Goal: Task Accomplishment & Management: Manage account settings

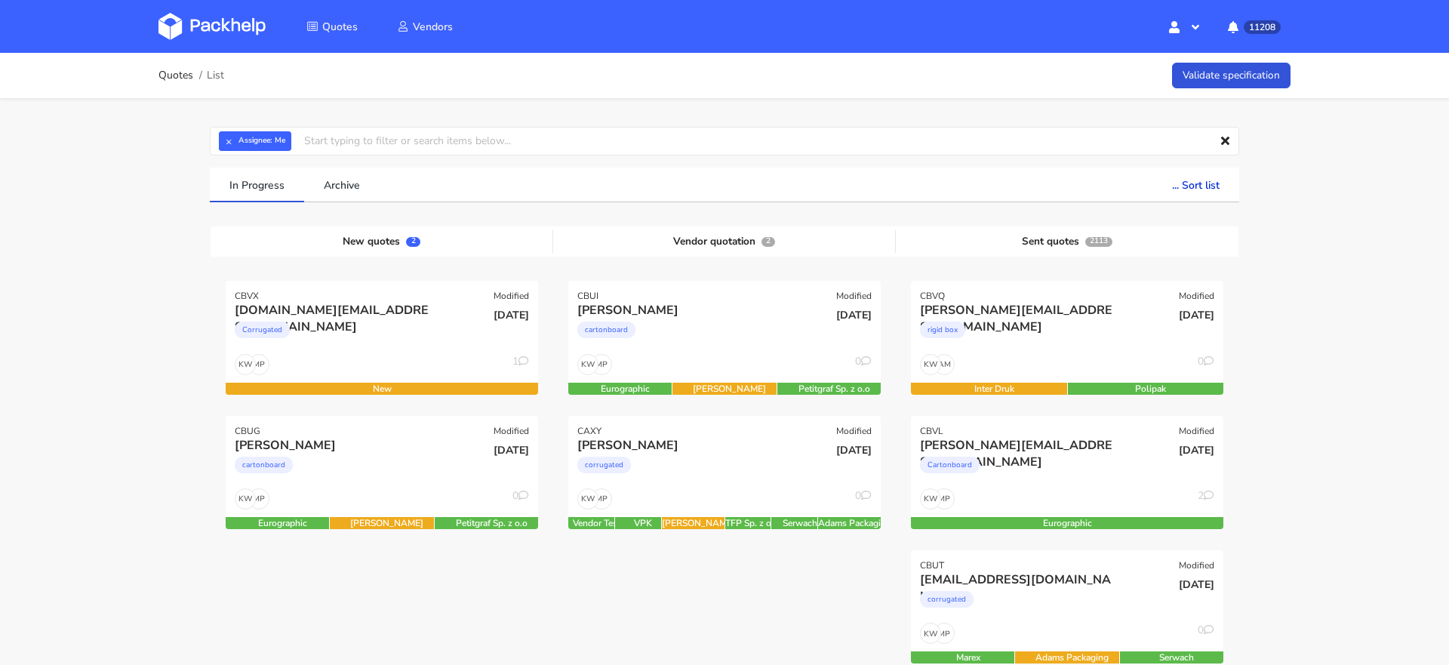
scroll to position [175, 0]
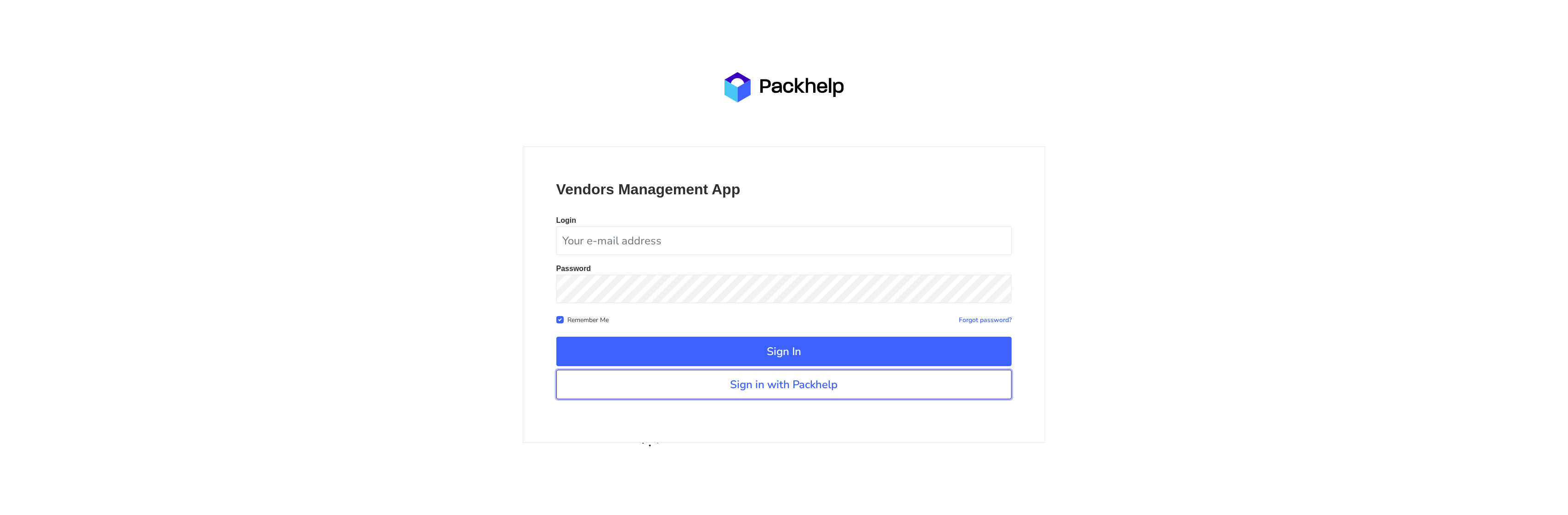
click at [726, 393] on link "Sign in with Packhelp" at bounding box center [784, 385] width 456 height 29
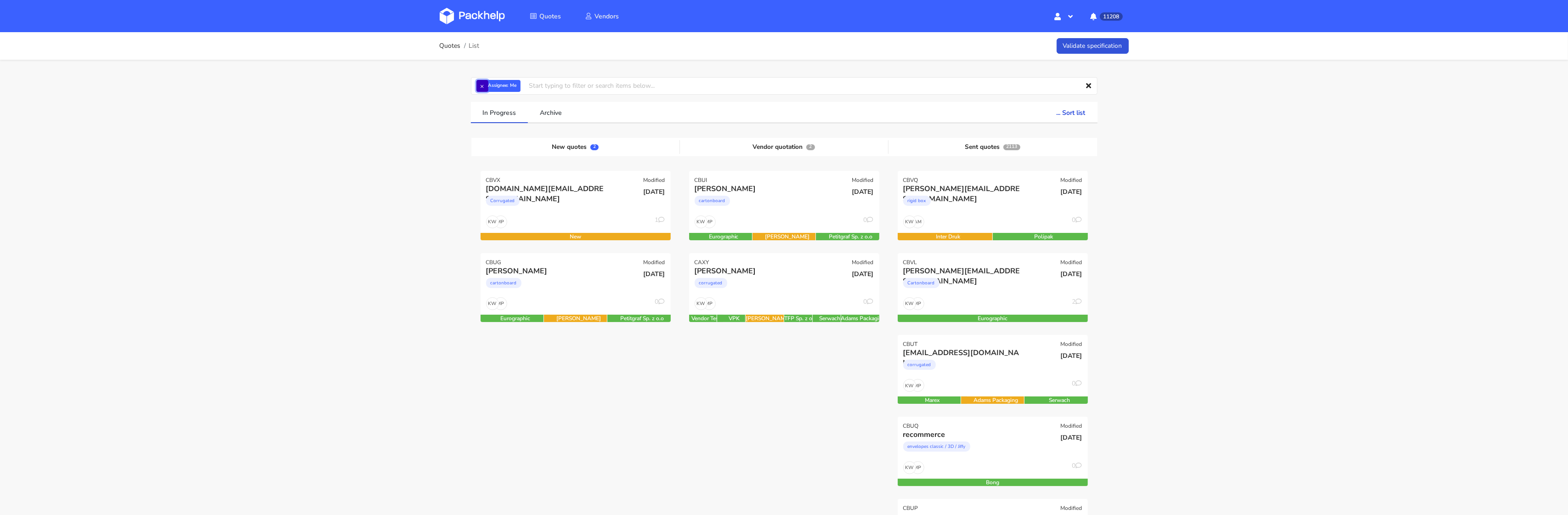
click at [478, 83] on button "×" at bounding box center [483, 86] width 12 height 12
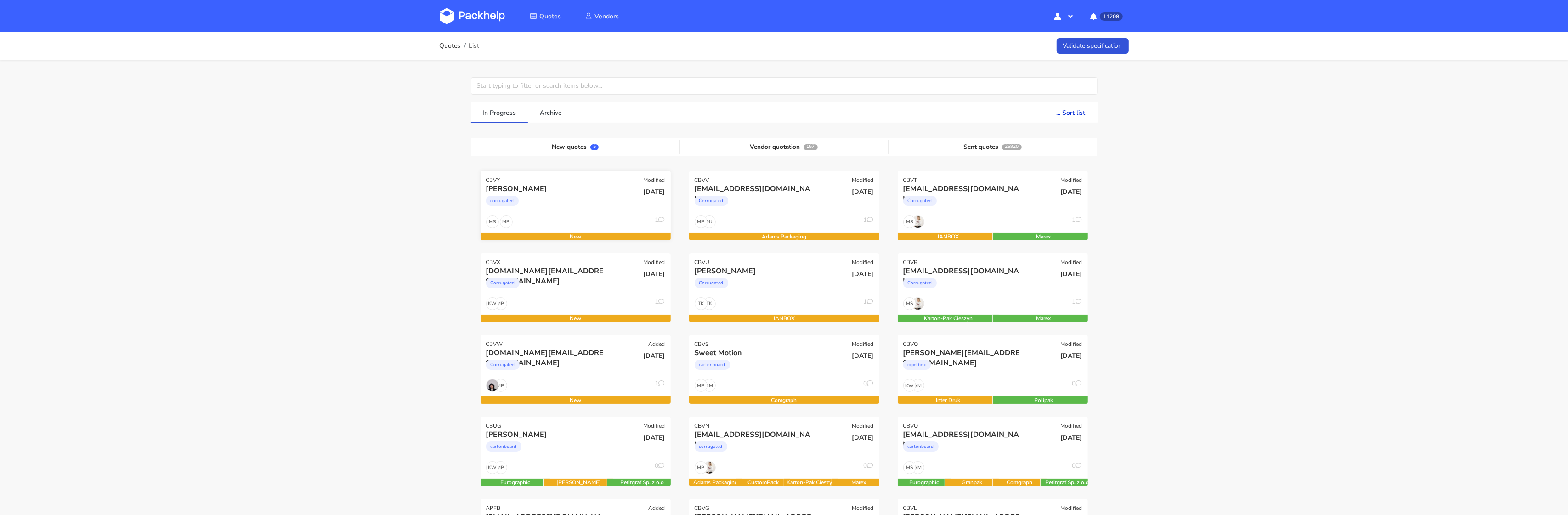
click at [586, 209] on div "corrugated" at bounding box center [547, 203] width 122 height 18
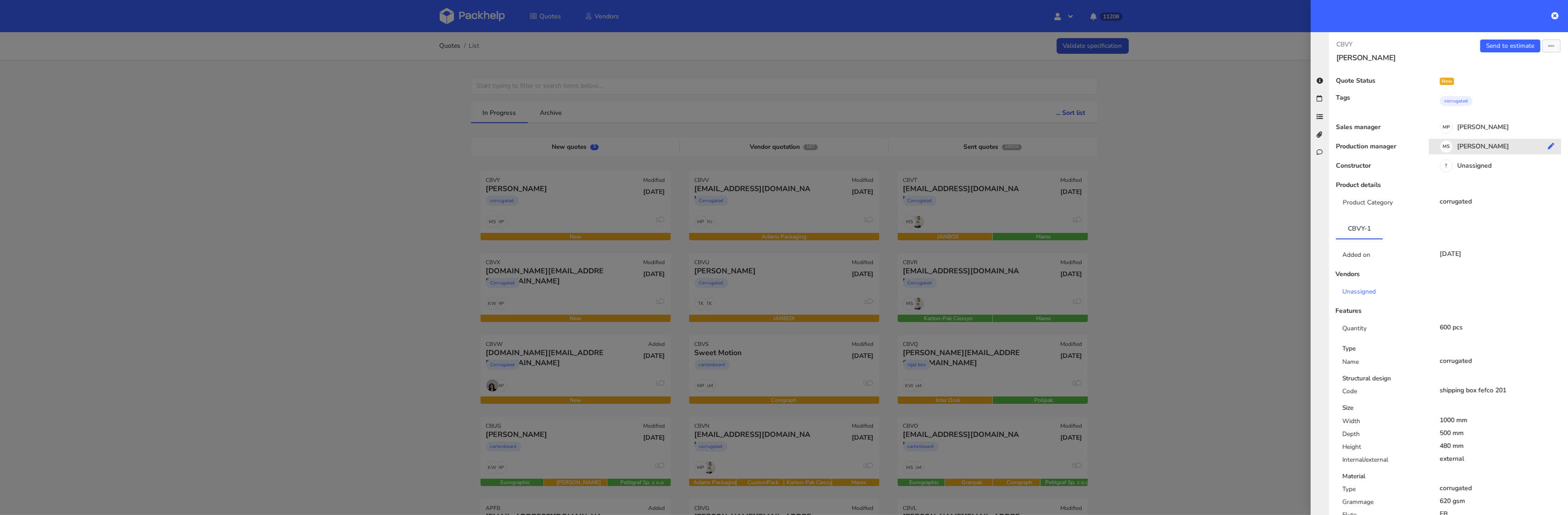
click at [1483, 146] on div "MS Maciej Sikora" at bounding box center [1498, 148] width 139 height 10
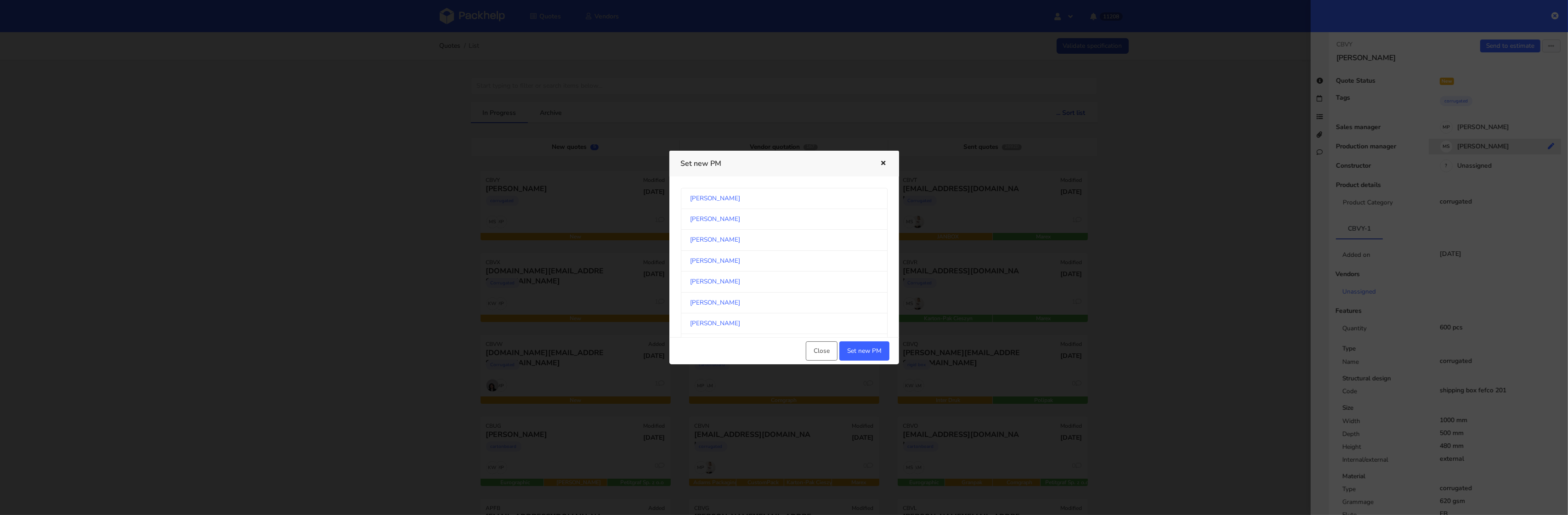
scroll to position [110, 0]
click at [819, 254] on link "[PERSON_NAME]" at bounding box center [785, 256] width 207 height 21
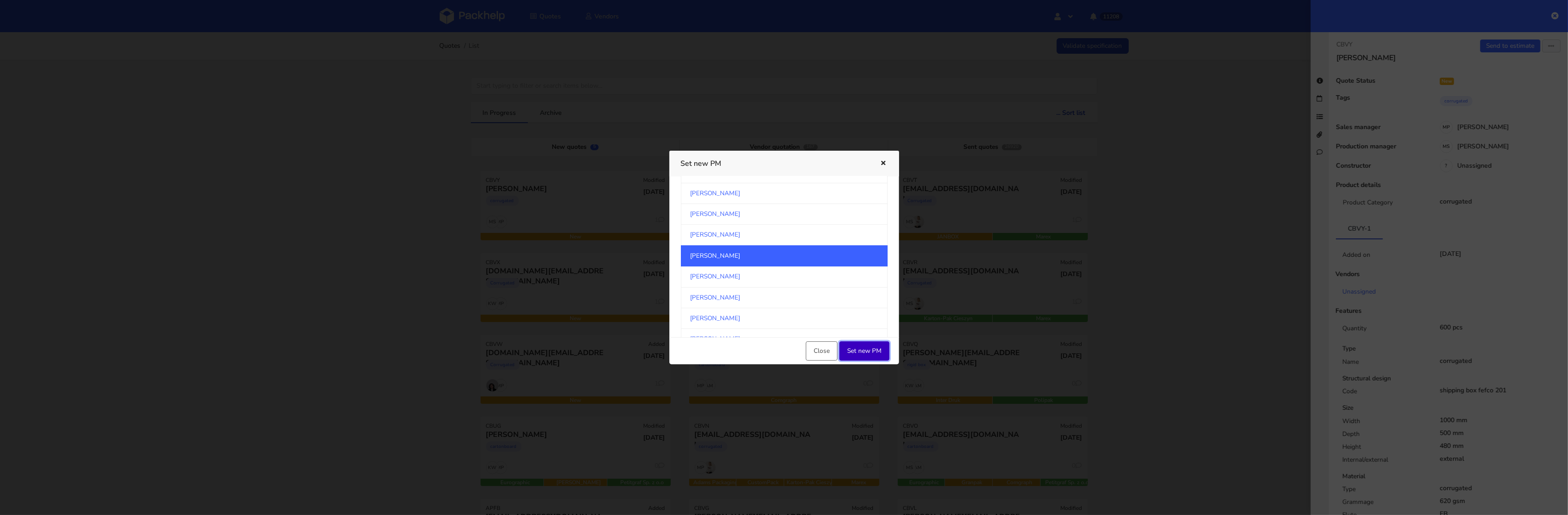
drag, startPoint x: 864, startPoint y: 354, endPoint x: 788, endPoint y: 346, distance: 76.4
click at [864, 354] on button "Set new PM" at bounding box center [864, 351] width 50 height 19
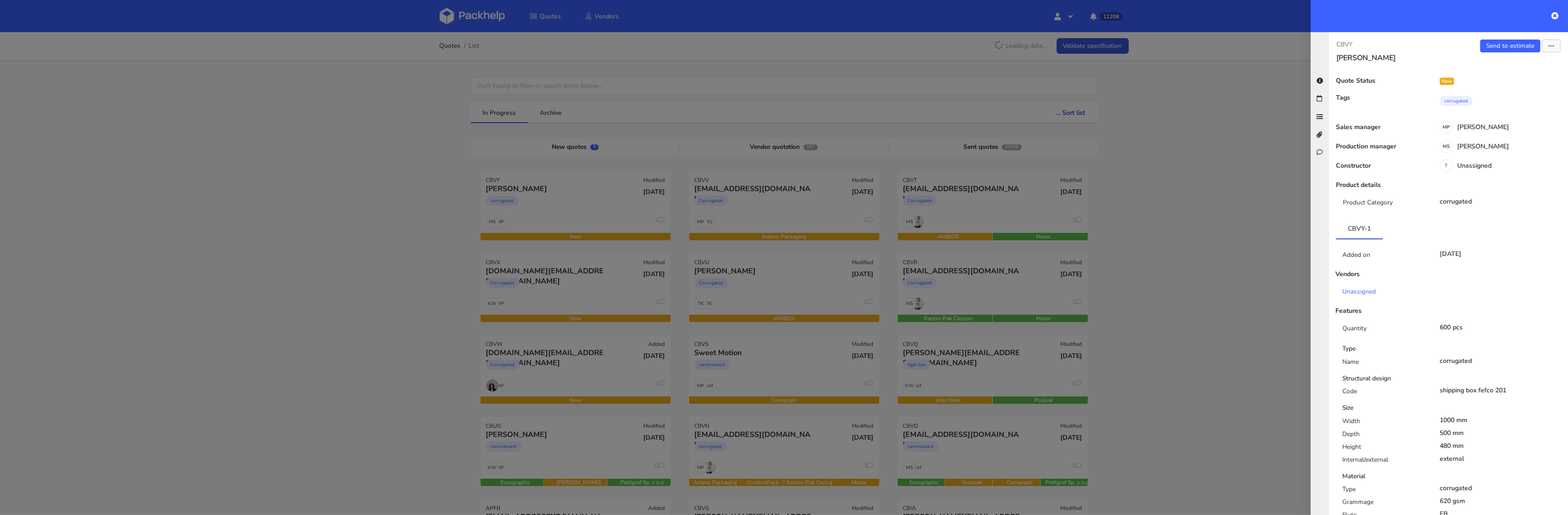
click at [412, 329] on div at bounding box center [784, 258] width 1568 height 515
click at [496, 396] on div at bounding box center [784, 258] width 1568 height 515
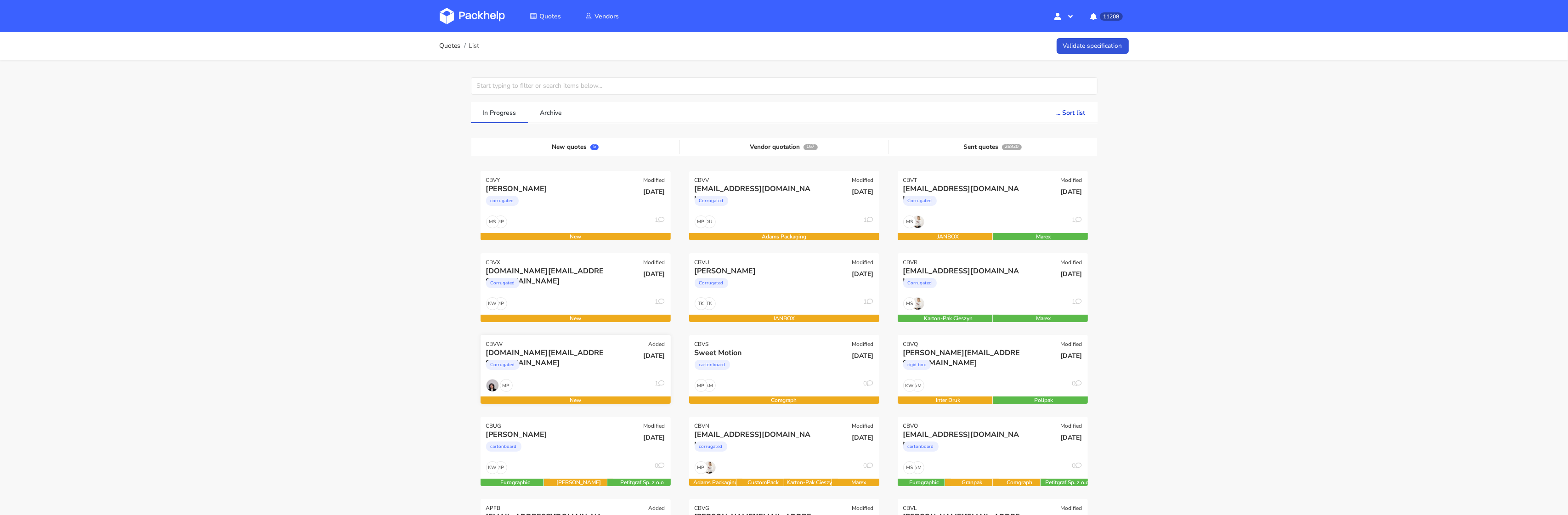
click at [561, 382] on div "MP 1" at bounding box center [575, 388] width 190 height 18
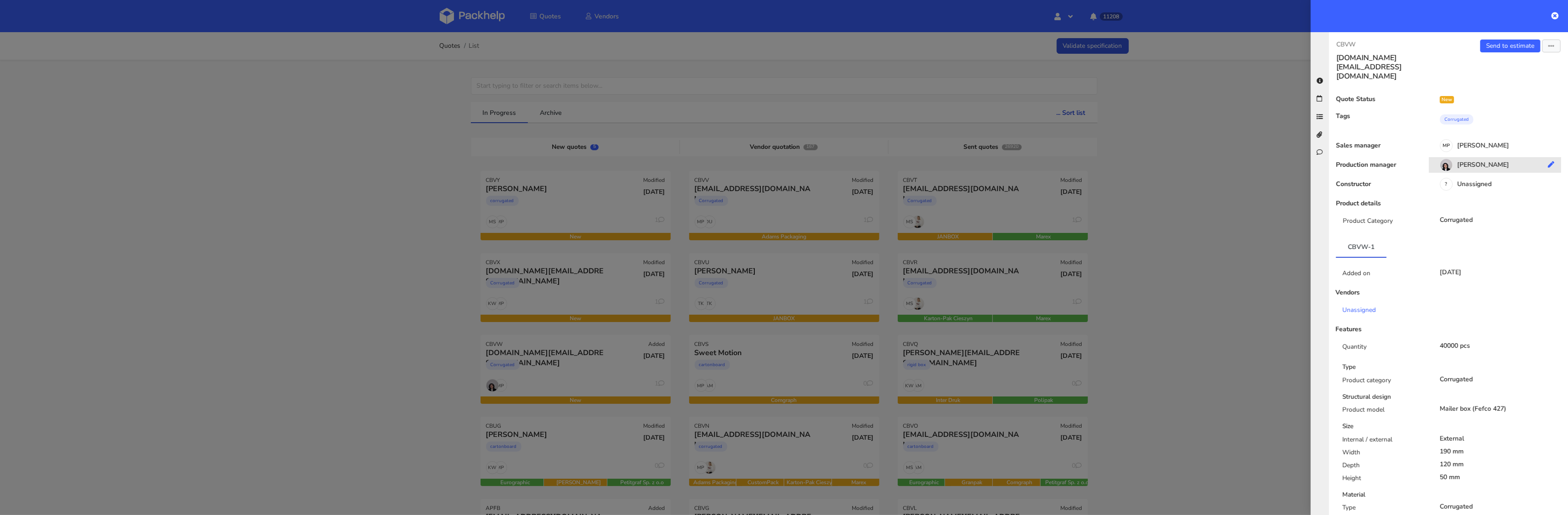
click at [1485, 161] on div "Sebastian Markut" at bounding box center [1498, 166] width 139 height 10
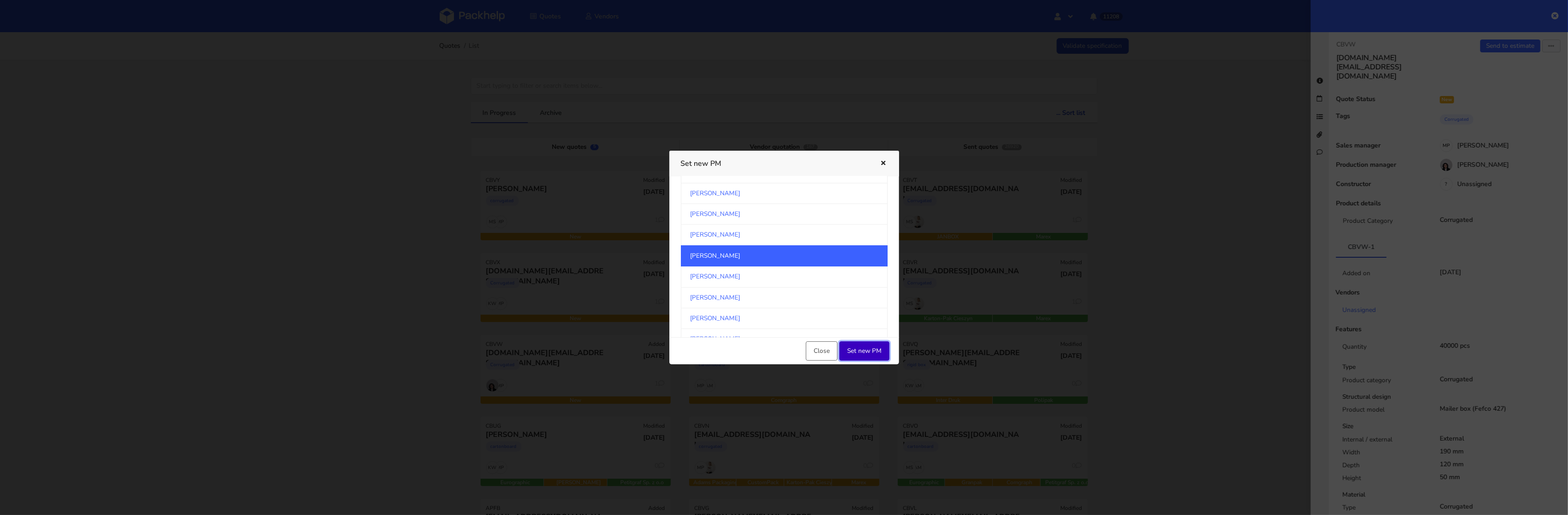
click at [872, 351] on button "Set new PM" at bounding box center [864, 351] width 50 height 19
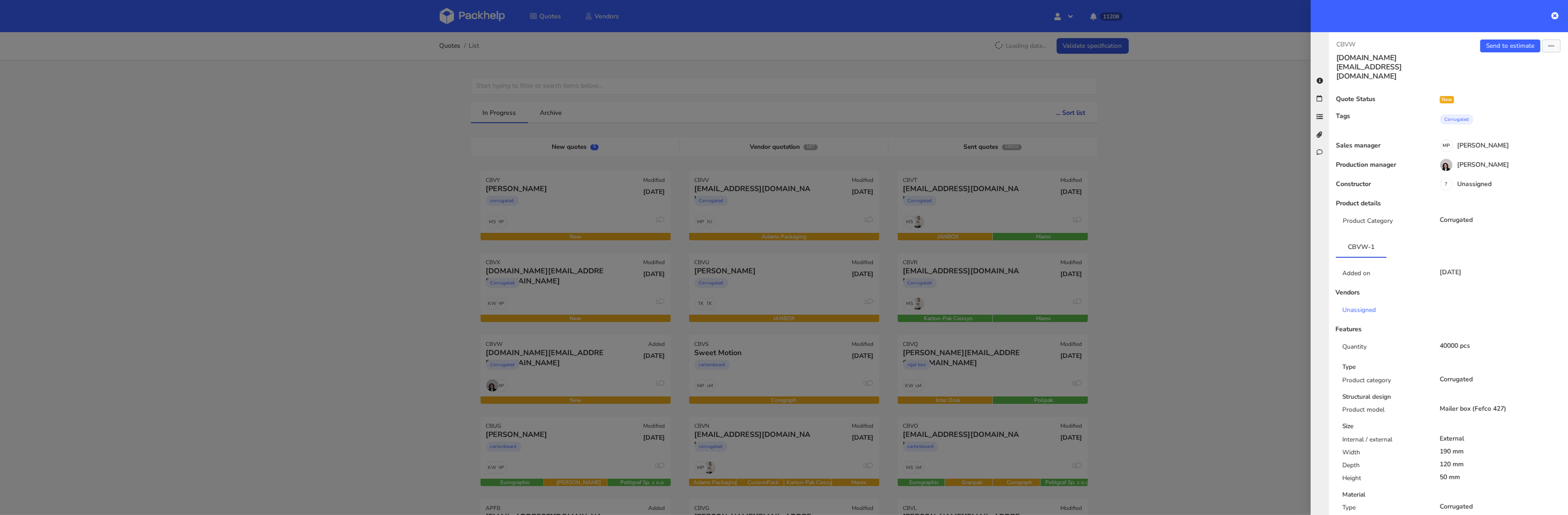
click at [467, 262] on div at bounding box center [784, 258] width 1568 height 515
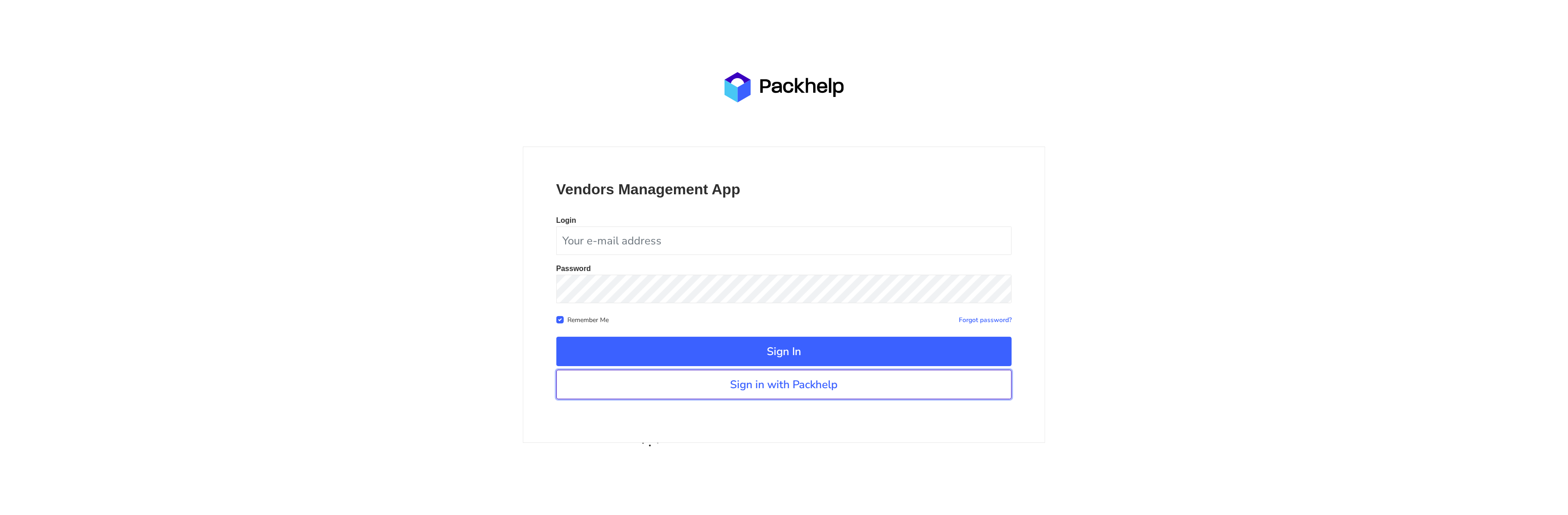
click at [758, 379] on link "Sign in with Packhelp" at bounding box center [784, 385] width 456 height 29
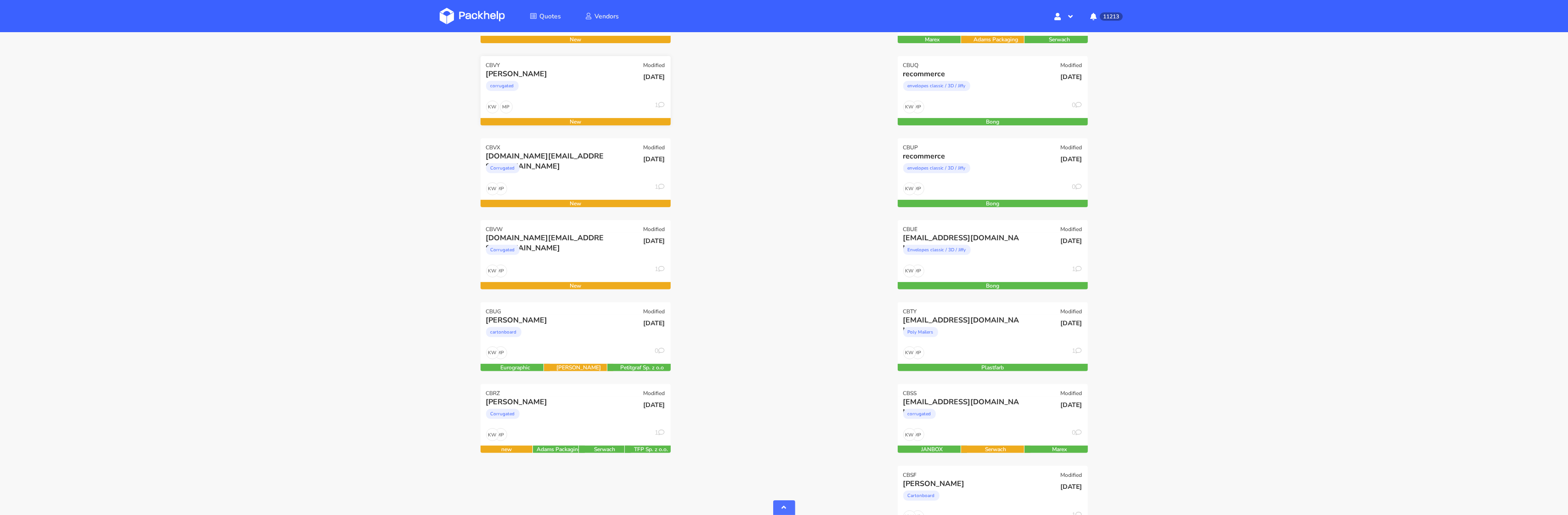
scroll to position [361, 0]
click at [585, 247] on div "Corrugated" at bounding box center [547, 252] width 122 height 18
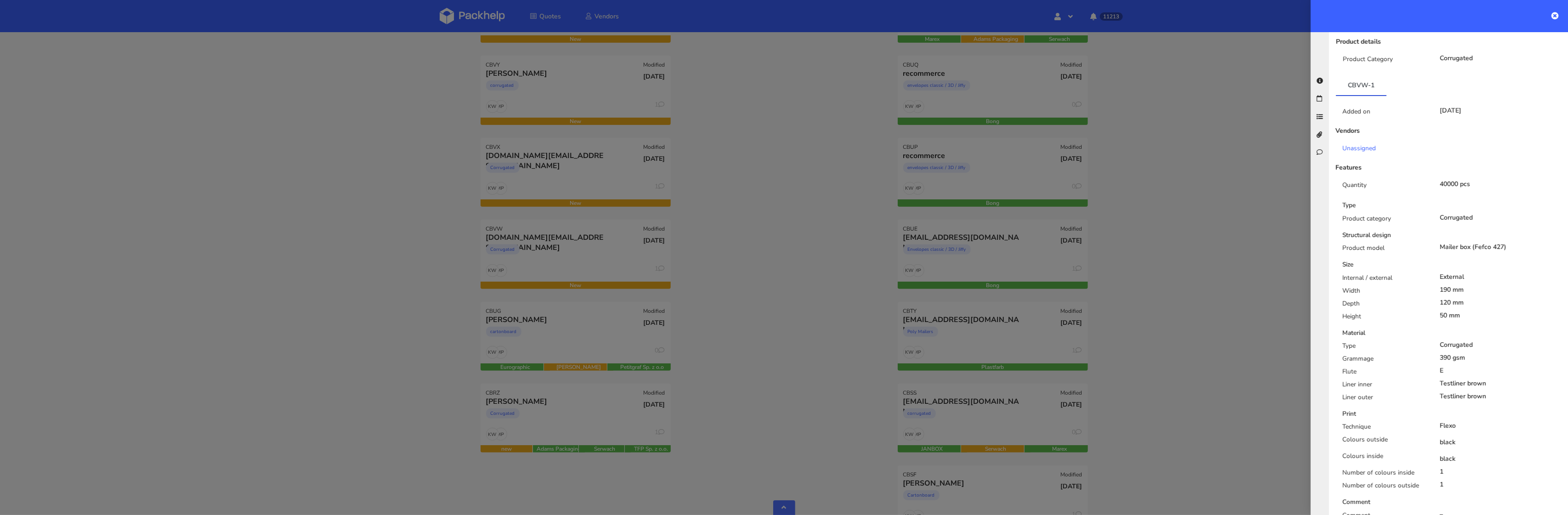
scroll to position [418, 0]
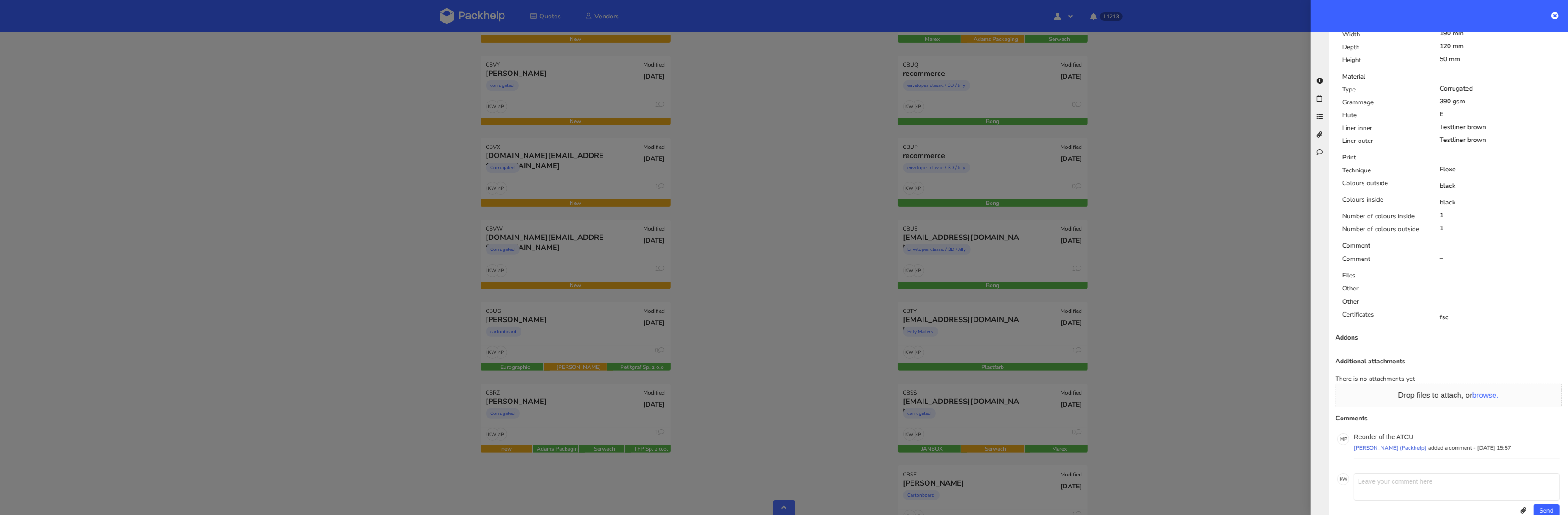
click at [605, 192] on div at bounding box center [784, 258] width 1568 height 515
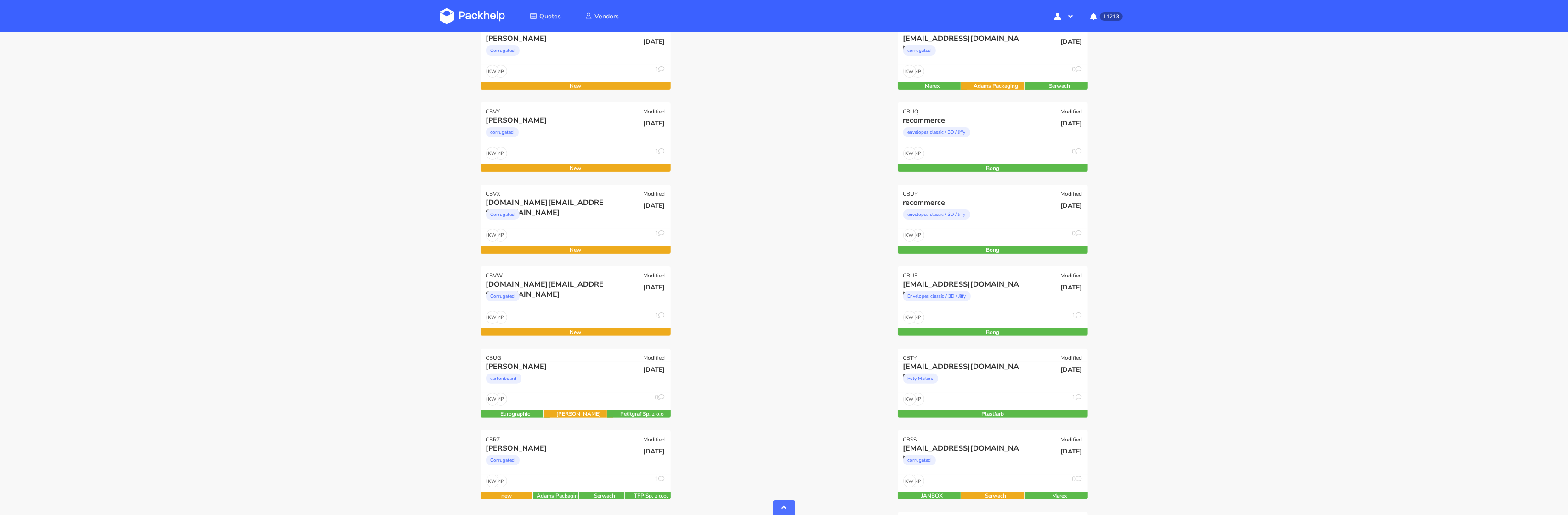
scroll to position [301, 0]
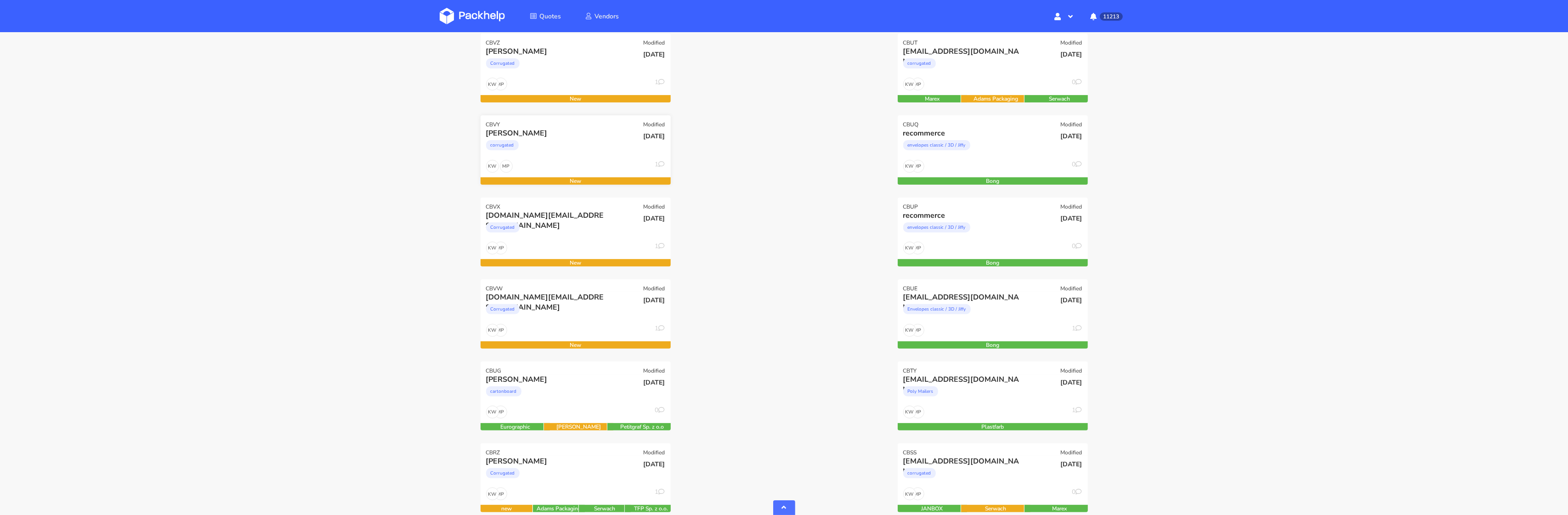
click at [539, 132] on div "[PERSON_NAME]" at bounding box center [547, 133] width 122 height 10
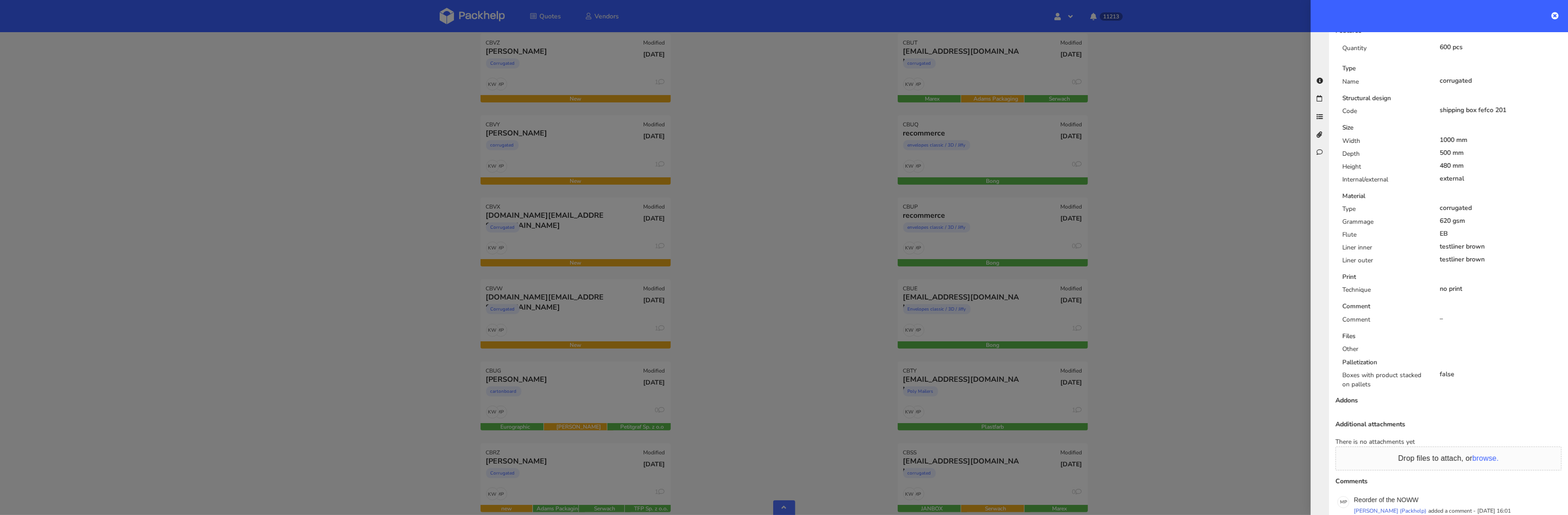
scroll to position [300, 0]
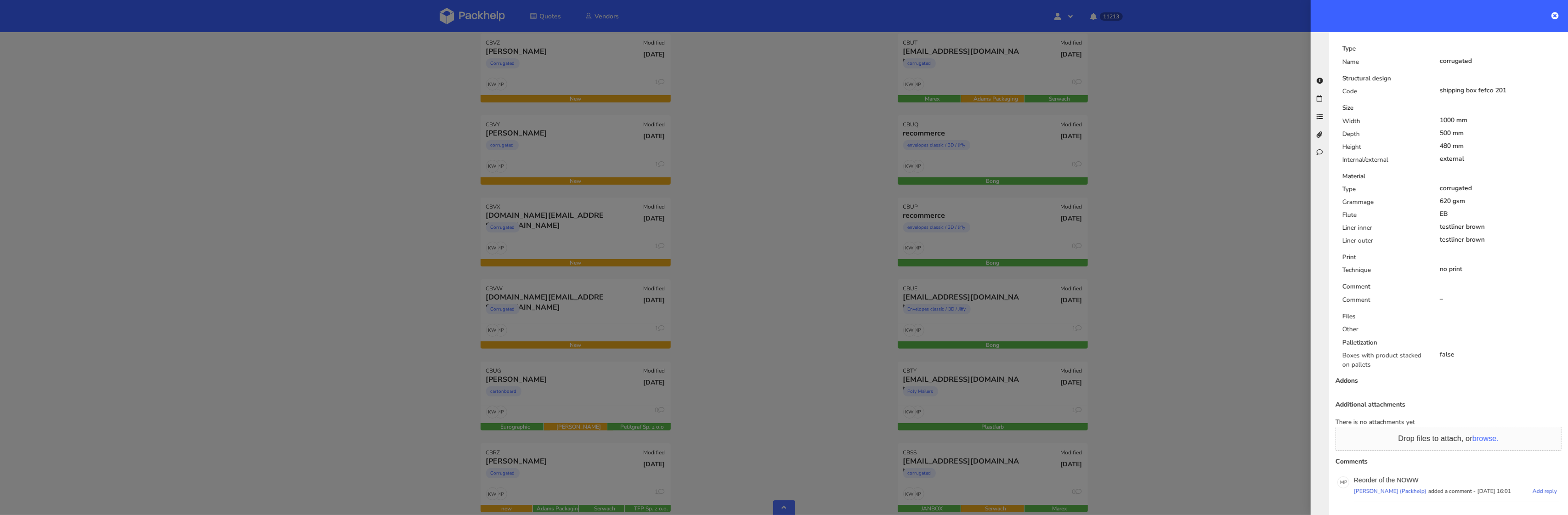
click at [1404, 482] on p "Reorder of the NOWW" at bounding box center [1457, 480] width 206 height 7
click at [1404, 480] on p "Reorder of the NOWW" at bounding box center [1457, 480] width 206 height 7
copy p "NOWW"
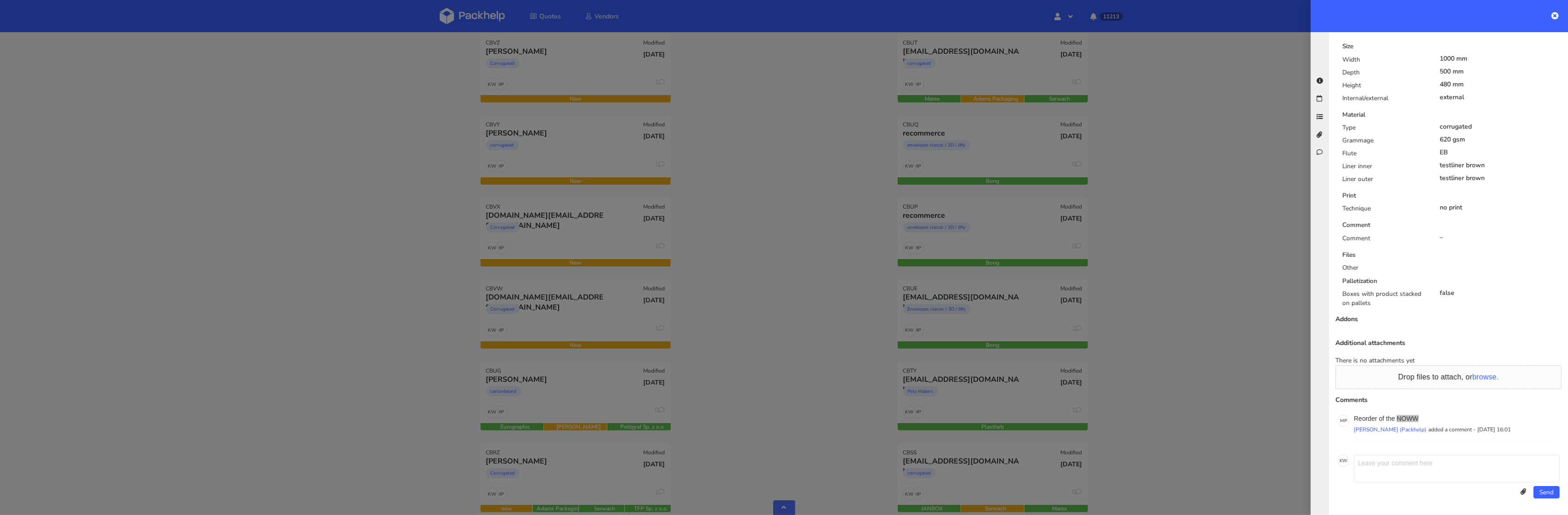
scroll to position [0, 0]
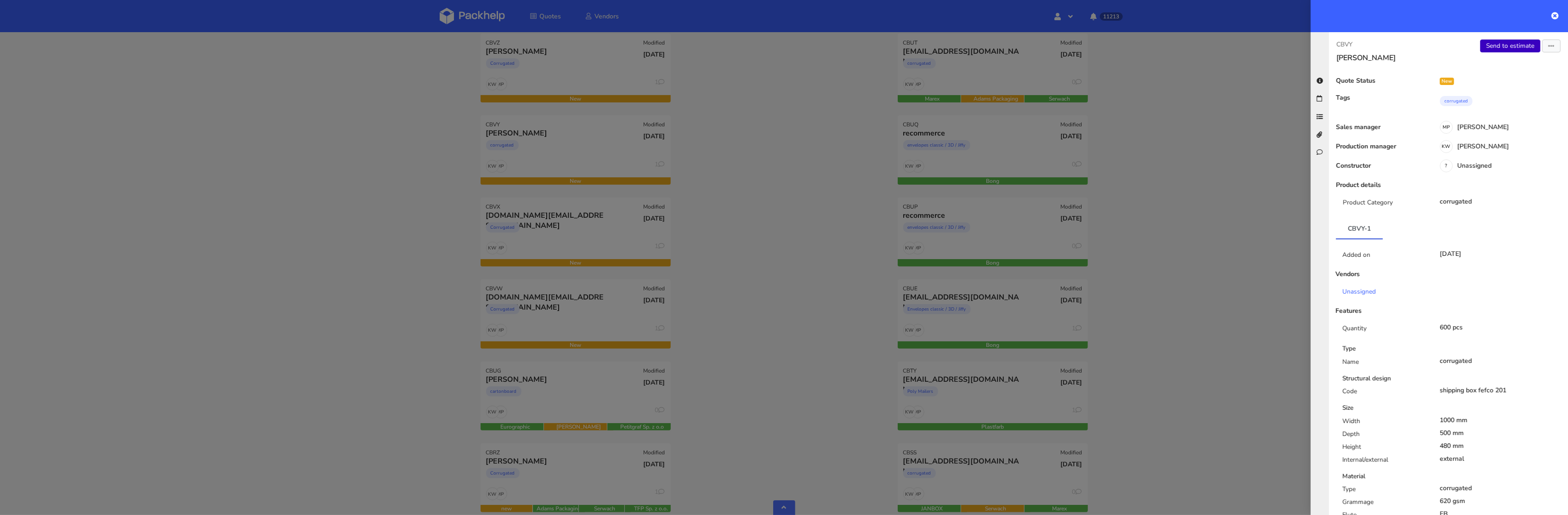
click at [1506, 48] on link "Send to estimate" at bounding box center [1510, 46] width 60 height 13
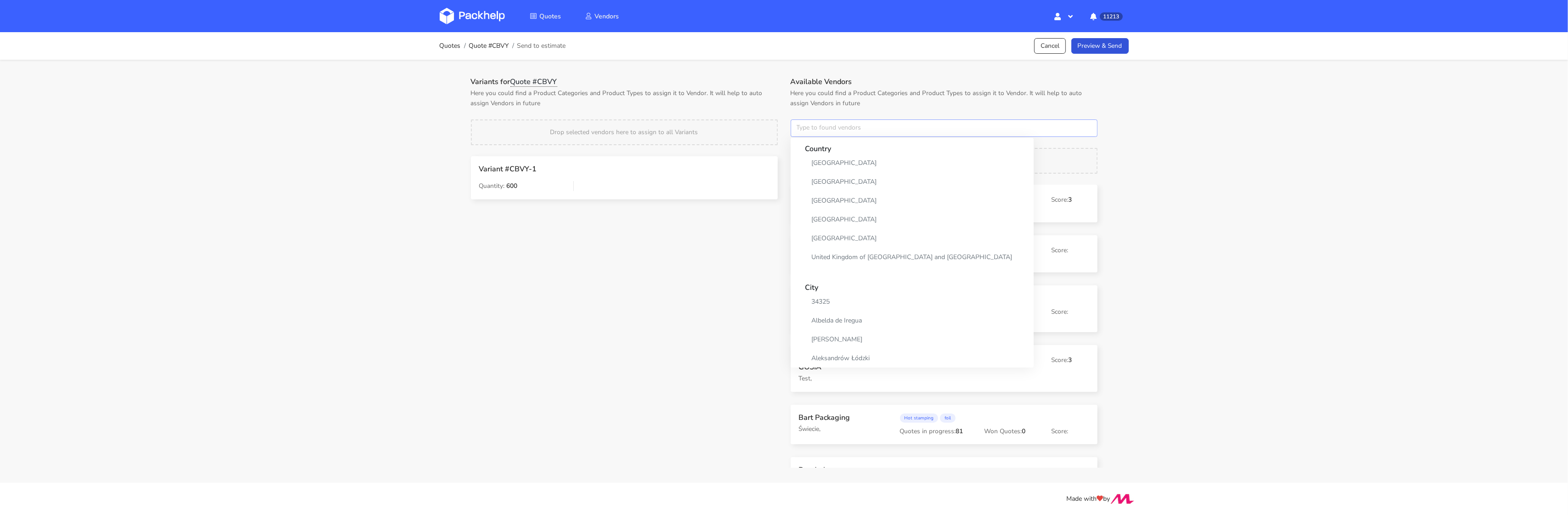
click at [833, 123] on input "text" at bounding box center [944, 128] width 307 height 18
type input "serw"
click at [814, 162] on link "serw" at bounding box center [848, 163] width 85 height 17
click at [727, 61] on div "Variants for Quote #CBVY Here you could find a Product Categories and Product T…" at bounding box center [784, 264] width 662 height 408
drag, startPoint x: 839, startPoint y: 205, endPoint x: 833, endPoint y: 205, distance: 6.0
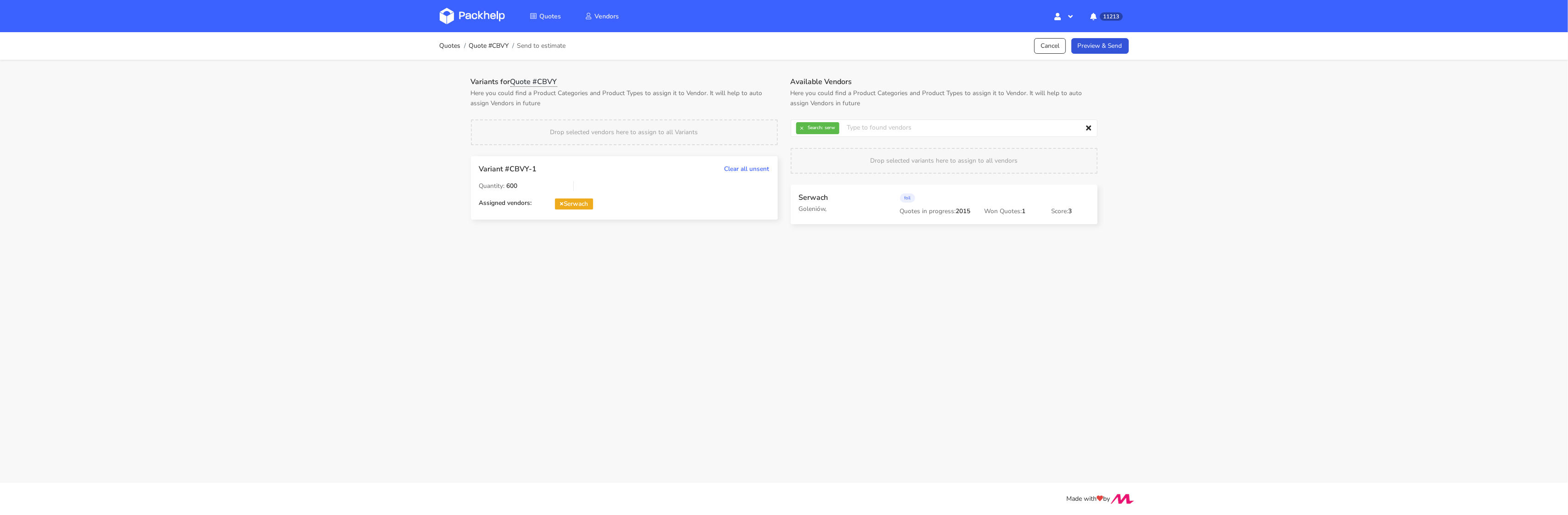
click at [1119, 31] on div "Quotes Vendors Hello, Klaudia Profile Sign Out 11213 Notifications Maciej Sikor…" at bounding box center [785, 16] width 735 height 32
click at [1114, 50] on link "Preview & Send" at bounding box center [1100, 46] width 57 height 16
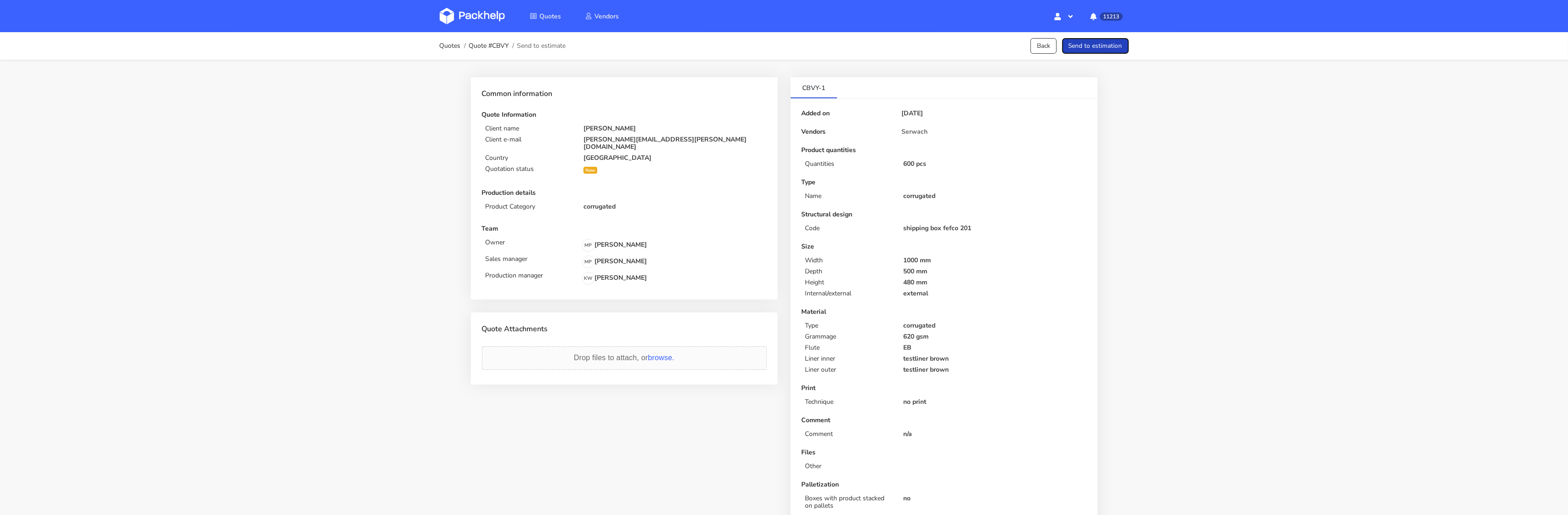
click at [1114, 50] on button "Send to estimation" at bounding box center [1095, 46] width 66 height 16
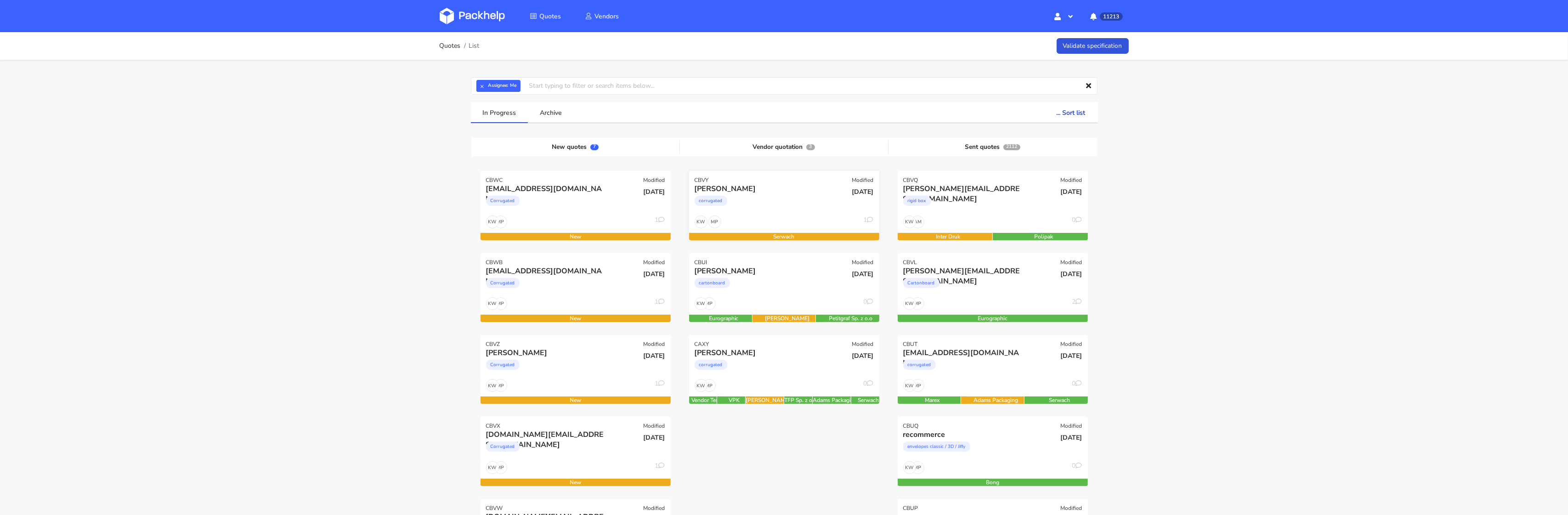
click at [782, 206] on div "corrugated" at bounding box center [755, 203] width 122 height 18
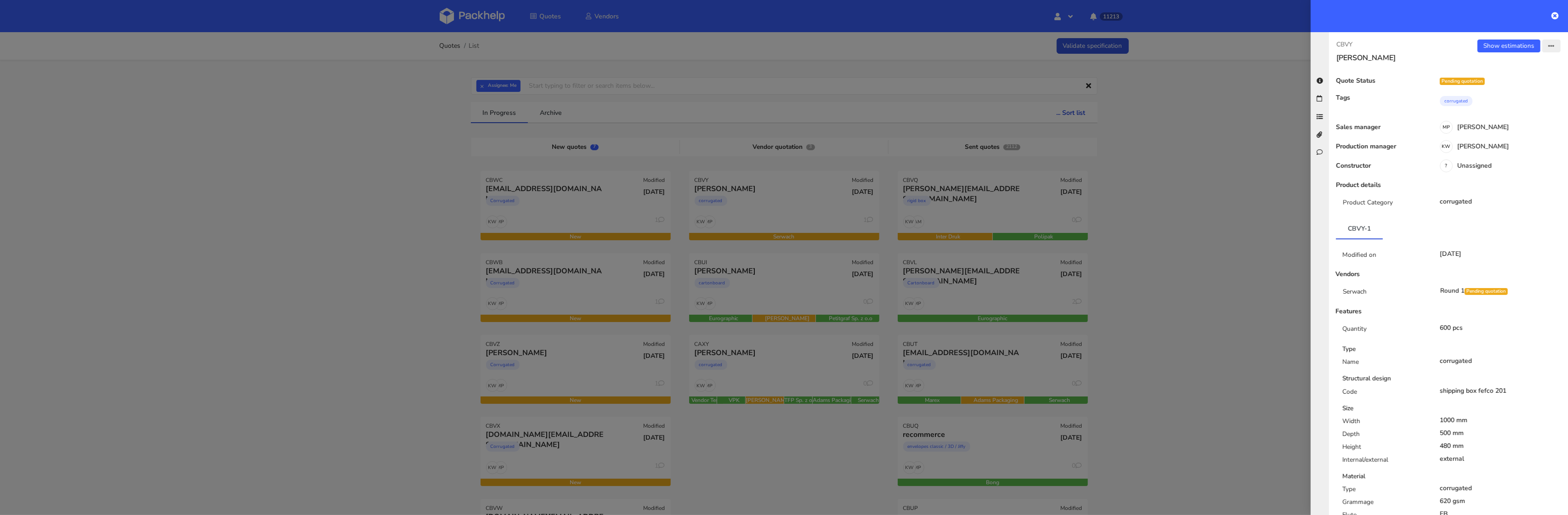
click at [1552, 44] on icon "button" at bounding box center [1552, 46] width 7 height 7
click at [1522, 62] on link "Send to estimate" at bounding box center [1521, 65] width 81 height 15
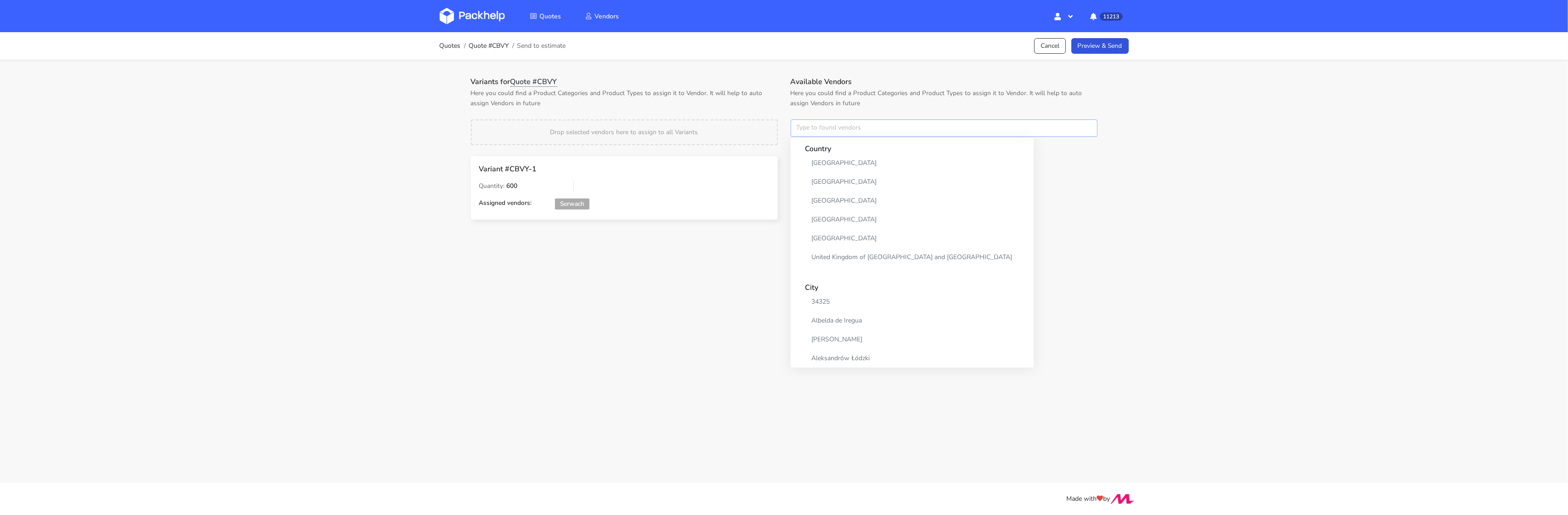
click at [831, 120] on input "text" at bounding box center [944, 128] width 307 height 18
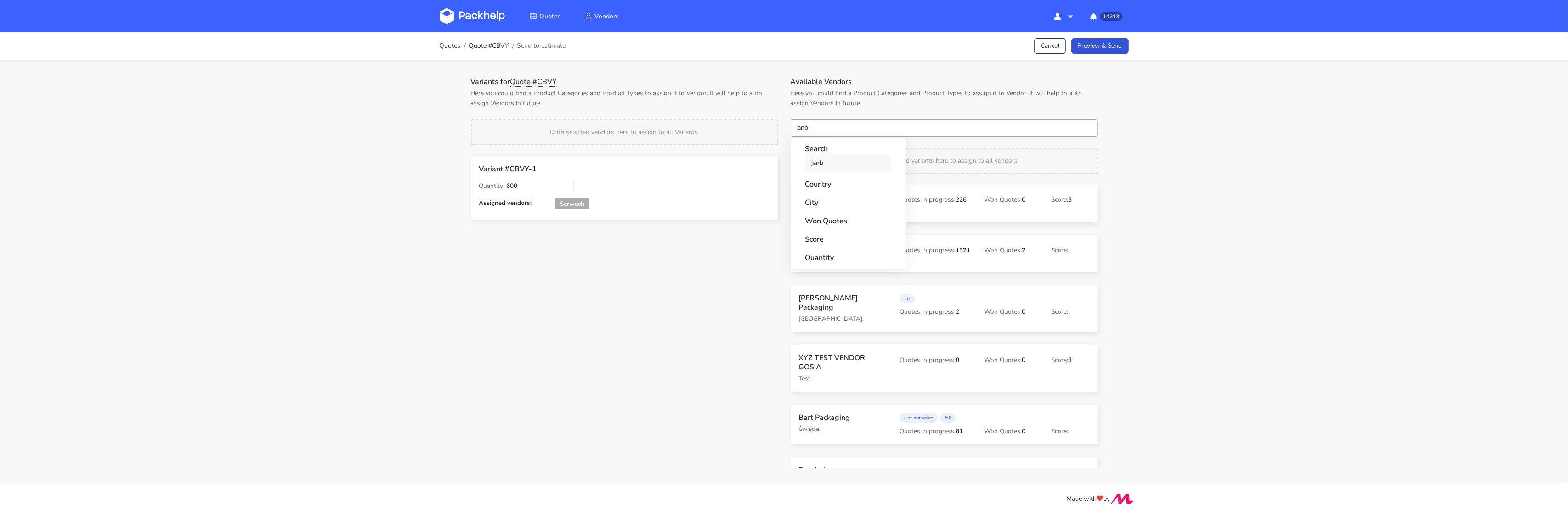
type input "janb"
click at [816, 159] on link "janb" at bounding box center [848, 163] width 85 height 17
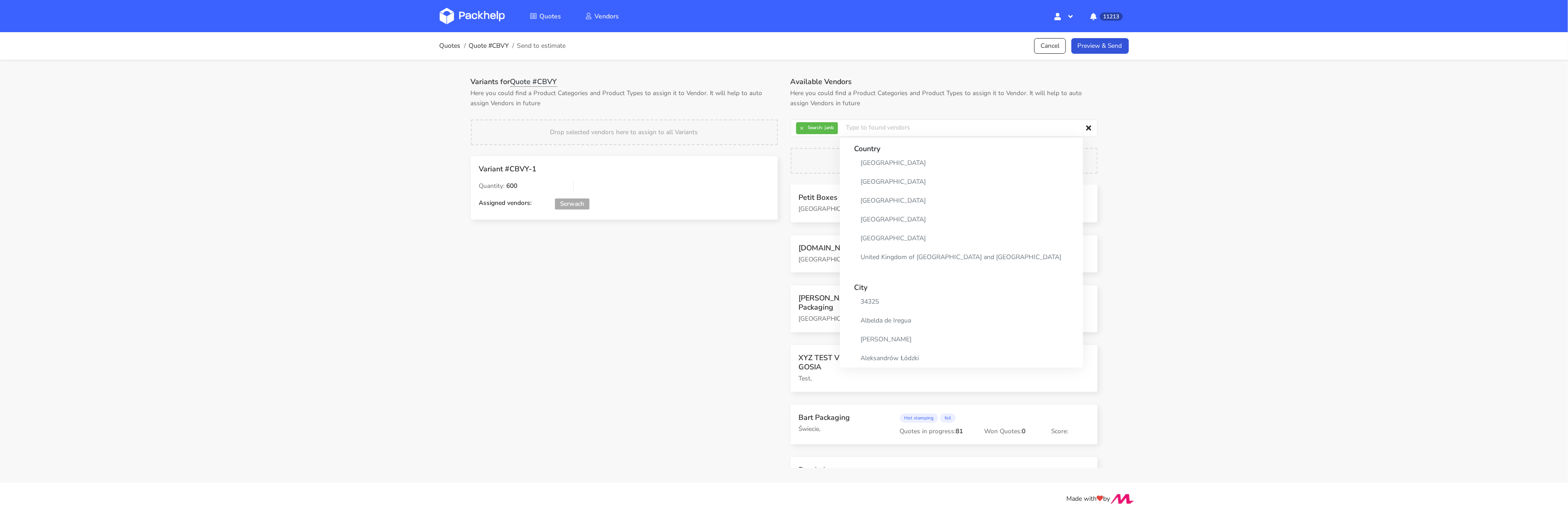
click at [758, 117] on div "Variants for Quote #CBVY Here you could find a Product Categories and Product T…" at bounding box center [624, 155] width 320 height 155
click at [1104, 46] on link "Preview & Send" at bounding box center [1100, 46] width 57 height 16
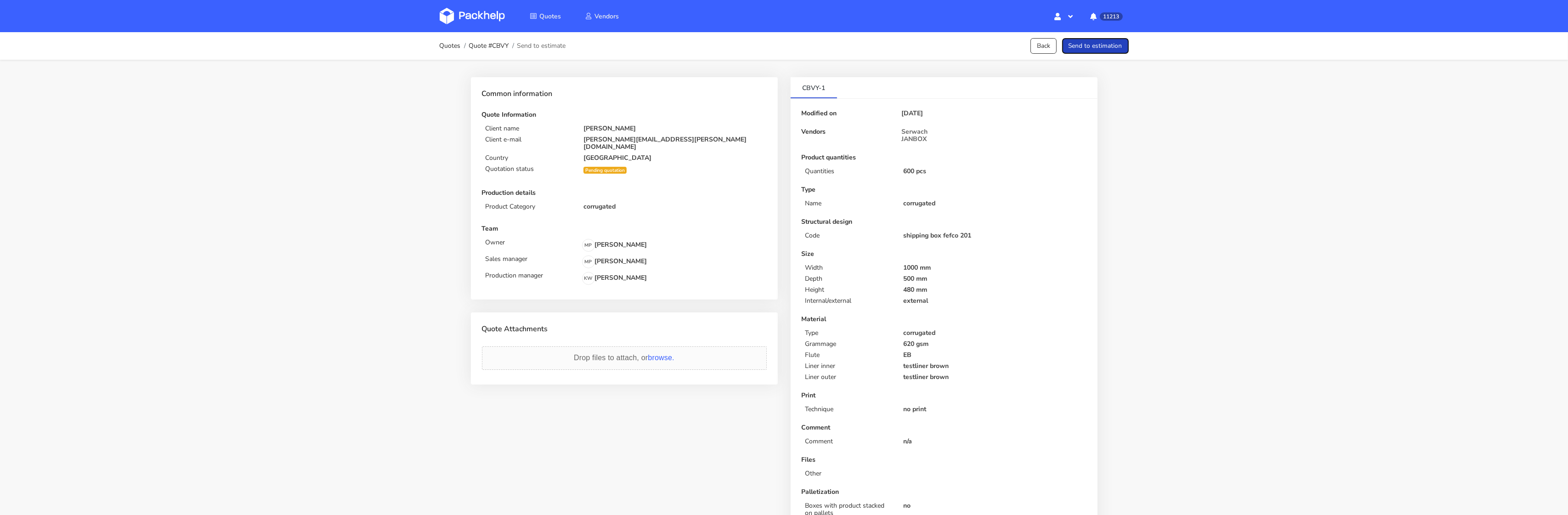
click at [1104, 46] on button "Send to estimation" at bounding box center [1095, 46] width 66 height 16
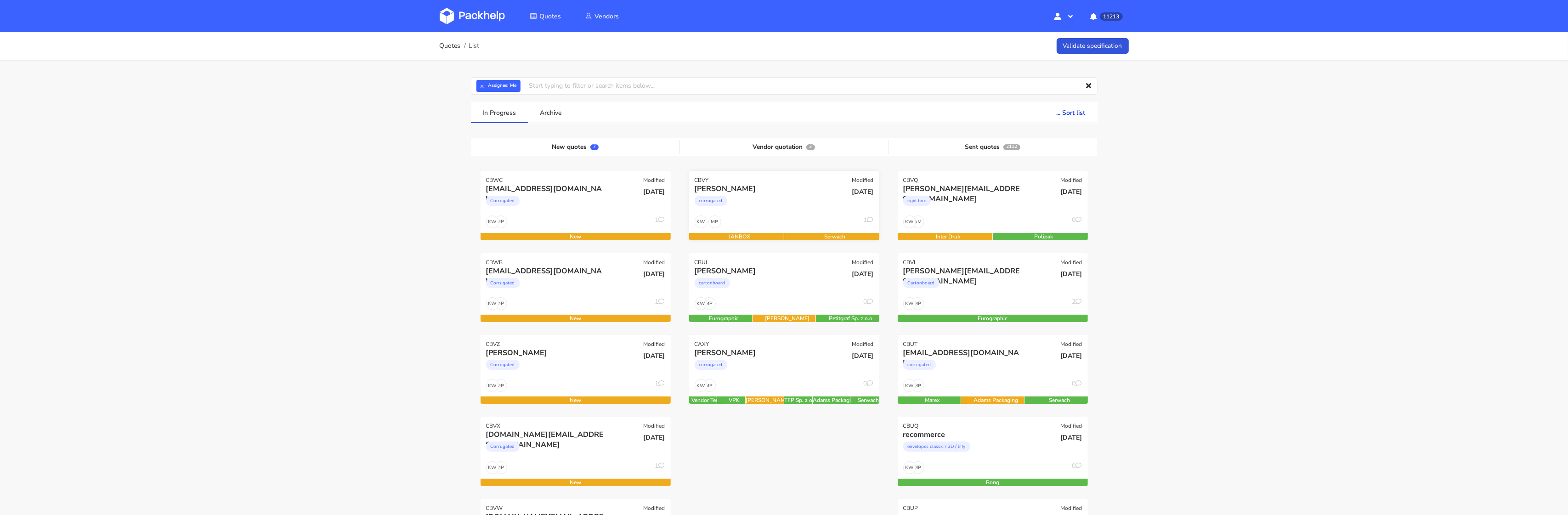
click at [758, 209] on div "corrugated" at bounding box center [755, 203] width 122 height 18
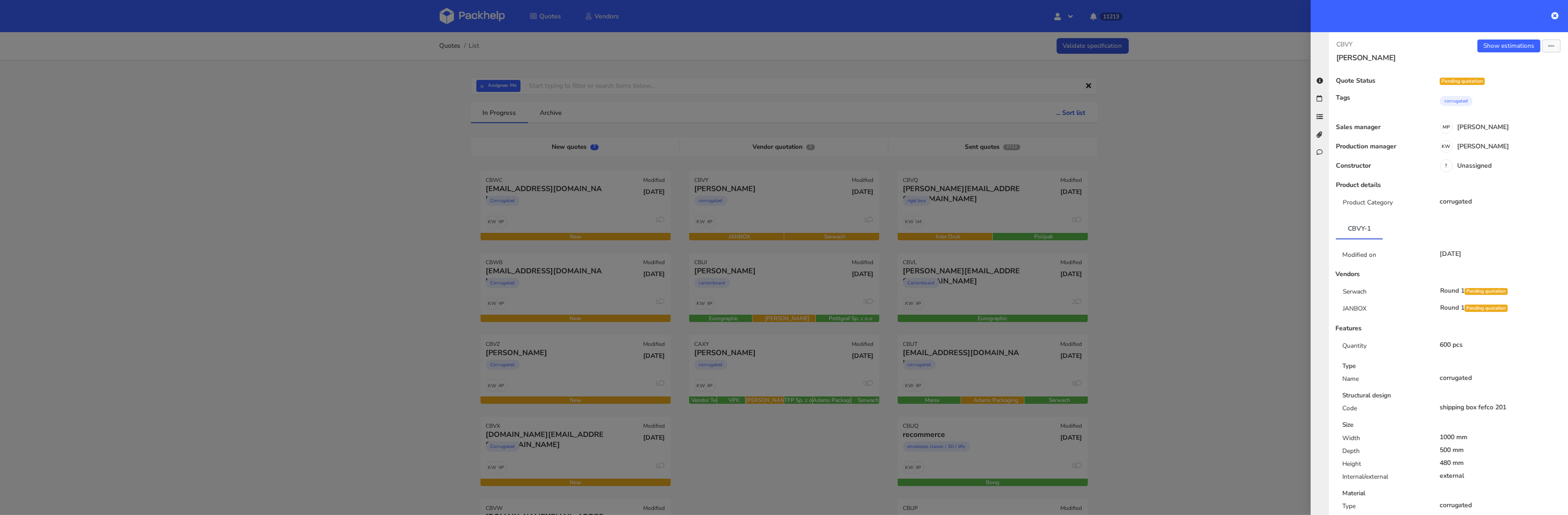
click at [1518, 52] on div "Show estimations Send to estimate View quote Edit quote Missing data Reject quo…" at bounding box center [1508, 51] width 119 height 23
click at [1518, 49] on link "Show estimations" at bounding box center [1508, 46] width 63 height 13
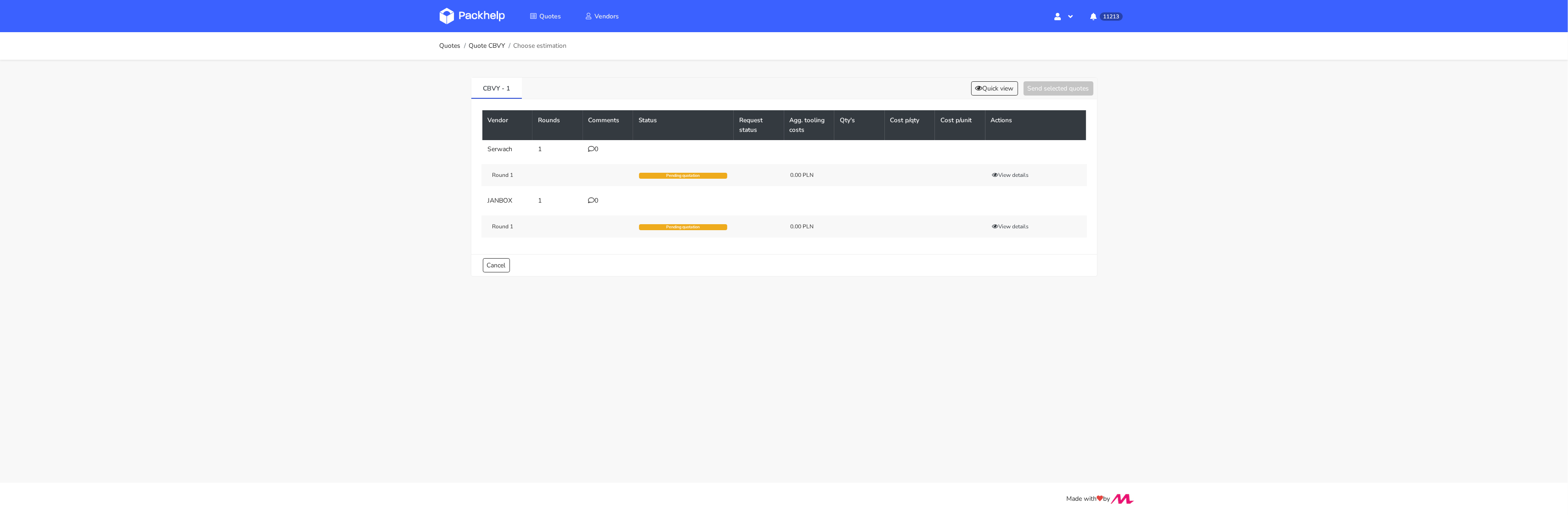
click at [593, 149] on icon at bounding box center [592, 149] width 7 height 7
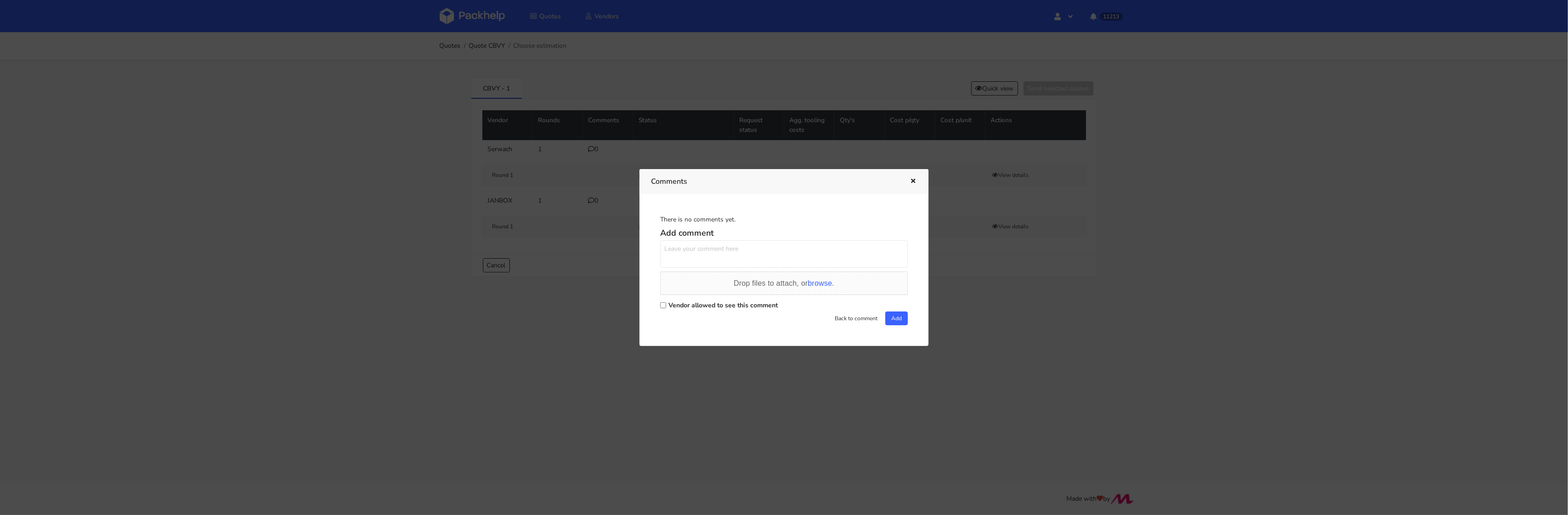
click at [663, 306] on input "Vendor allowed to see this comment" at bounding box center [663, 306] width 6 height 6
checkbox input "true"
click at [679, 255] on textarea at bounding box center [784, 254] width 248 height 27
paste textarea "R812170330_NOWW"
type textarea "Powtórka zamówienia R812170330_NOWW"
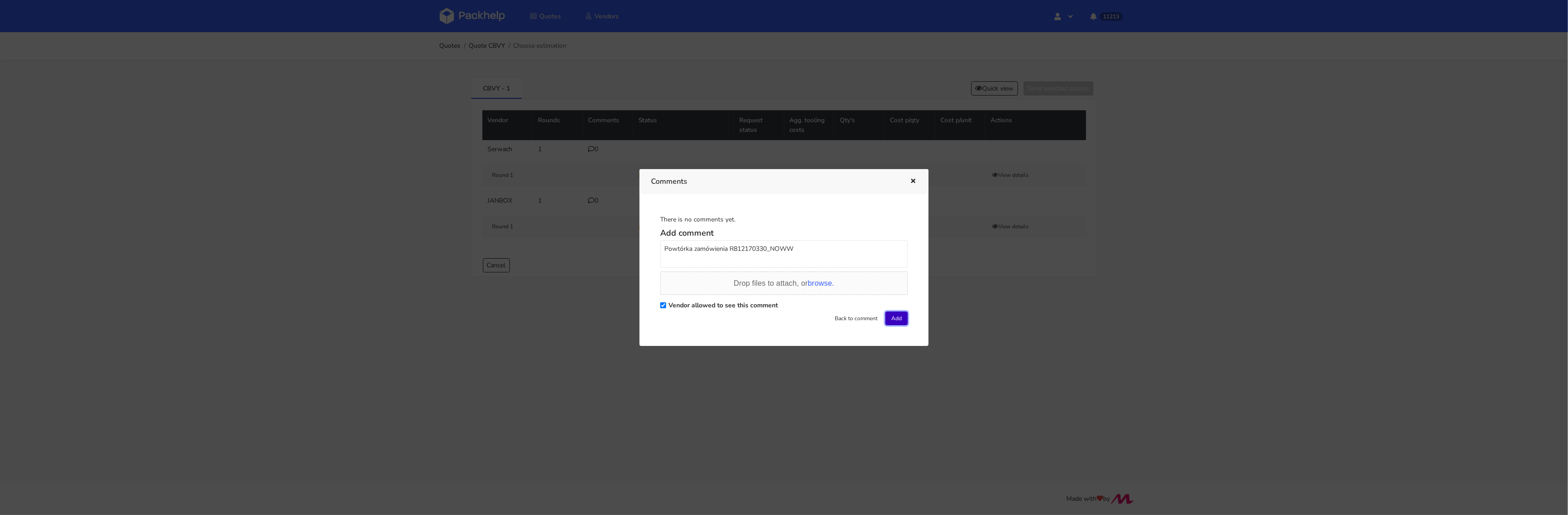
click at [892, 321] on button "Add" at bounding box center [896, 318] width 23 height 14
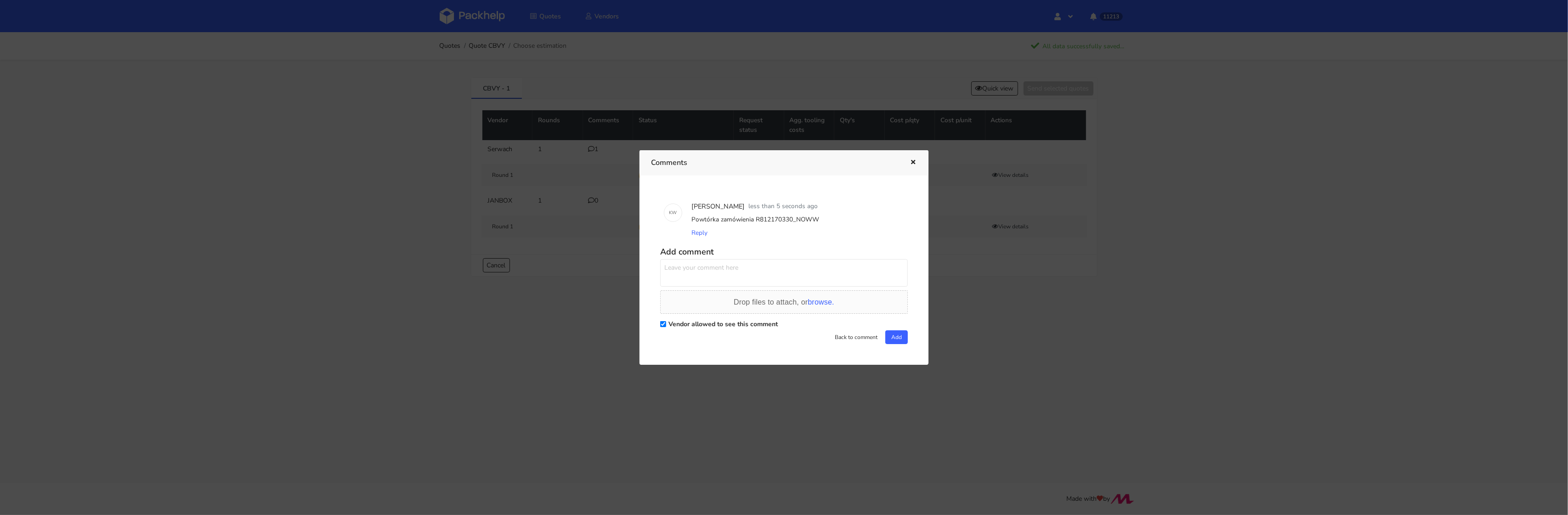
click at [412, 216] on div at bounding box center [784, 258] width 1568 height 515
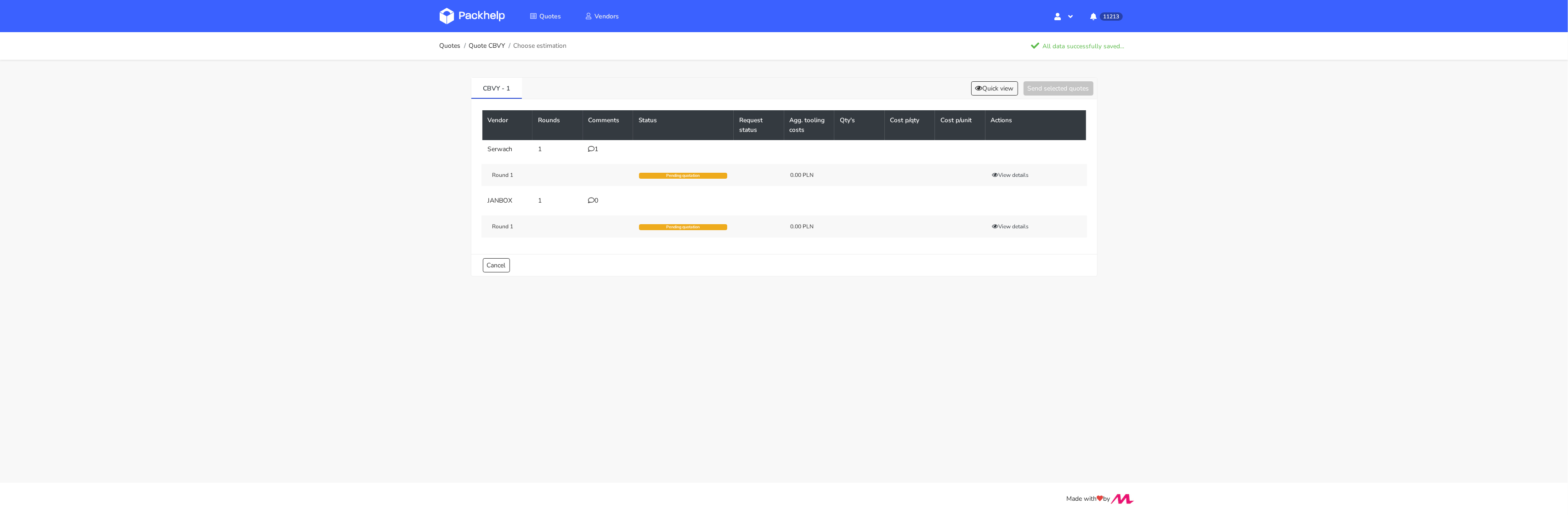
click at [598, 147] on div "1" at bounding box center [608, 149] width 40 height 7
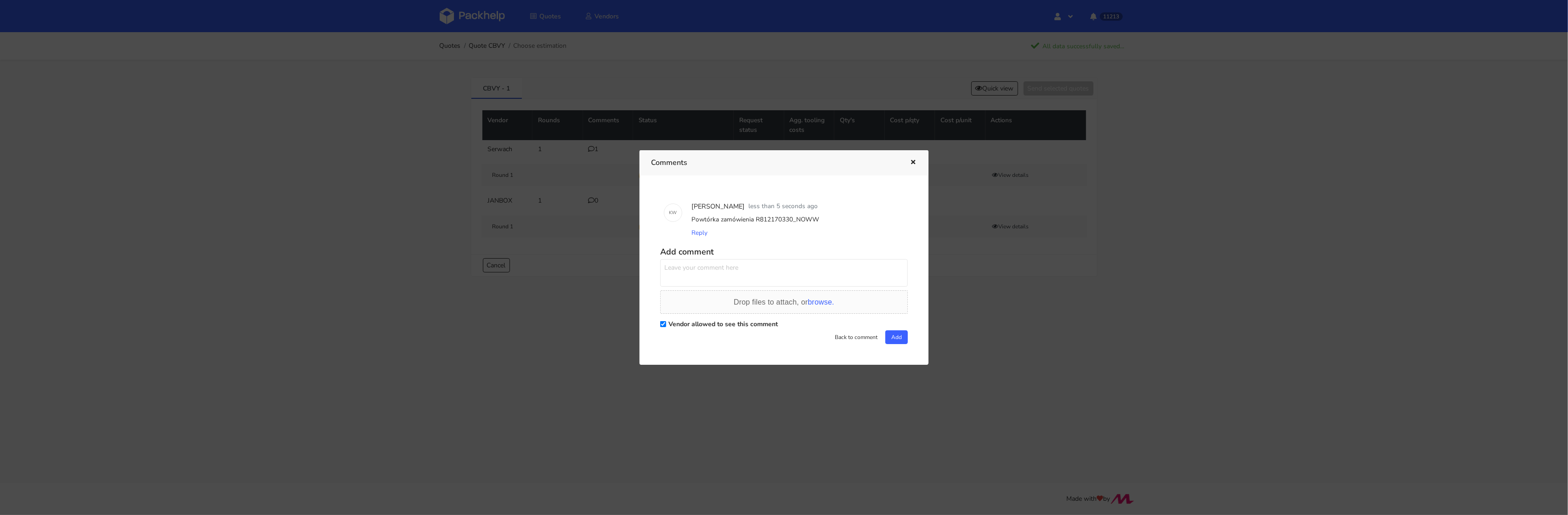
click at [415, 158] on div at bounding box center [784, 258] width 1568 height 515
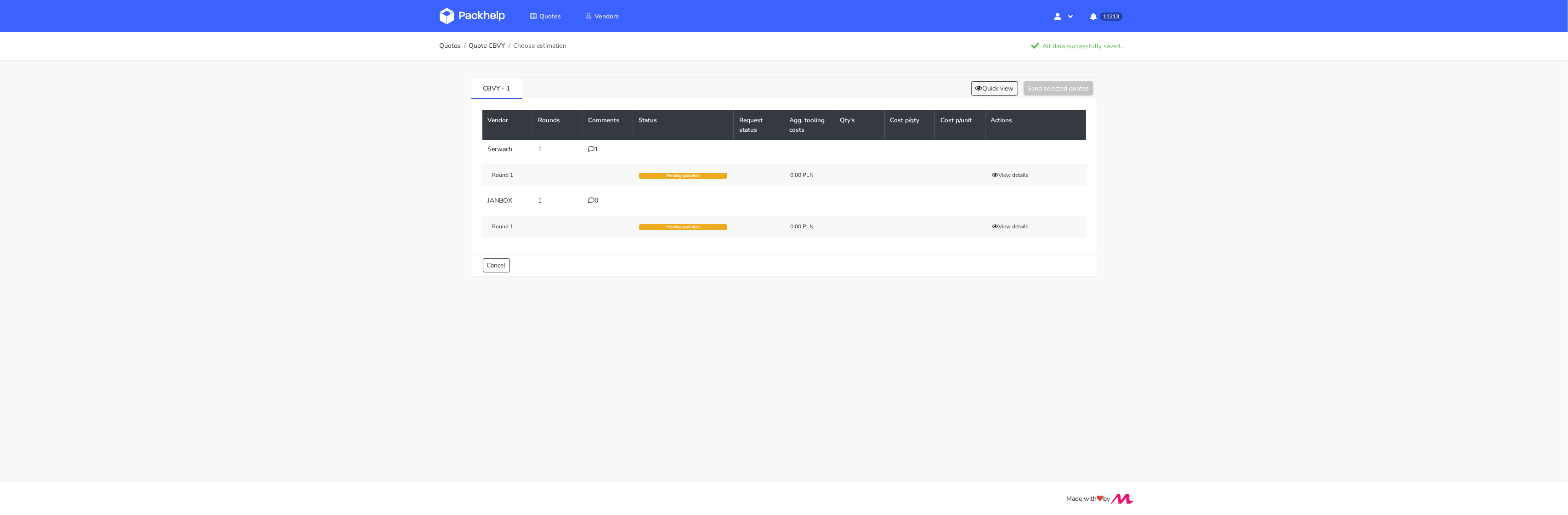
click at [477, 18] on img at bounding box center [472, 16] width 65 height 16
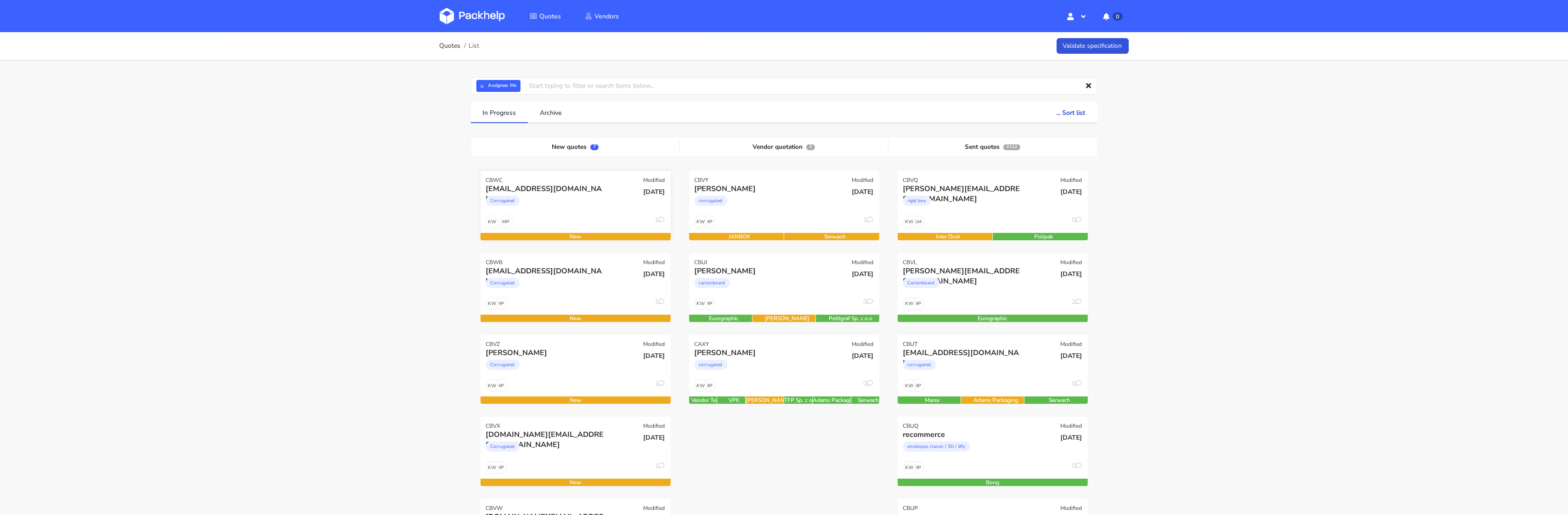
click at [567, 201] on div "Corrugated" at bounding box center [547, 203] width 122 height 18
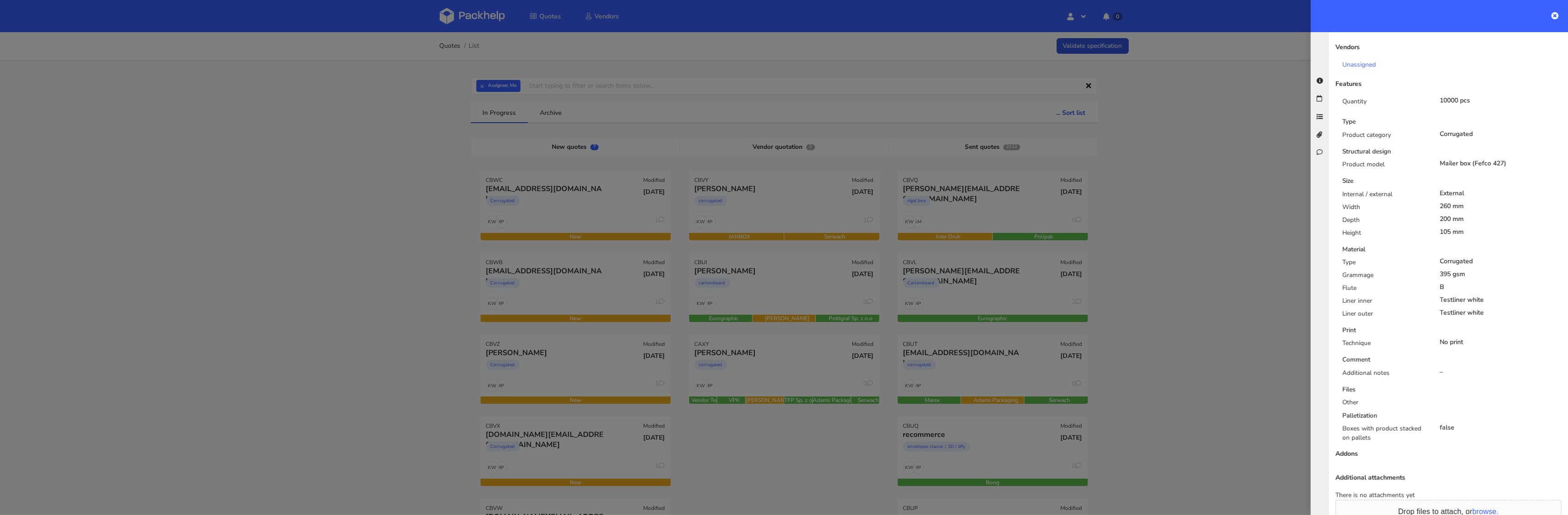
scroll to position [362, 0]
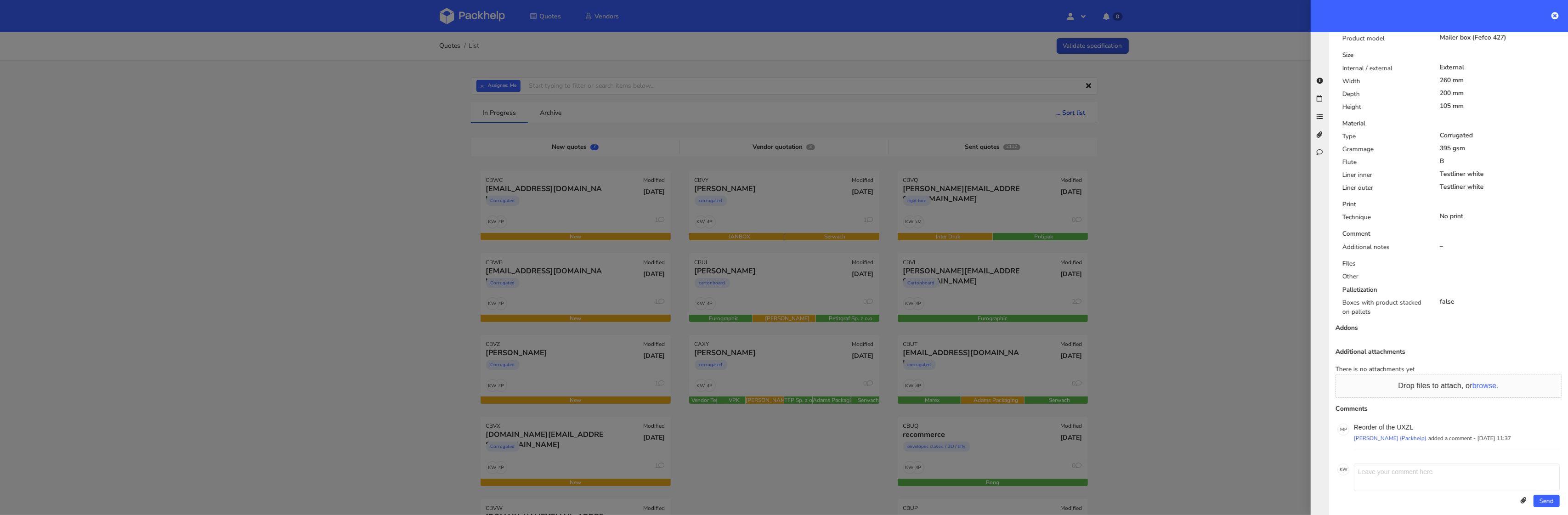
click at [472, 102] on div at bounding box center [784, 258] width 1568 height 515
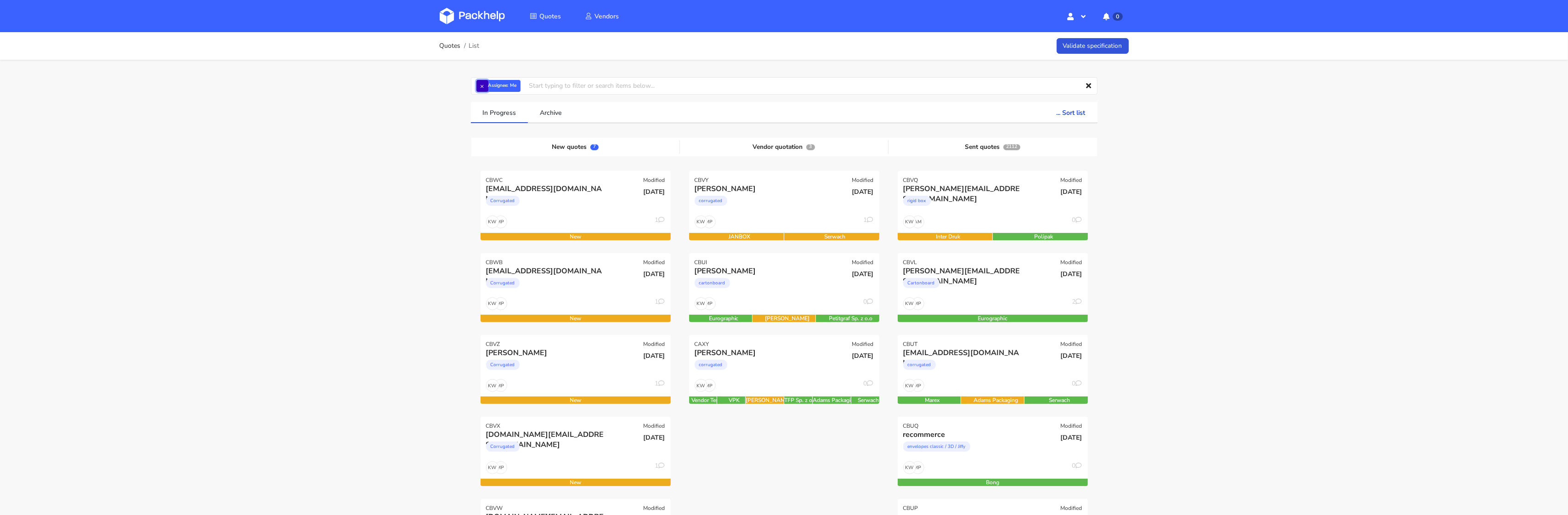
click at [478, 89] on button "×" at bounding box center [483, 86] width 12 height 12
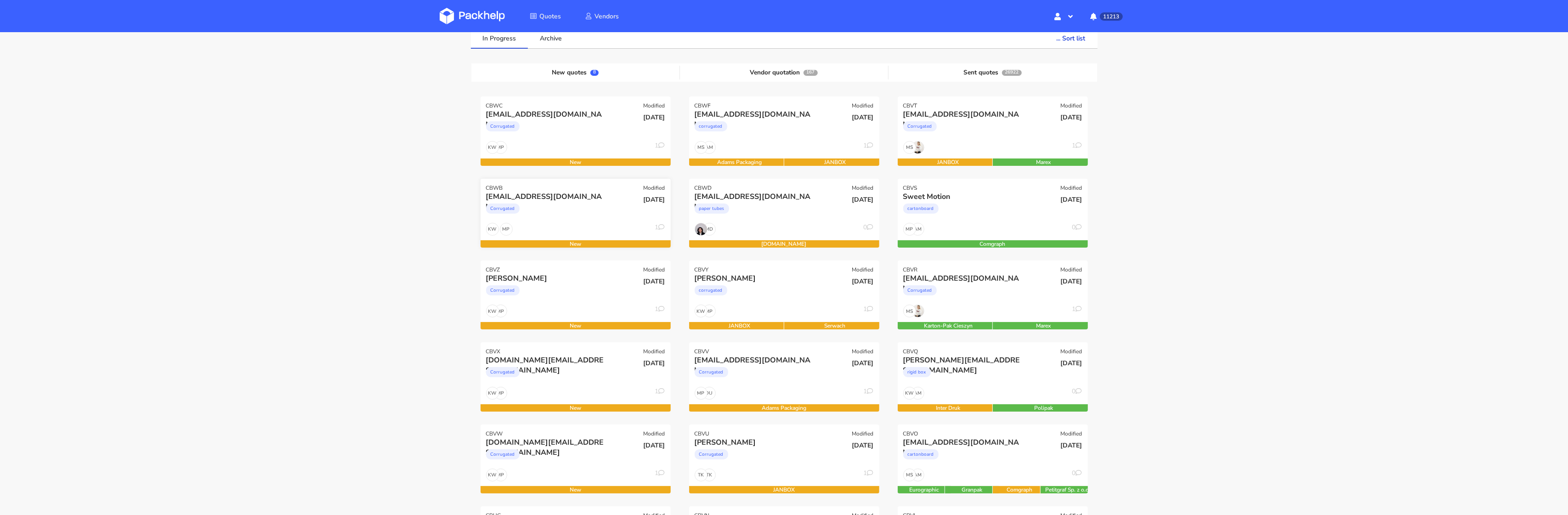
scroll to position [65, 0]
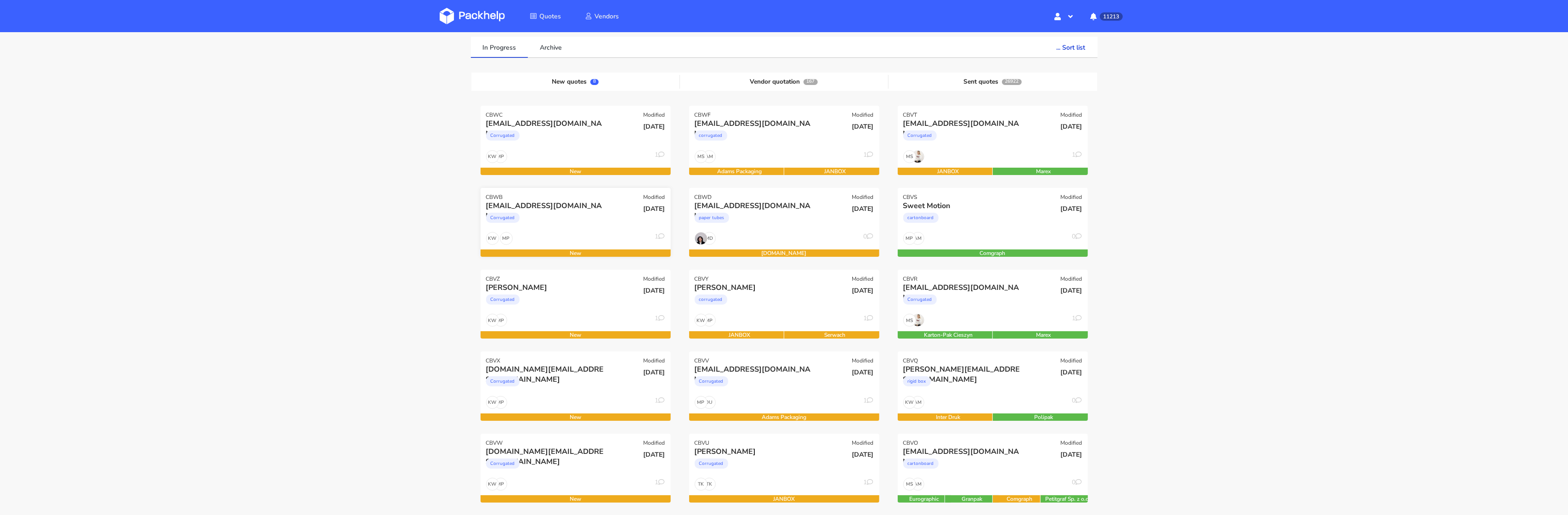
click at [597, 215] on div "Corrugated" at bounding box center [547, 220] width 122 height 18
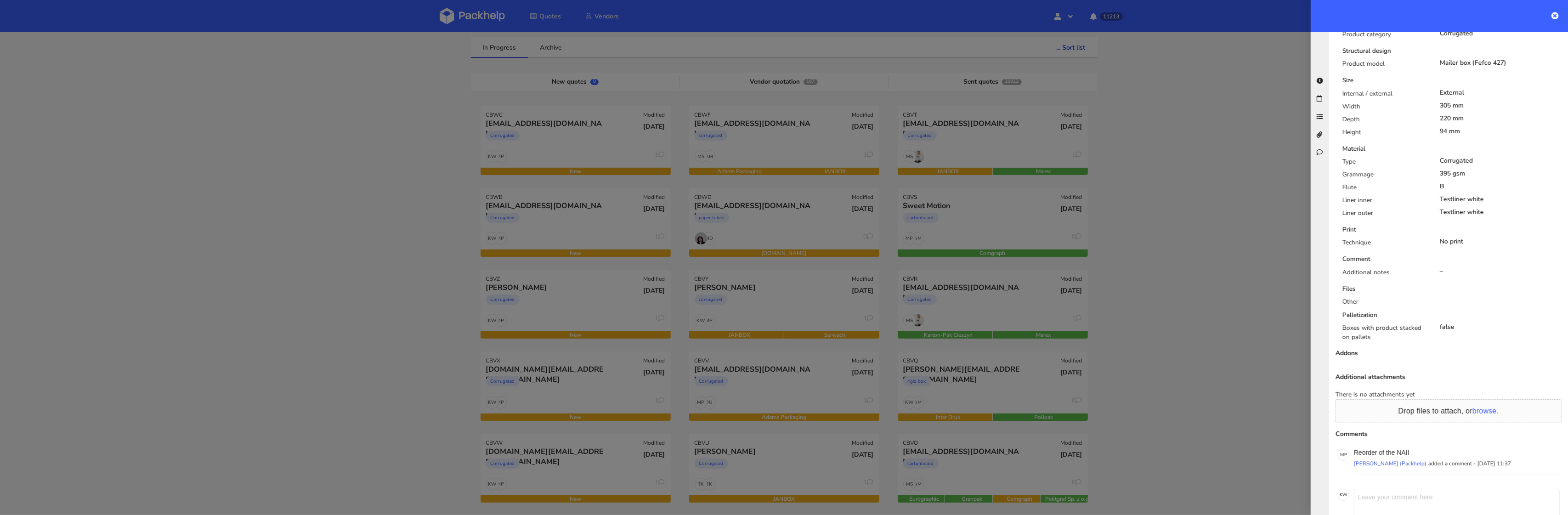
scroll to position [0, 0]
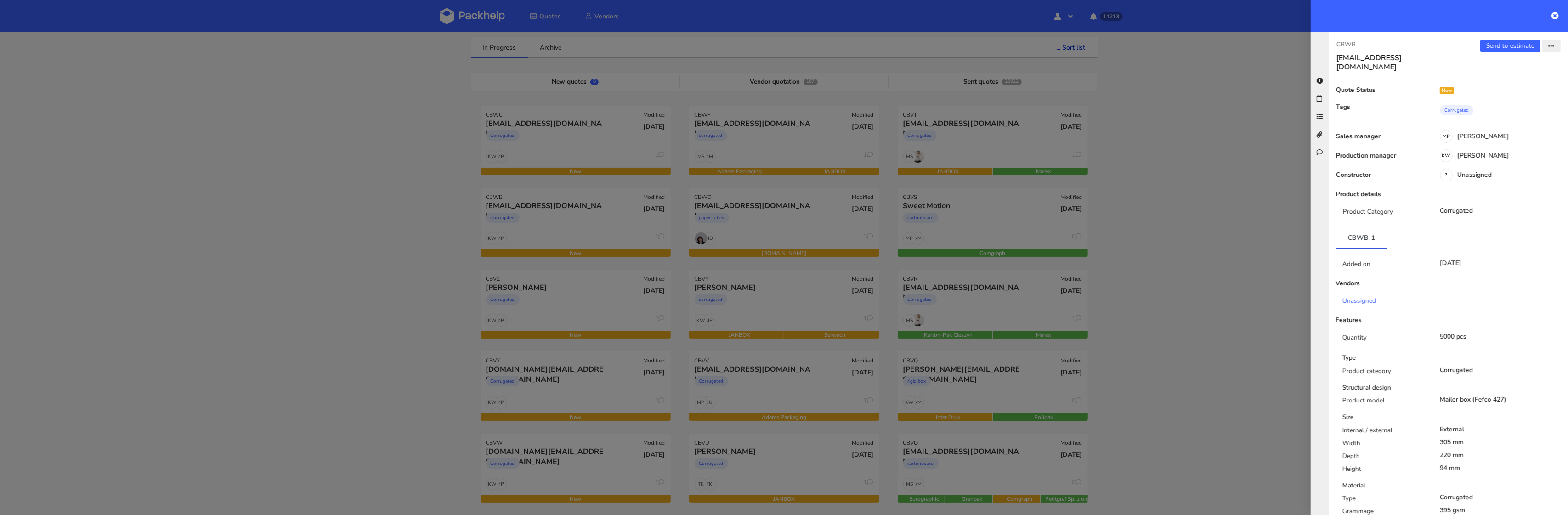
click at [1555, 46] on button "button" at bounding box center [1552, 46] width 18 height 13
click at [1524, 116] on link "Reject quote" at bounding box center [1521, 116] width 81 height 15
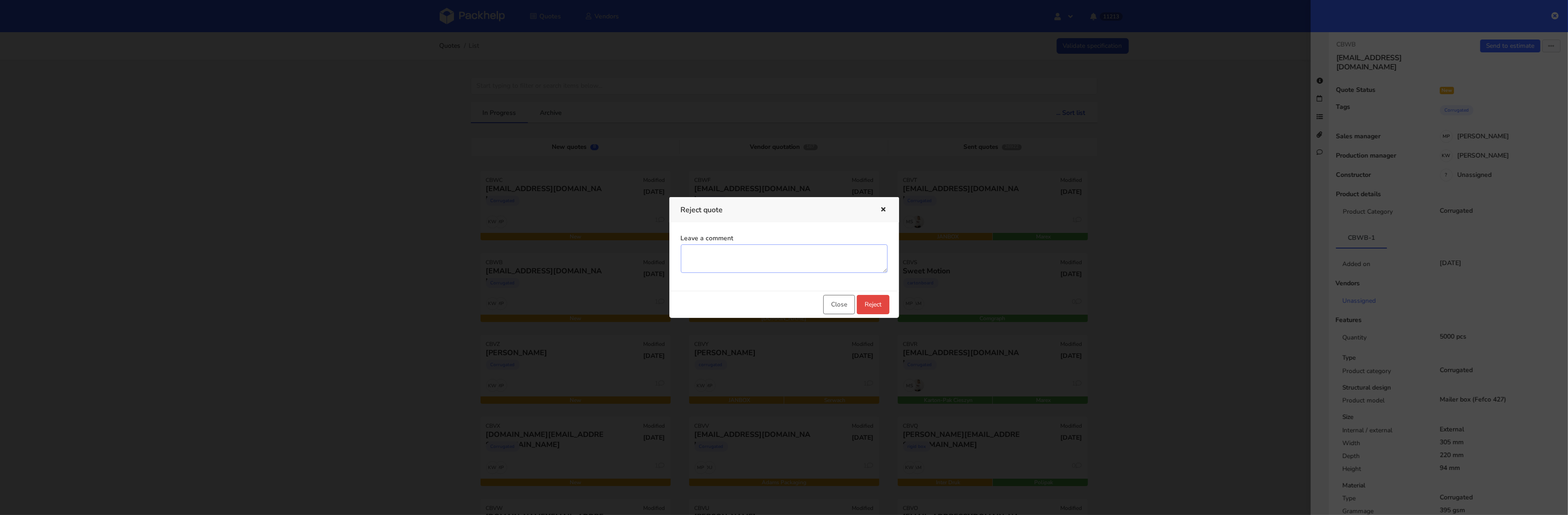
click at [779, 266] on textarea "Leave a comment" at bounding box center [785, 259] width 207 height 29
click at [707, 264] on textarea "wycena mailowa" at bounding box center [785, 259] width 207 height 29
click at [707, 255] on textarea "wycena mailowa" at bounding box center [785, 259] width 207 height 29
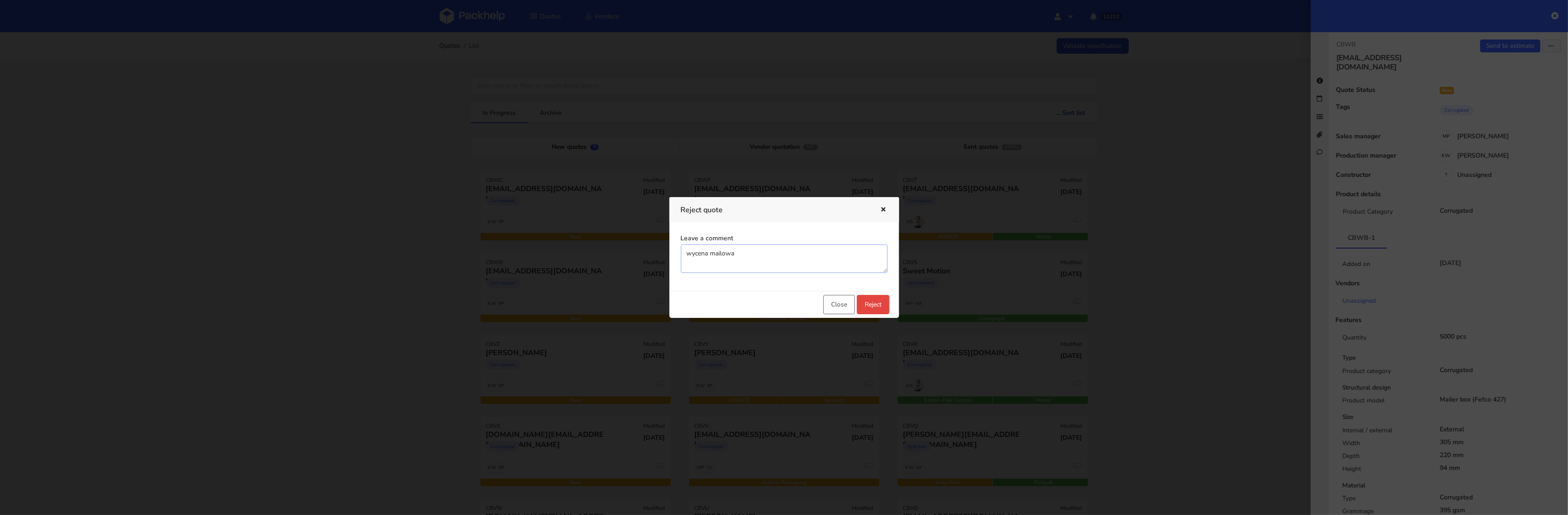
click at [827, 245] on textarea "wycena mailowa" at bounding box center [785, 259] width 207 height 29
click at [885, 314] on button "Reject" at bounding box center [873, 305] width 33 height 19
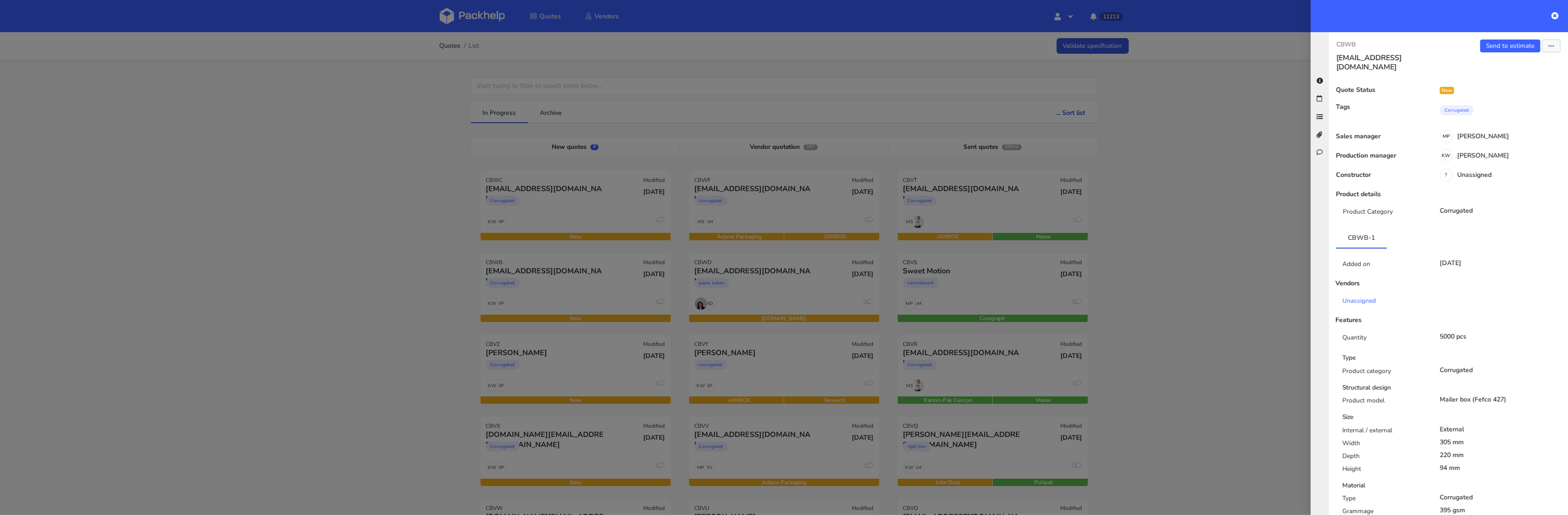
click at [885, 309] on div at bounding box center [784, 258] width 1568 height 515
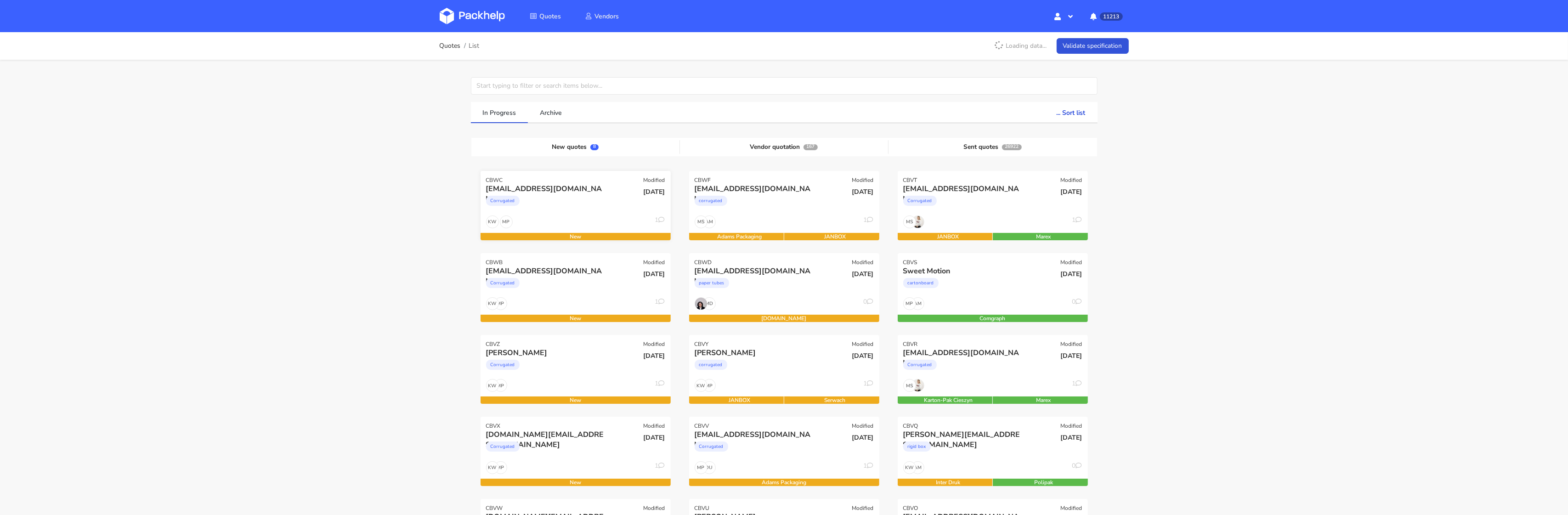
click at [613, 221] on div "MP KW 1" at bounding box center [575, 224] width 190 height 18
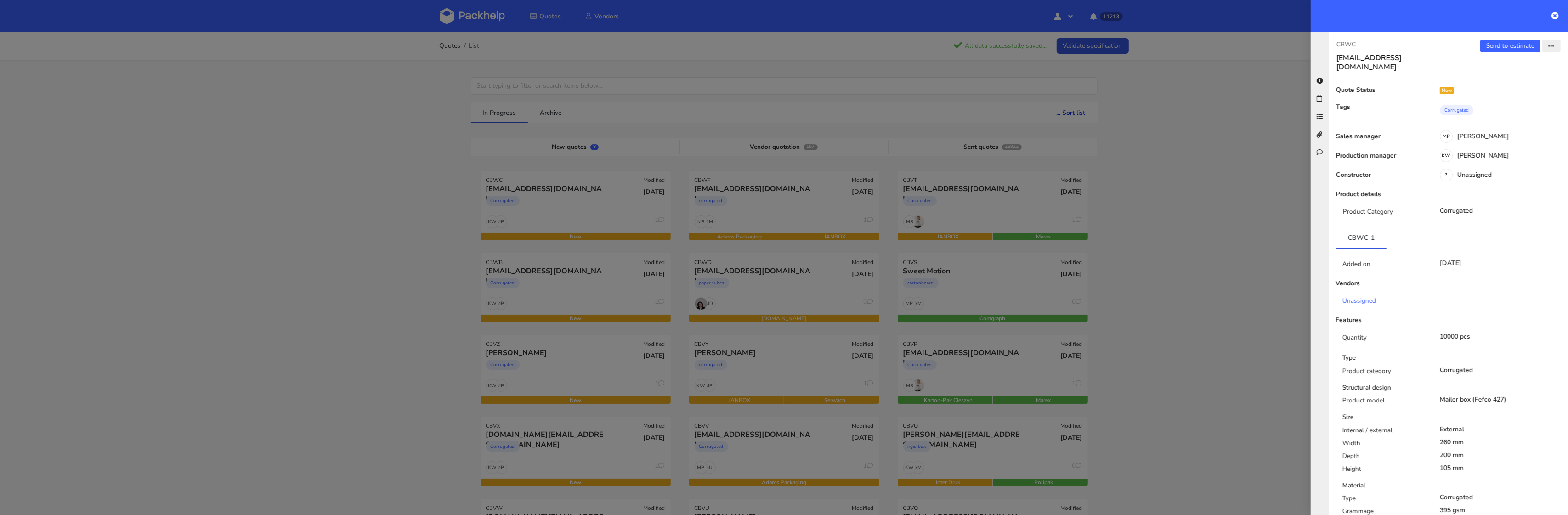
click at [1554, 48] on icon "button" at bounding box center [1552, 46] width 7 height 7
click at [1519, 115] on link "Reject quote" at bounding box center [1521, 116] width 81 height 15
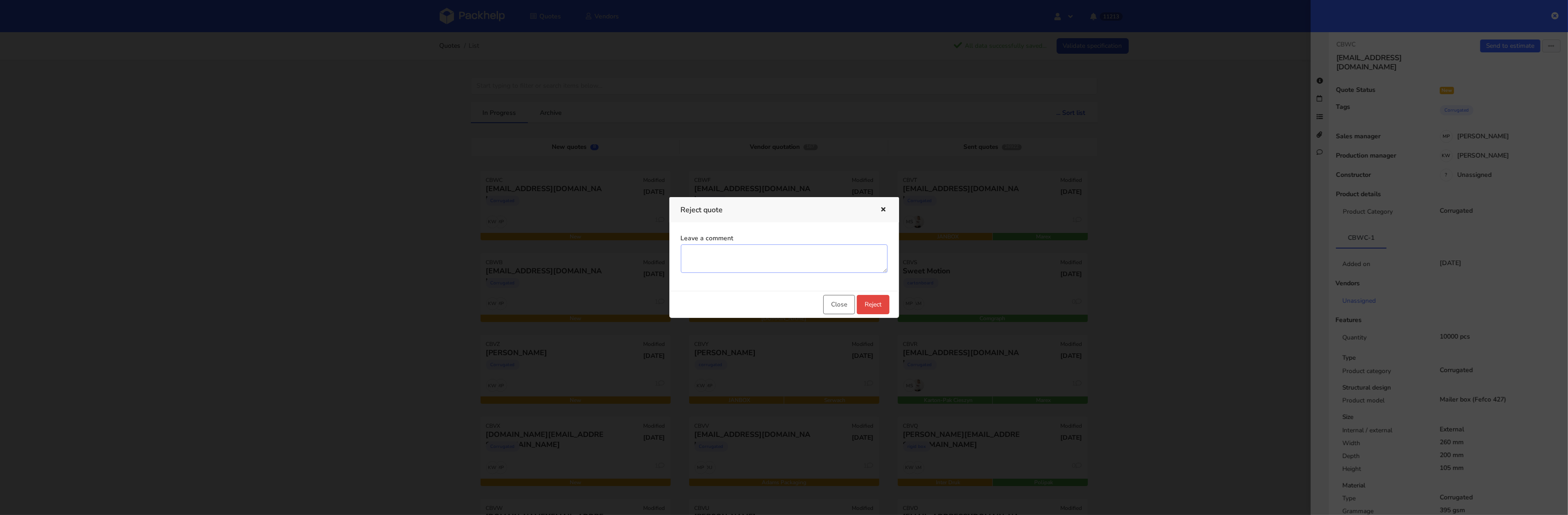
click at [758, 256] on textarea "Leave a comment" at bounding box center [785, 259] width 207 height 29
paste textarea "wycena mailowa"
type textarea "wycena mailowa"
click at [875, 300] on button "Reject" at bounding box center [873, 305] width 33 height 19
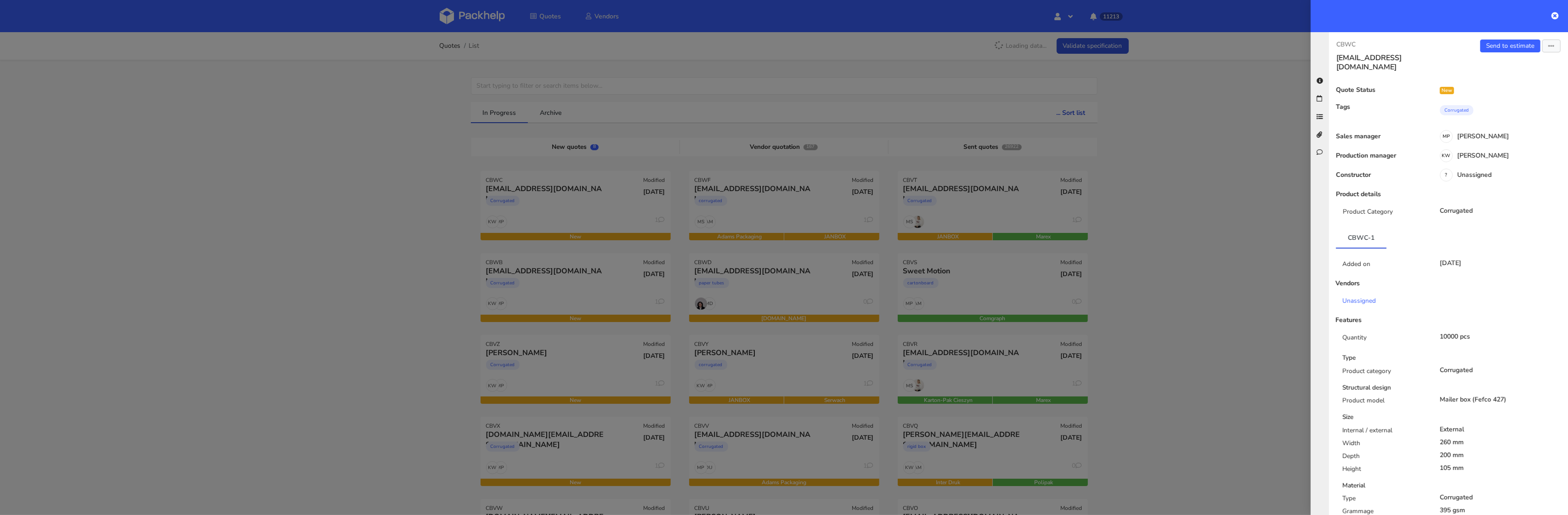
click at [387, 249] on div at bounding box center [784, 258] width 1568 height 515
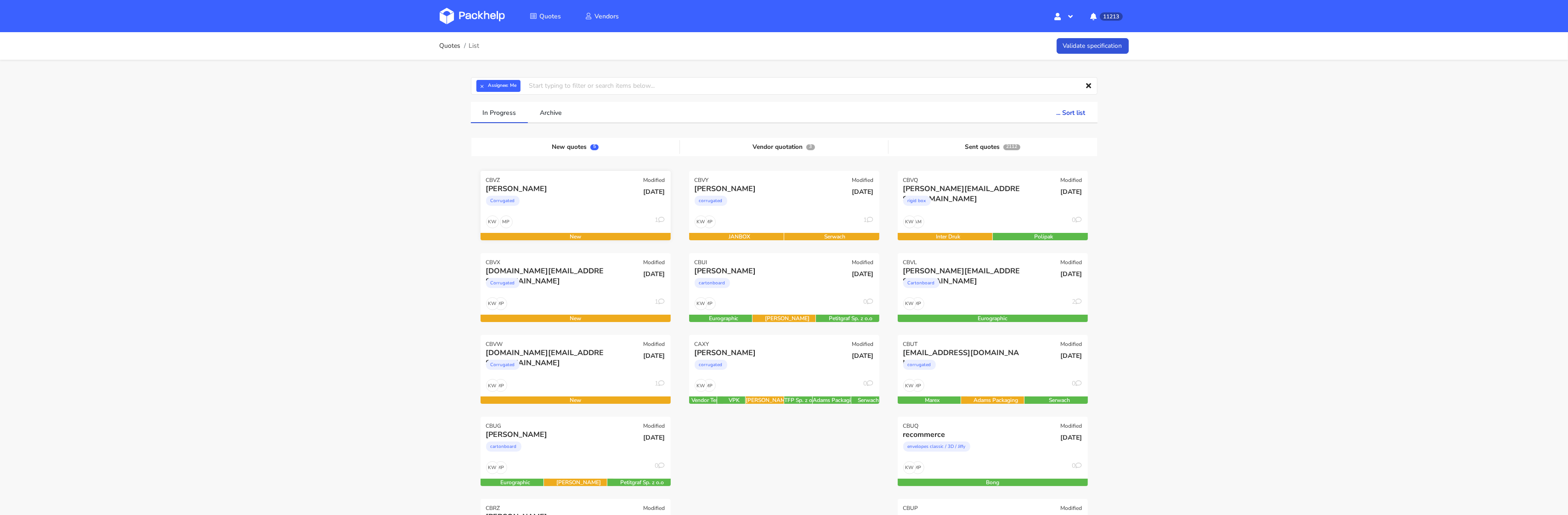
click at [584, 214] on div "Grainne Mullins Corrugated" at bounding box center [544, 199] width 128 height 31
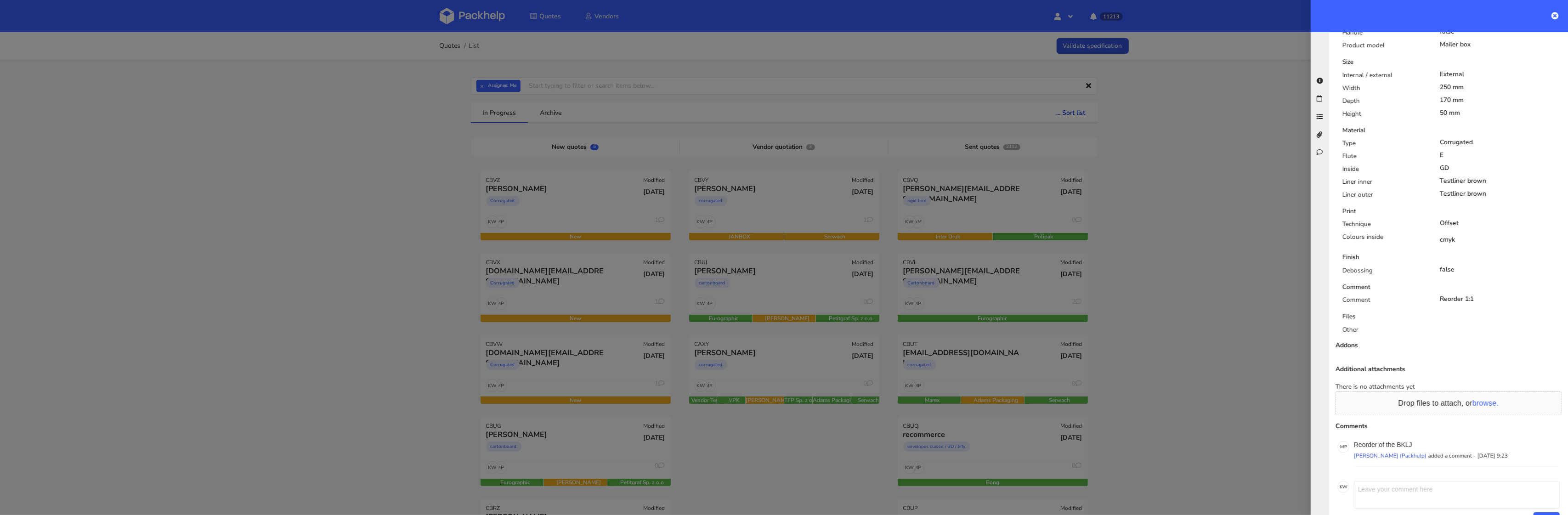
scroll to position [398, 0]
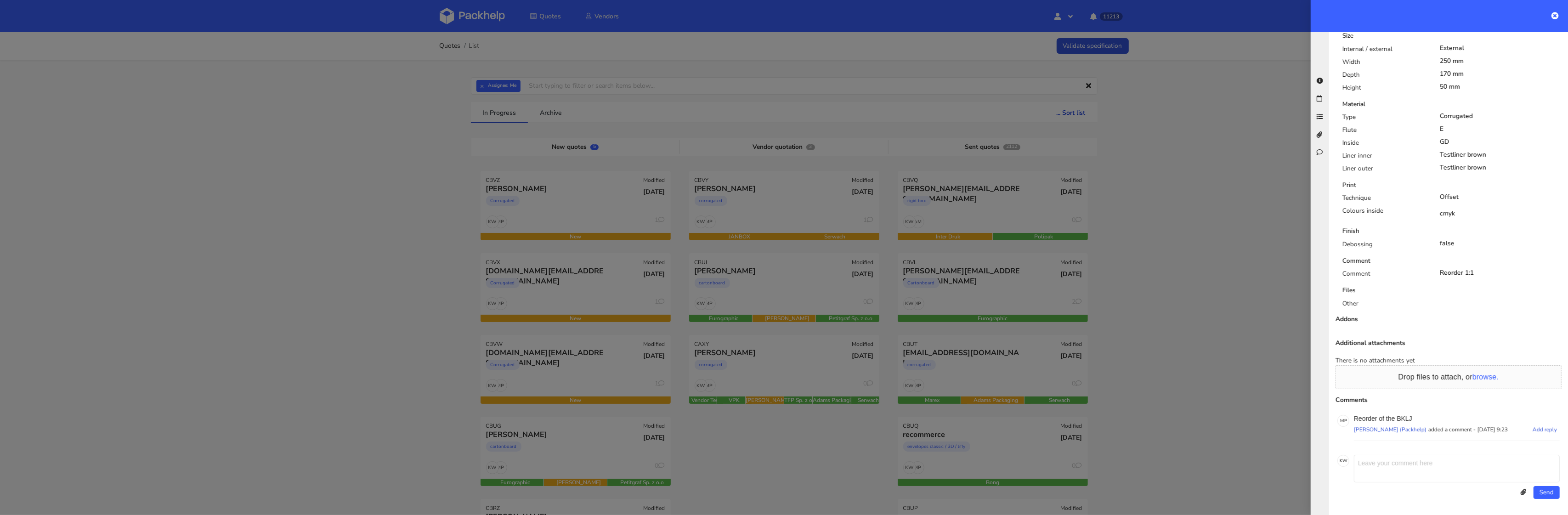
click at [1407, 420] on p "Reorder of the BKLJ" at bounding box center [1457, 419] width 206 height 7
copy p "BKLJ"
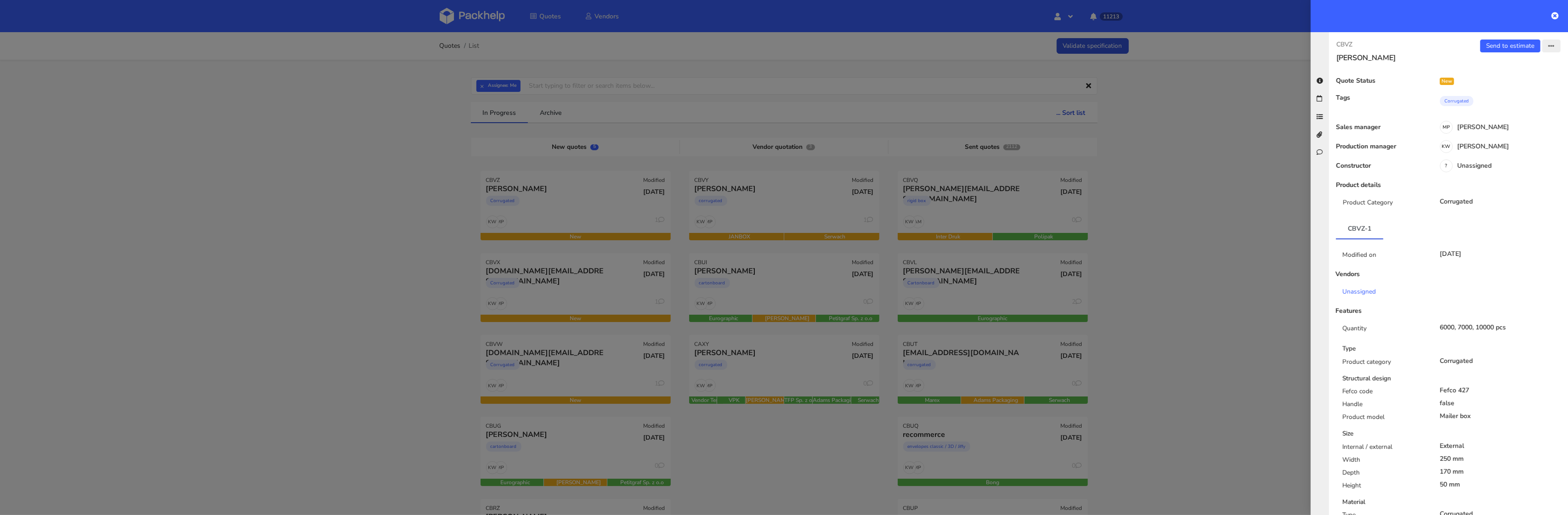
click at [1550, 54] on div "Send to estimate View quote Edit quote Missing data Reject quote Export to PDF" at bounding box center [1508, 51] width 119 height 23
click at [1550, 50] on button "button" at bounding box center [1552, 46] width 18 height 13
click at [1524, 82] on link "Edit quote" at bounding box center [1521, 82] width 81 height 15
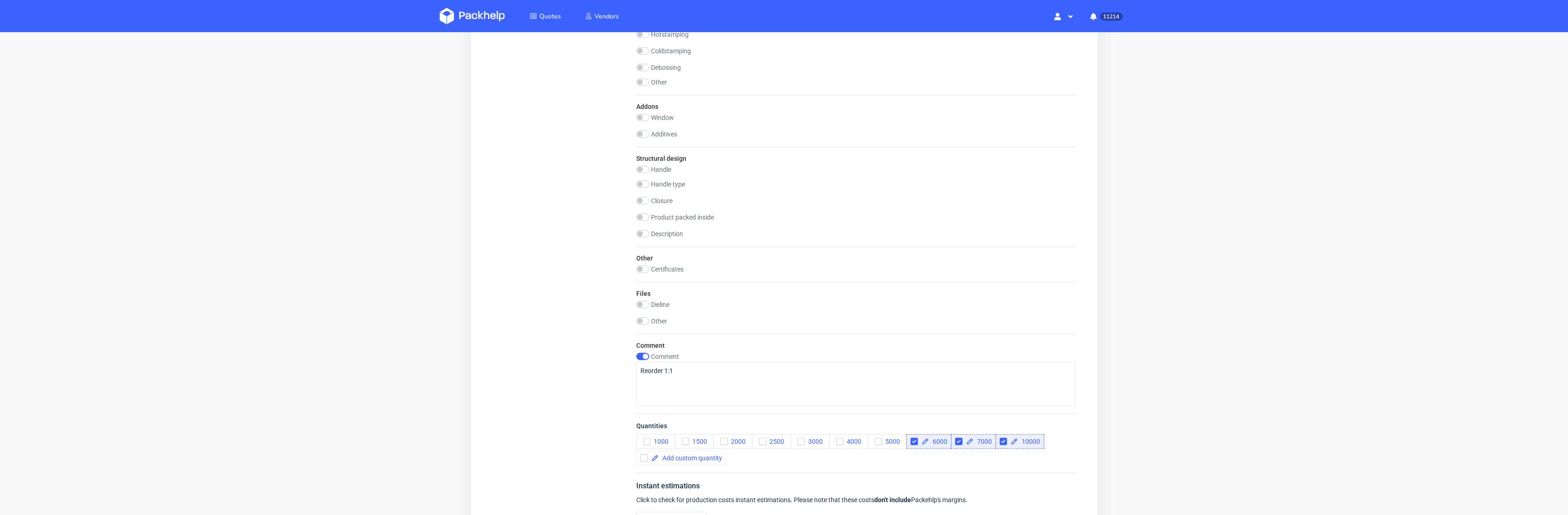
scroll to position [815, 0]
click at [656, 355] on label "Comment" at bounding box center [665, 356] width 28 height 7
checkbox input "false"
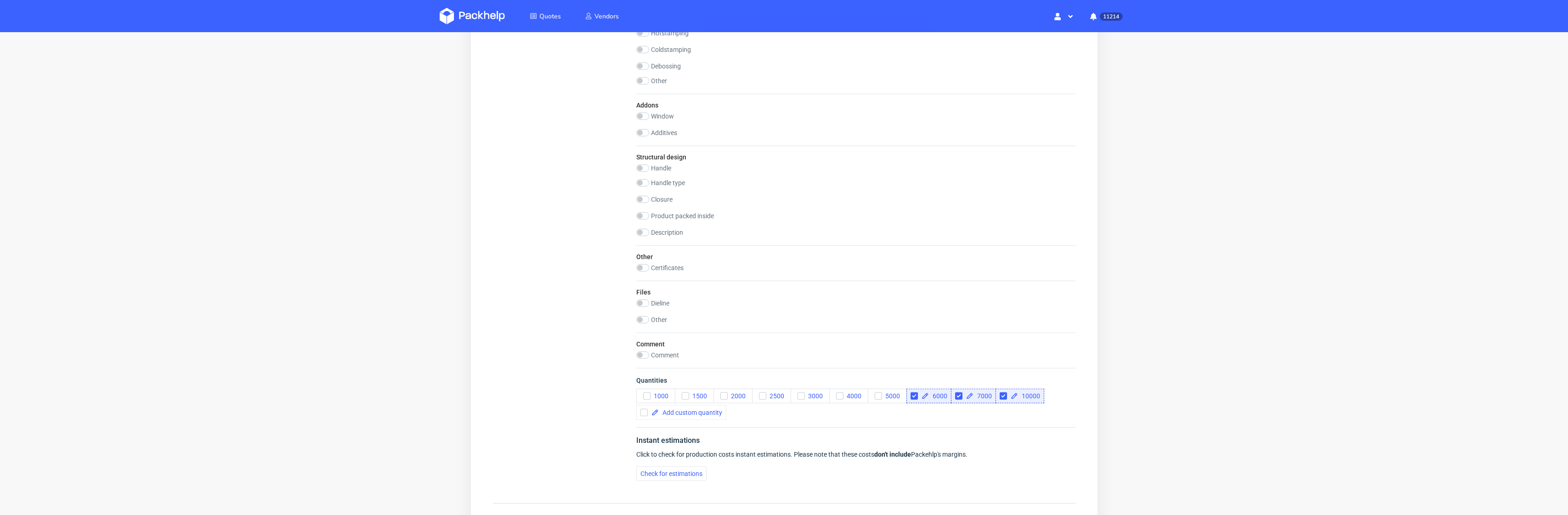
scroll to position [906, 0]
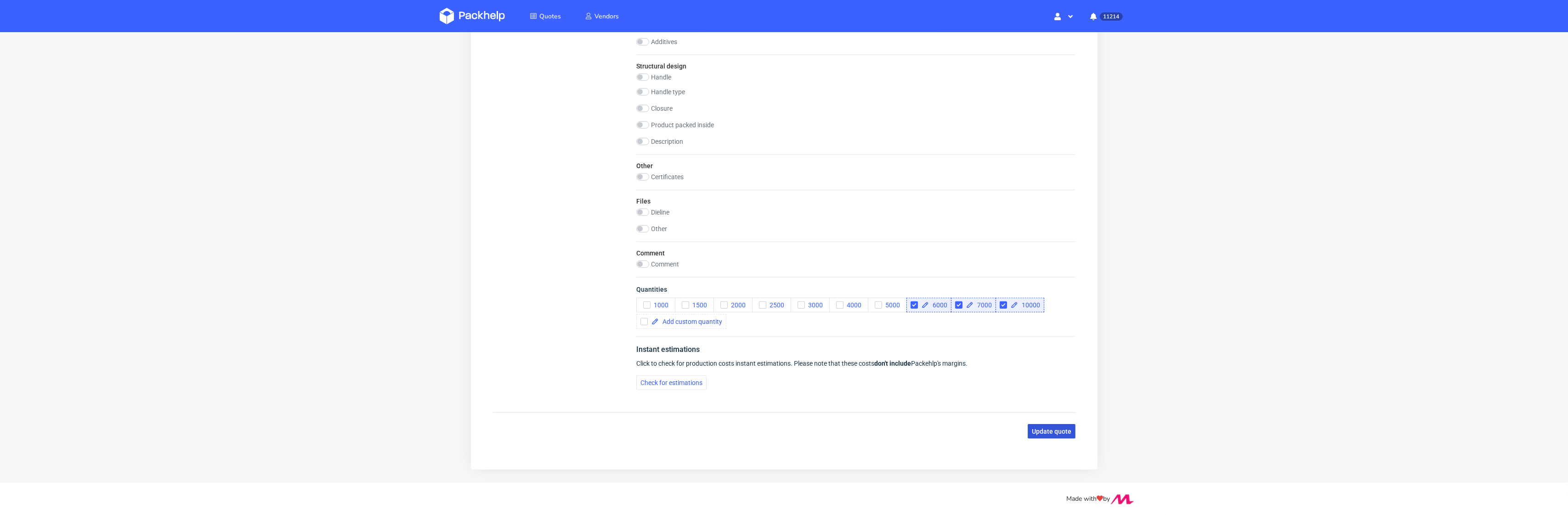
click at [1060, 430] on span "Update quote" at bounding box center [1051, 432] width 40 height 7
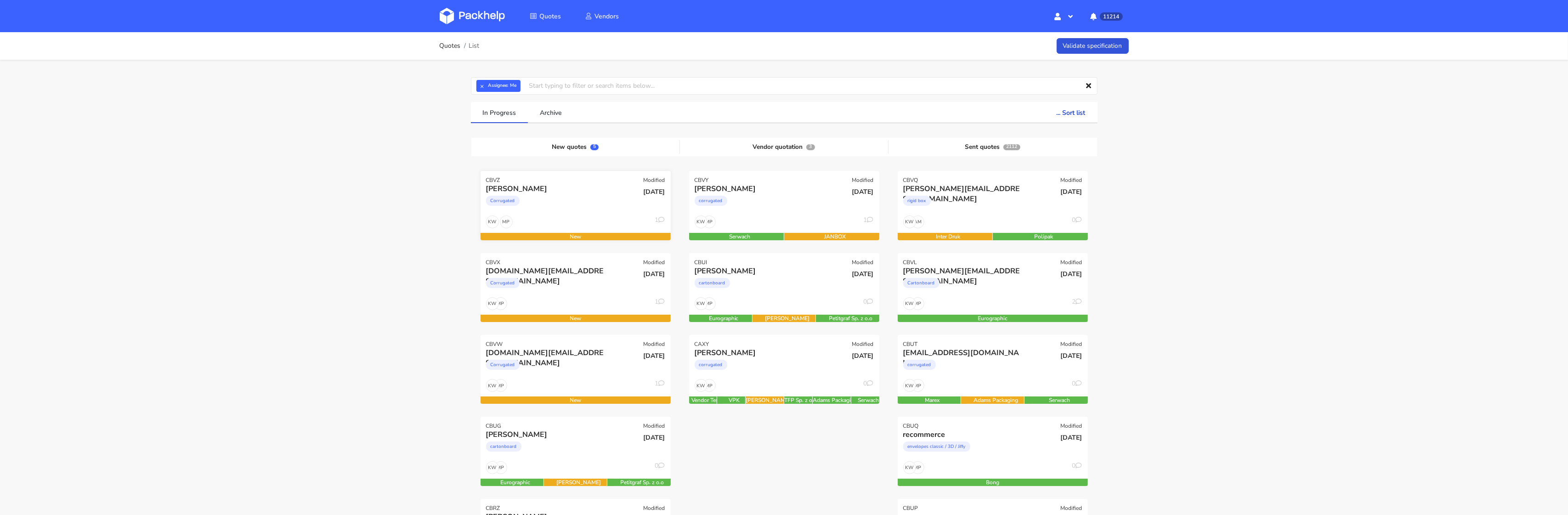
click at [561, 202] on div "Corrugated" at bounding box center [547, 203] width 122 height 18
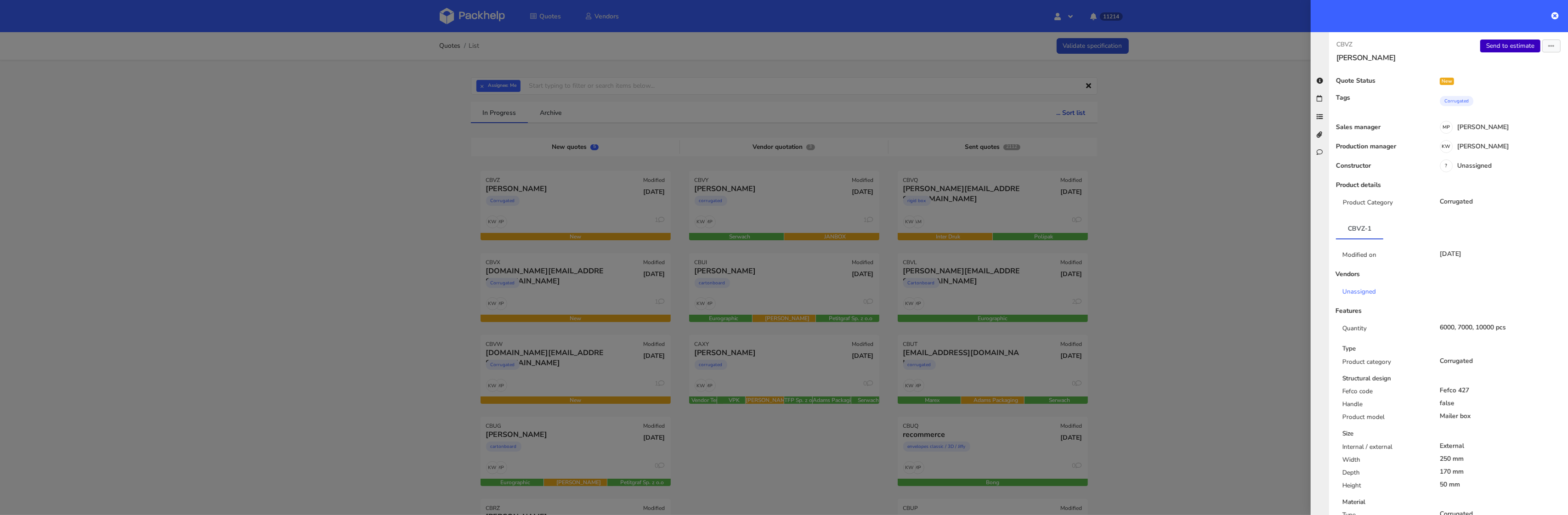
click at [1513, 45] on link "Send to estimate" at bounding box center [1510, 46] width 60 height 13
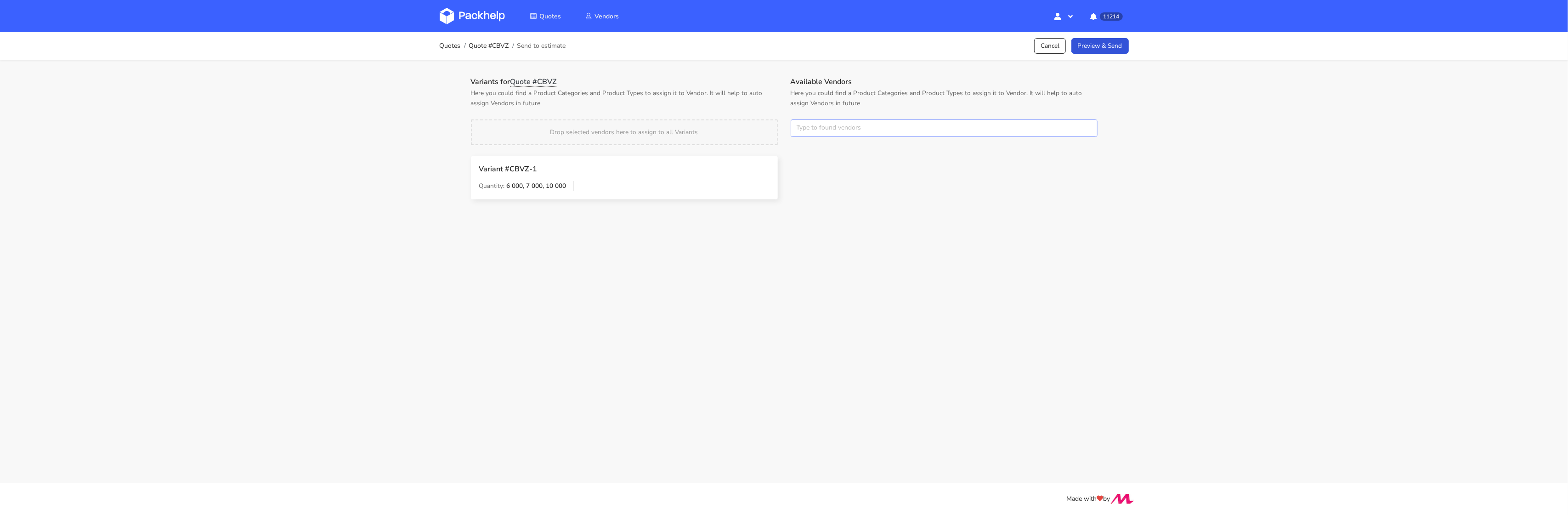
click at [819, 123] on input "text" at bounding box center [944, 128] width 307 height 18
type input "custom"
drag, startPoint x: 817, startPoint y: 159, endPoint x: 812, endPoint y: 144, distance: 15.8
click at [817, 159] on link "custom" at bounding box center [848, 163] width 85 height 17
click at [763, 96] on p "Here you could find a Product Categories and Product Types to assign it to Vend…" at bounding box center [625, 98] width 307 height 20
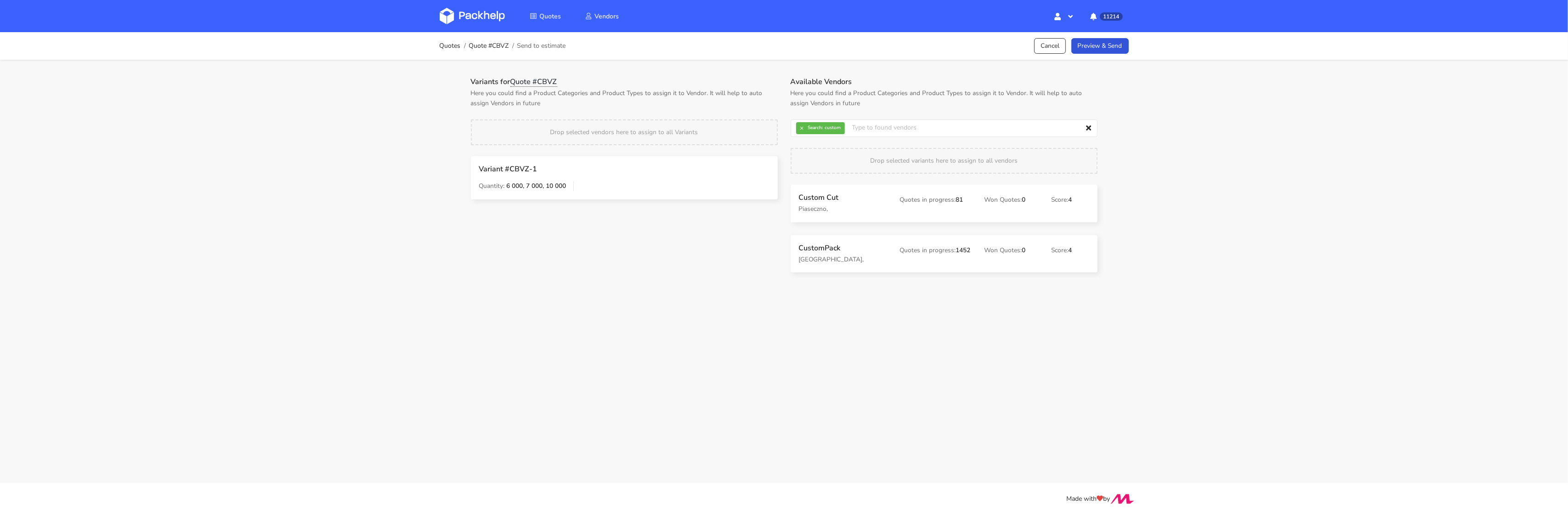
click at [816, 196] on h3 "Custom Cut" at bounding box center [843, 197] width 88 height 9
click at [804, 132] on button "×" at bounding box center [802, 128] width 12 height 12
click at [804, 132] on input "text" at bounding box center [944, 128] width 307 height 18
type input "adams"
click at [808, 166] on link "adams" at bounding box center [848, 163] width 85 height 17
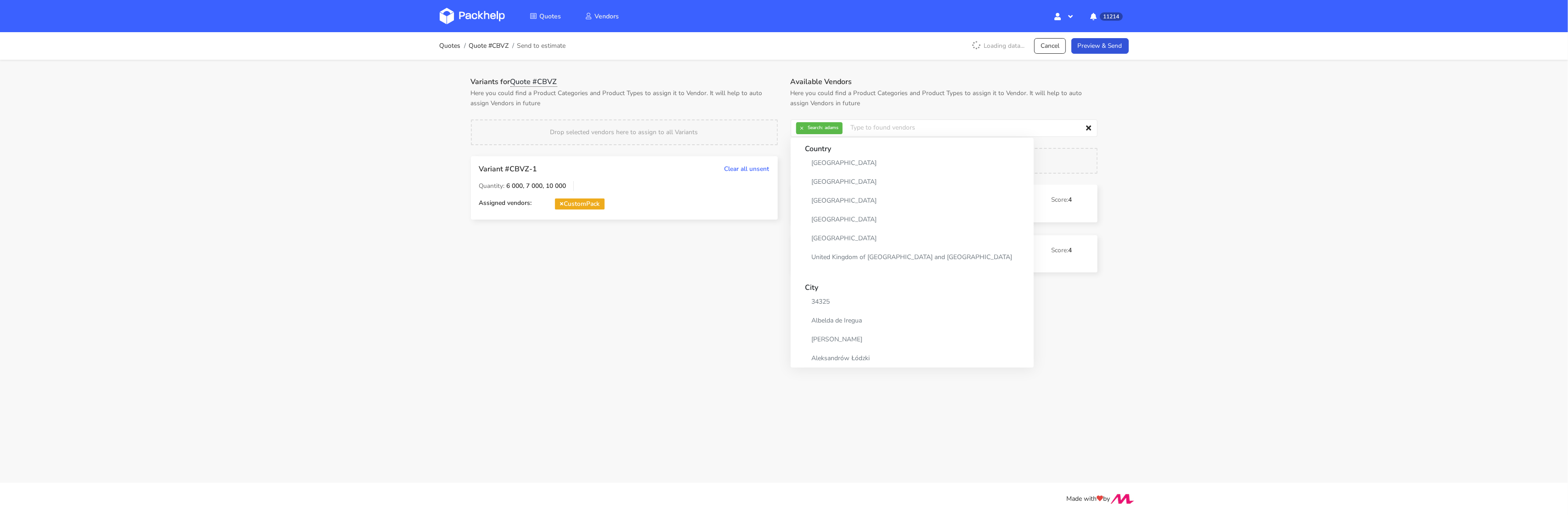
click at [766, 126] on div "Drop selected vendors here to assign to all Variants" at bounding box center [625, 132] width 307 height 26
click at [804, 127] on button "×" at bounding box center [802, 128] width 12 height 12
click at [804, 127] on input "text" at bounding box center [944, 128] width 307 height 18
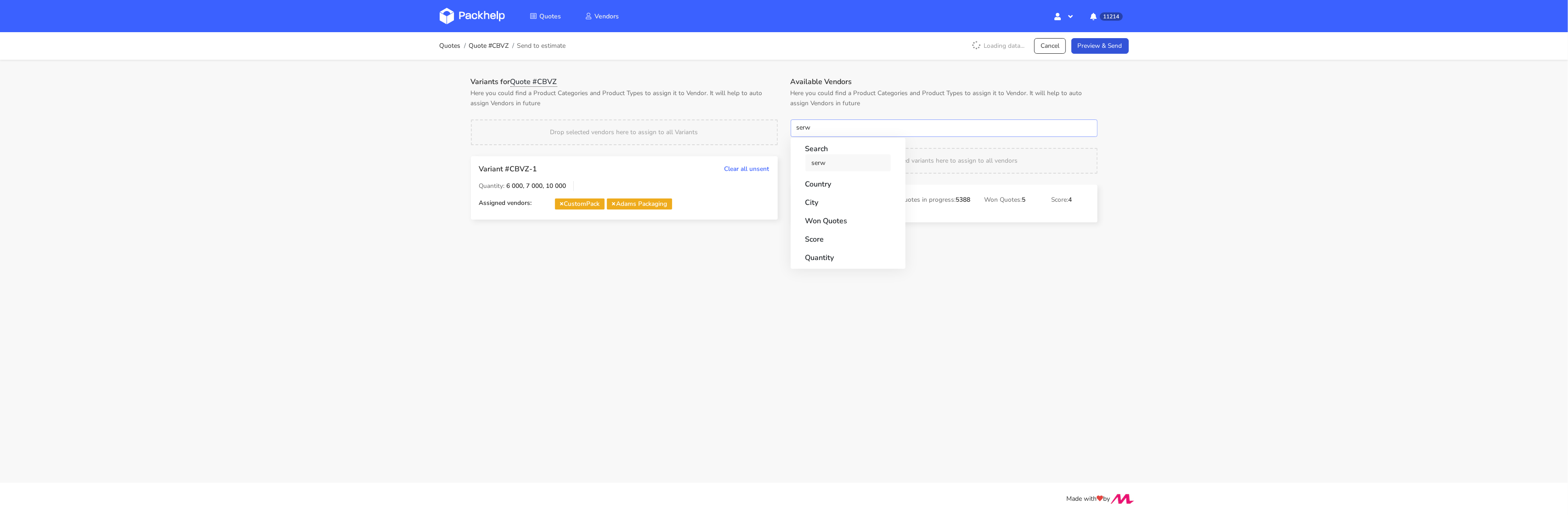
type input "serw"
click at [821, 168] on link "serw" at bounding box center [848, 163] width 85 height 17
click at [775, 122] on div "Drop selected vendors here to assign to all Variants" at bounding box center [625, 132] width 307 height 26
drag, startPoint x: 814, startPoint y: 206, endPoint x: 808, endPoint y: 206, distance: 6.0
click at [804, 127] on button "×" at bounding box center [802, 128] width 12 height 12
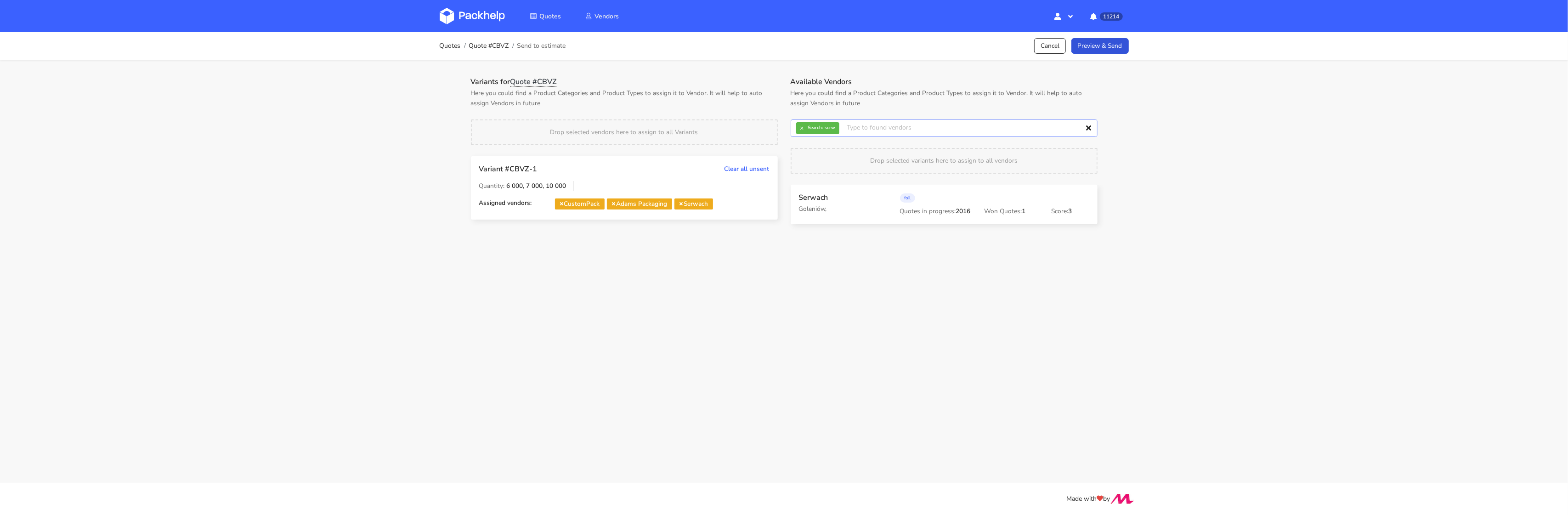
click at [805, 126] on input "text" at bounding box center [944, 128] width 307 height 18
type input "marex"
click at [812, 164] on link "marex" at bounding box center [848, 163] width 85 height 17
click at [744, 73] on div "Variants for Quote #CBVZ Here you could find a Product Categories and Product T…" at bounding box center [784, 264] width 662 height 408
click at [1100, 46] on link "Preview & Send" at bounding box center [1100, 46] width 57 height 16
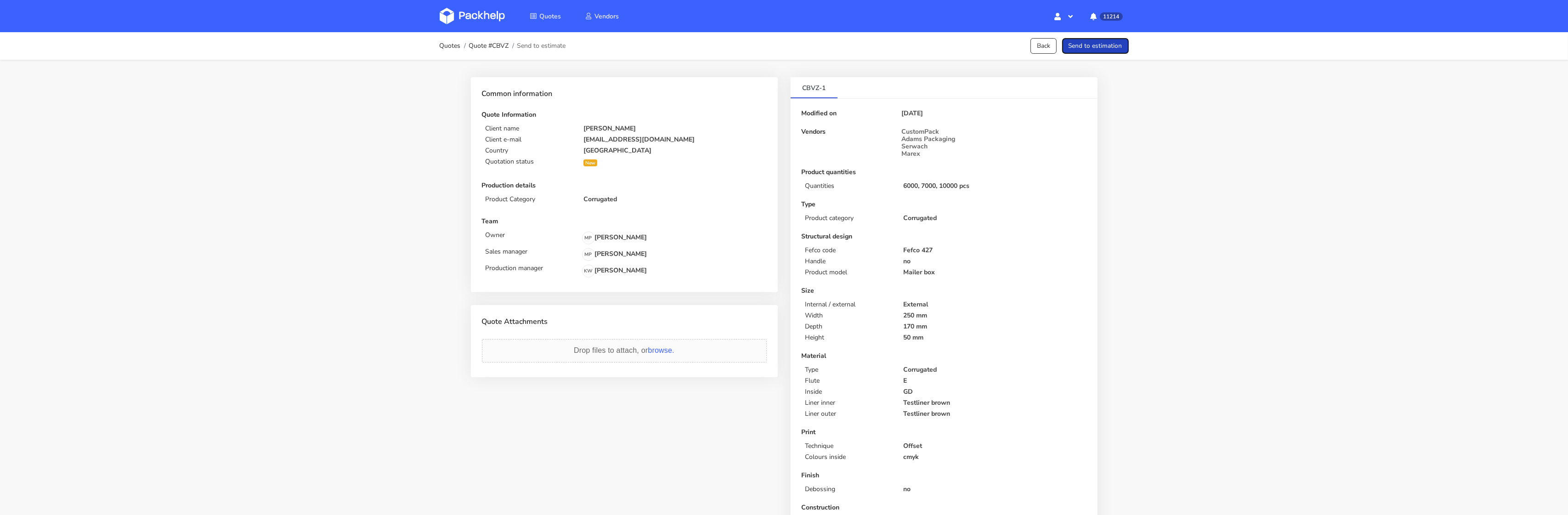
click at [1099, 47] on button "Send to estimation" at bounding box center [1095, 46] width 66 height 16
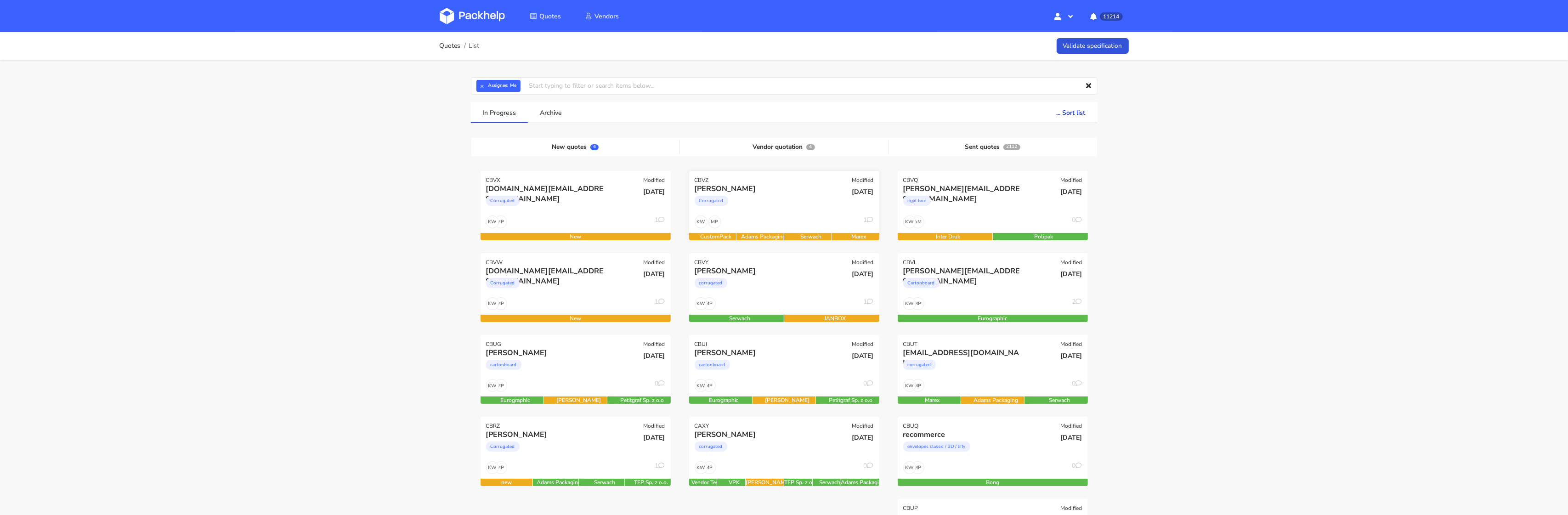
click at [771, 212] on div "[PERSON_NAME] Corrugated" at bounding box center [752, 199] width 128 height 31
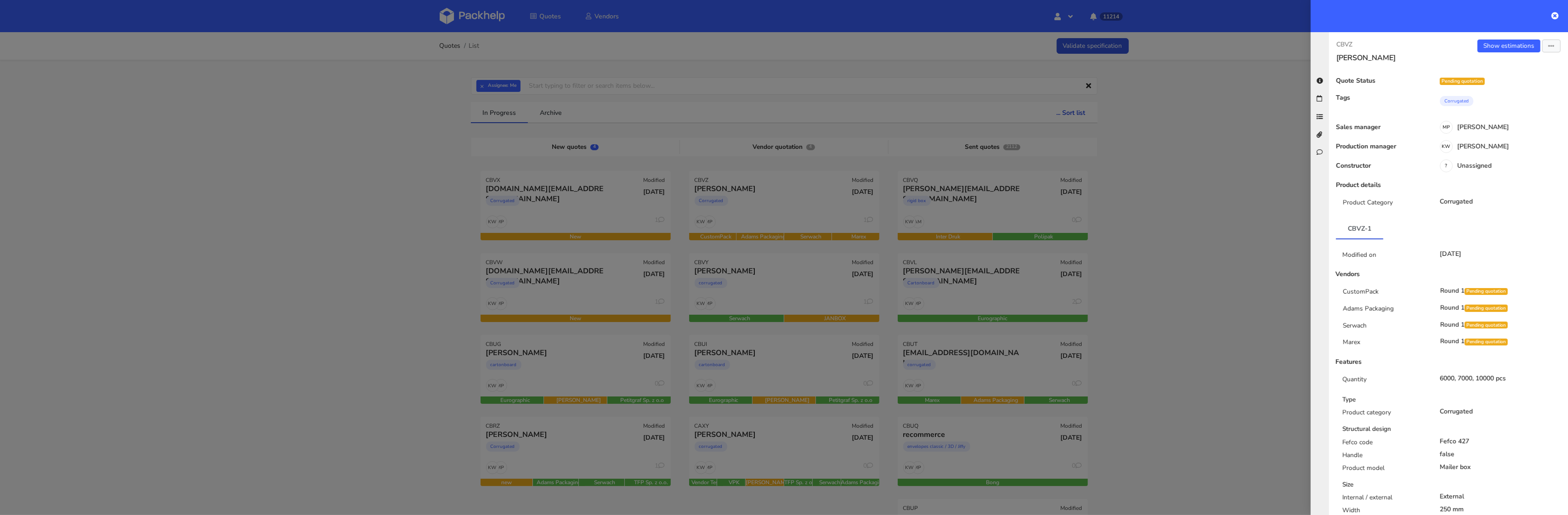
click at [1516, 37] on div "CBVZ [PERSON_NAME] Show estimations Send to estimate View quote Edit quote Miss…" at bounding box center [1449, 273] width 239 height 483
click at [1507, 46] on link "Show estimations" at bounding box center [1508, 46] width 63 height 13
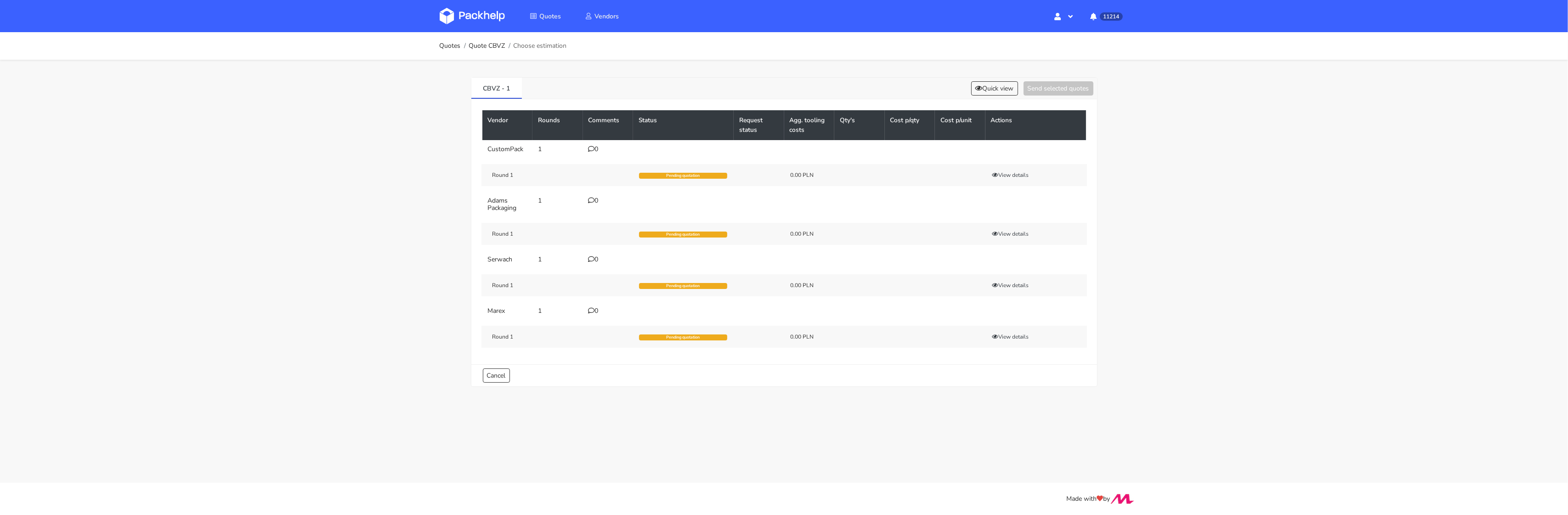
click at [589, 151] on icon at bounding box center [592, 149] width 7 height 7
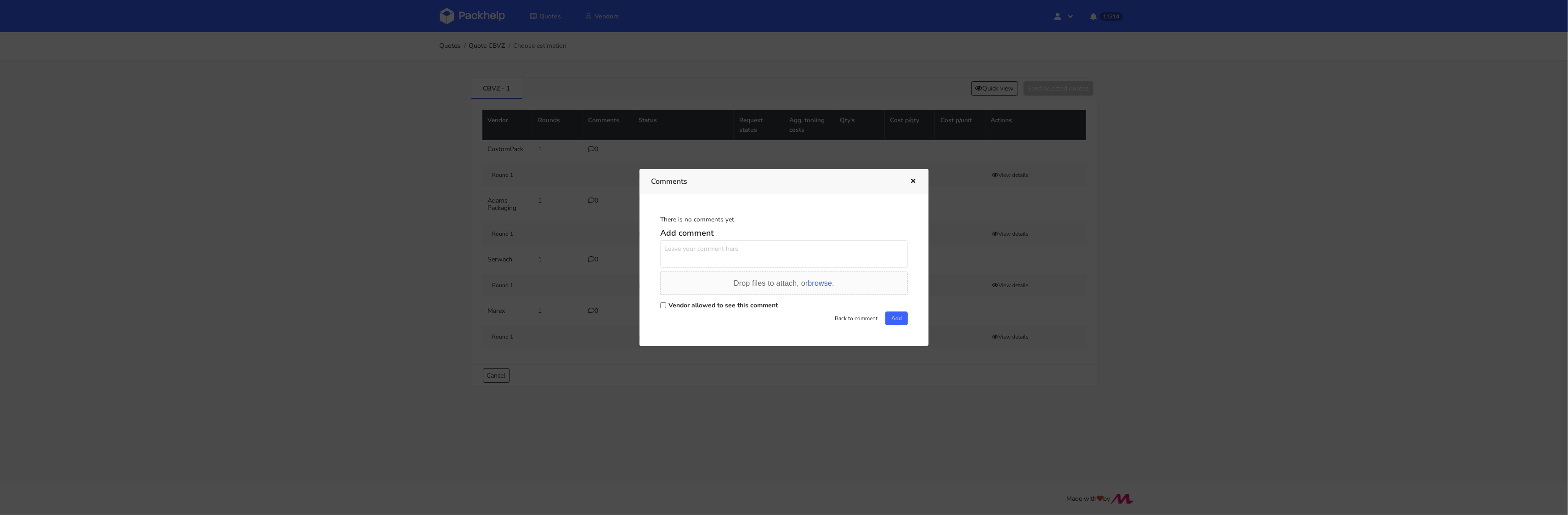
click at [680, 306] on label "Vendor allowed to see this comment" at bounding box center [723, 305] width 110 height 9
click at [666, 306] on input "Vendor allowed to see this comment" at bounding box center [663, 306] width 6 height 6
checkbox input "true"
click at [696, 254] on textarea at bounding box center [784, 254] width 248 height 27
paste textarea "R988780300_BKLJ"
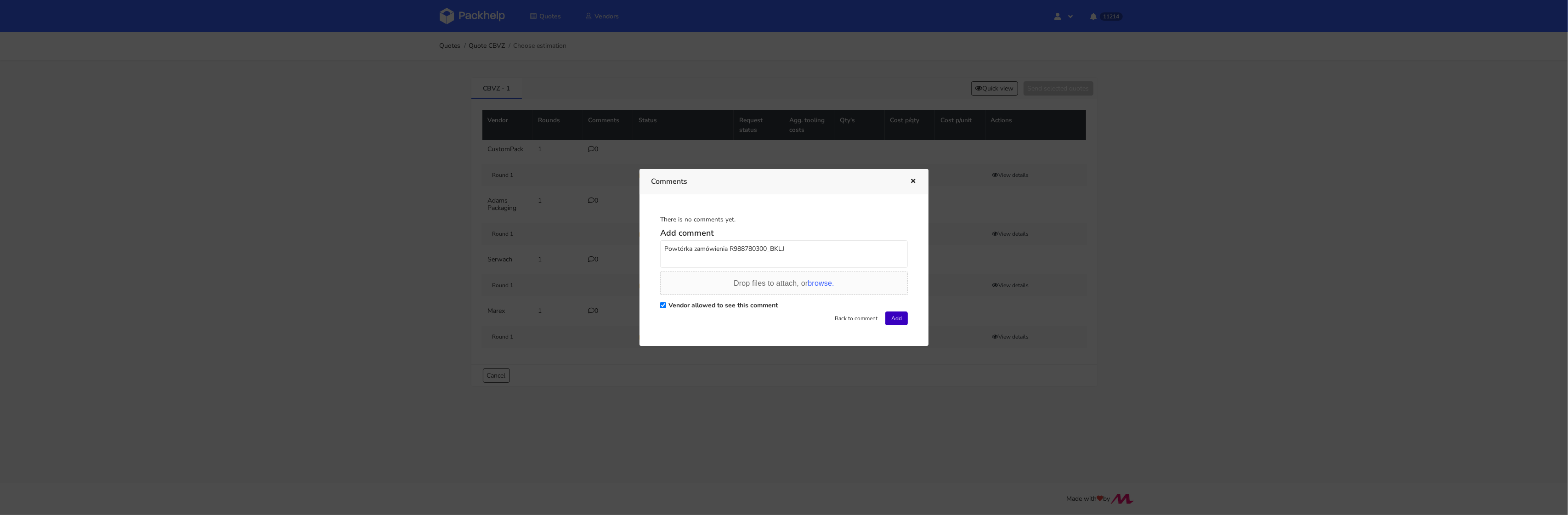
type textarea "Powtórka zamówienia R988780300_BKLJ"
click at [902, 322] on button "Add" at bounding box center [896, 318] width 23 height 14
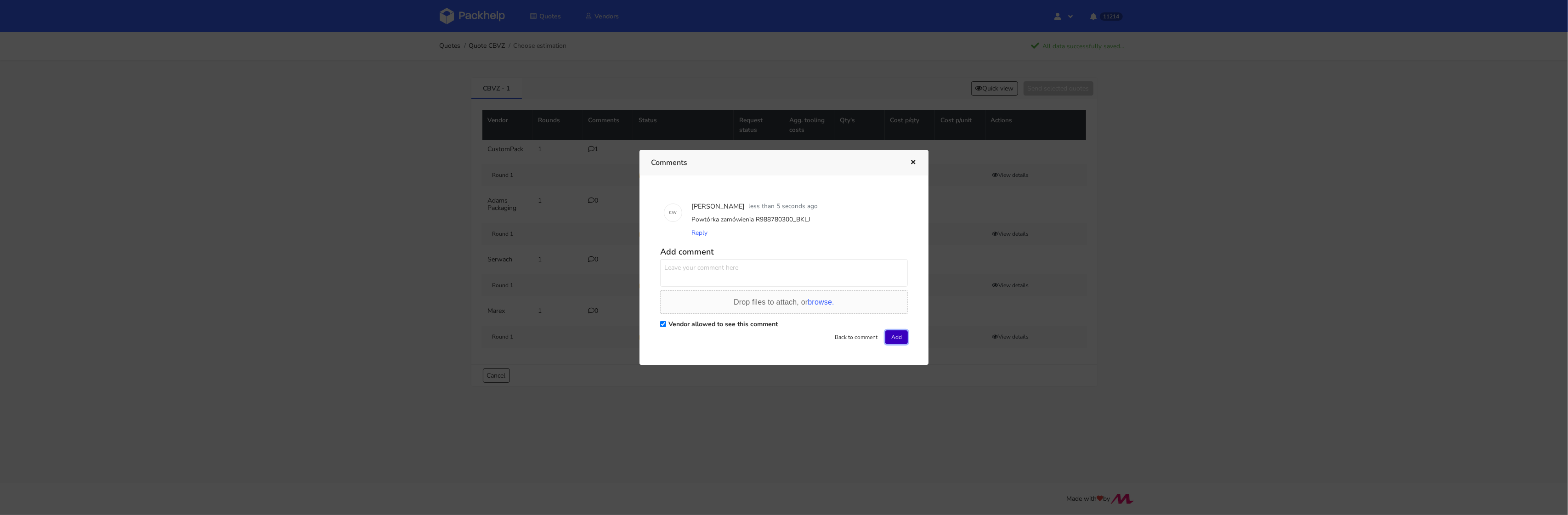
click at [897, 337] on button "Add" at bounding box center [896, 337] width 23 height 14
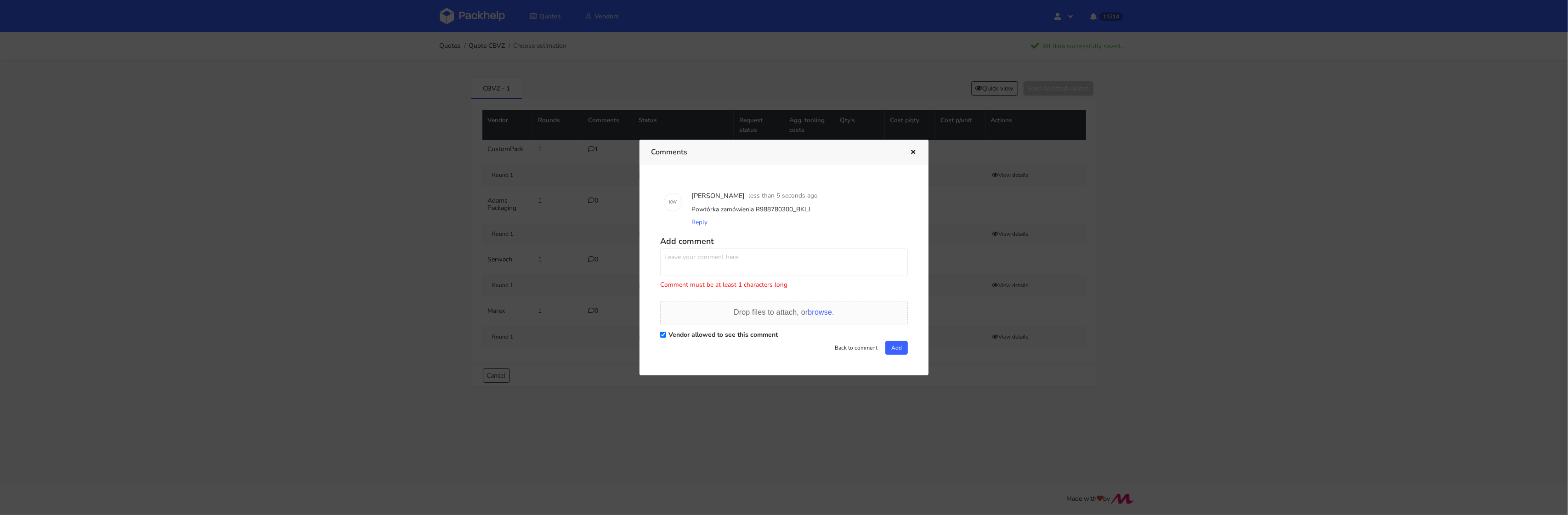
click at [715, 261] on textarea at bounding box center [784, 262] width 248 height 27
click at [380, 219] on div at bounding box center [784, 258] width 1568 height 515
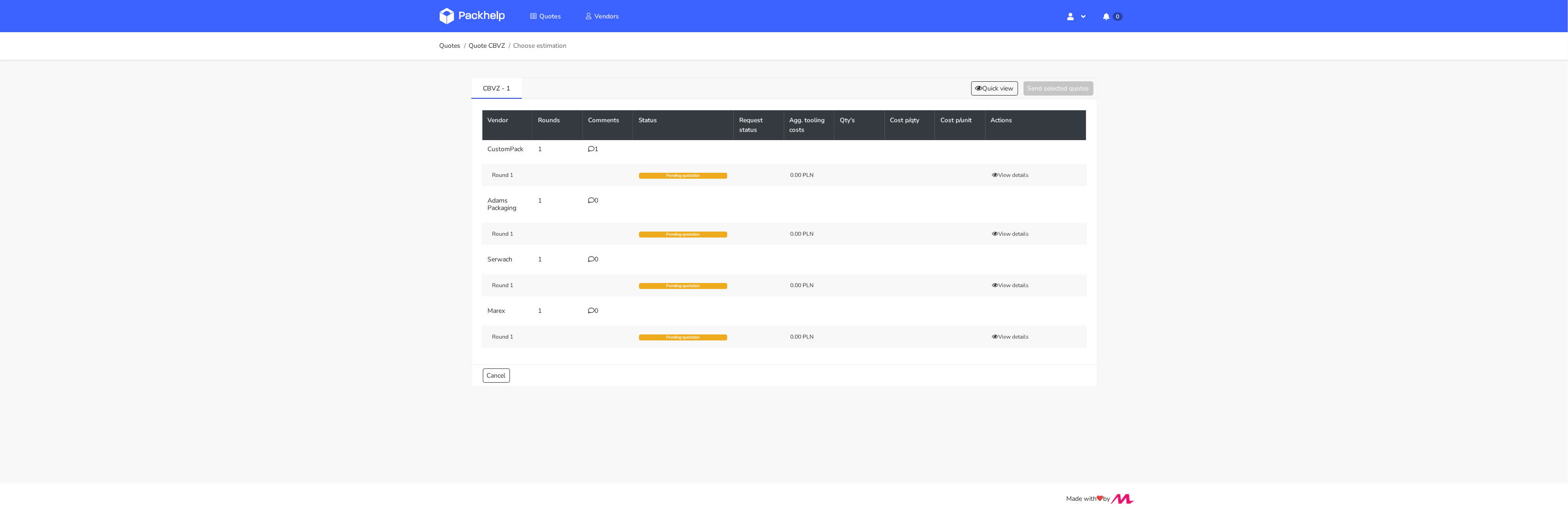
click at [590, 150] on icon at bounding box center [592, 149] width 7 height 7
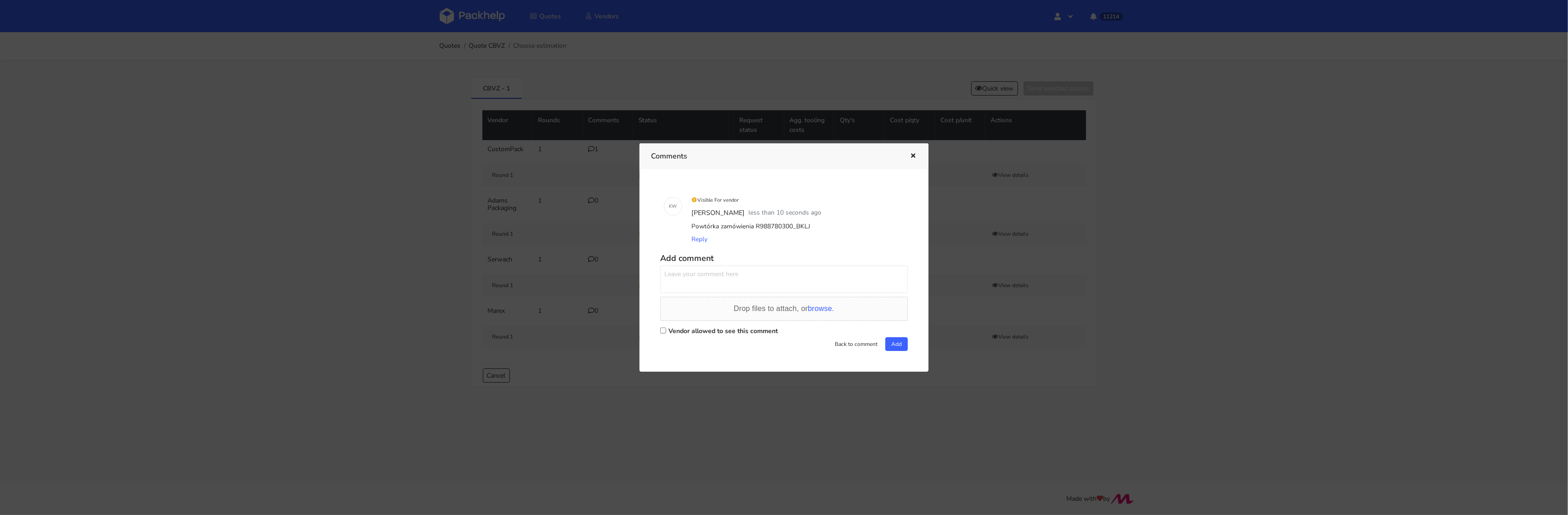
click at [410, 184] on div at bounding box center [784, 258] width 1568 height 515
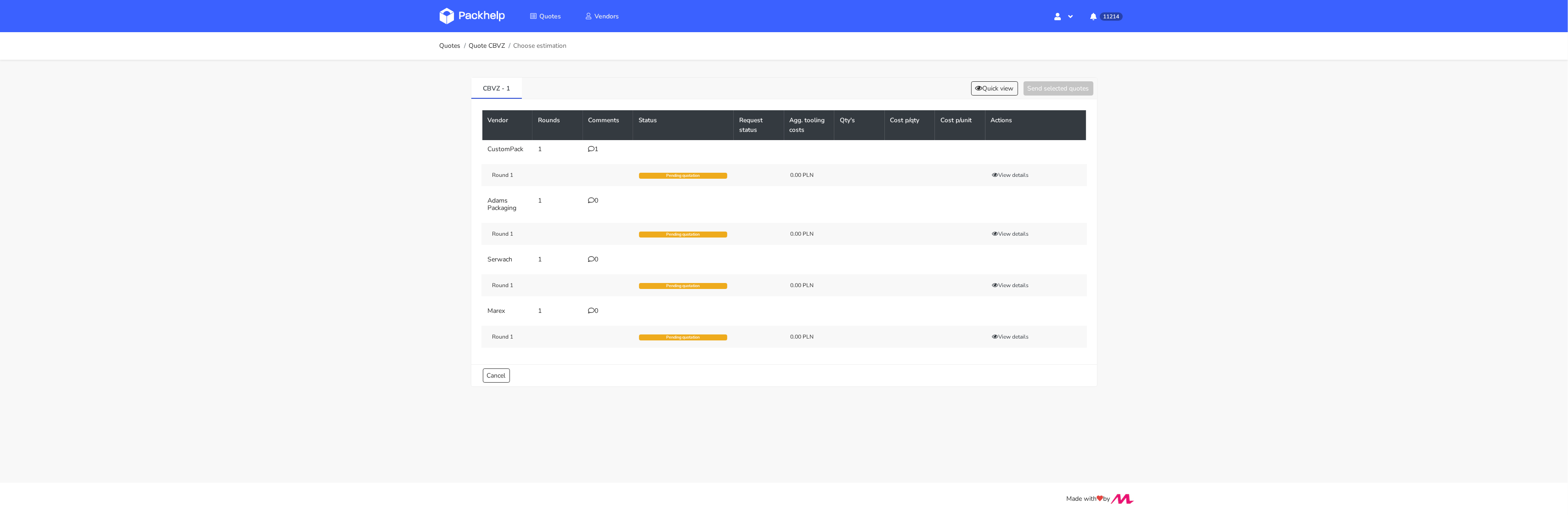
click at [483, 13] on img at bounding box center [472, 16] width 65 height 16
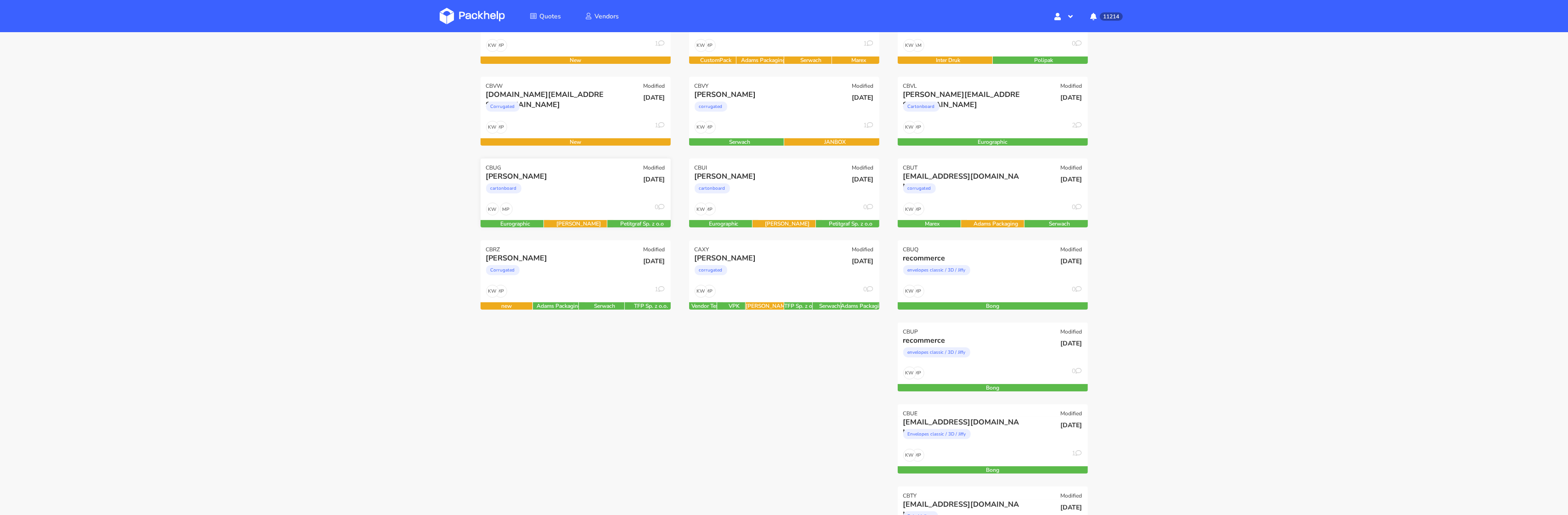
scroll to position [117, 0]
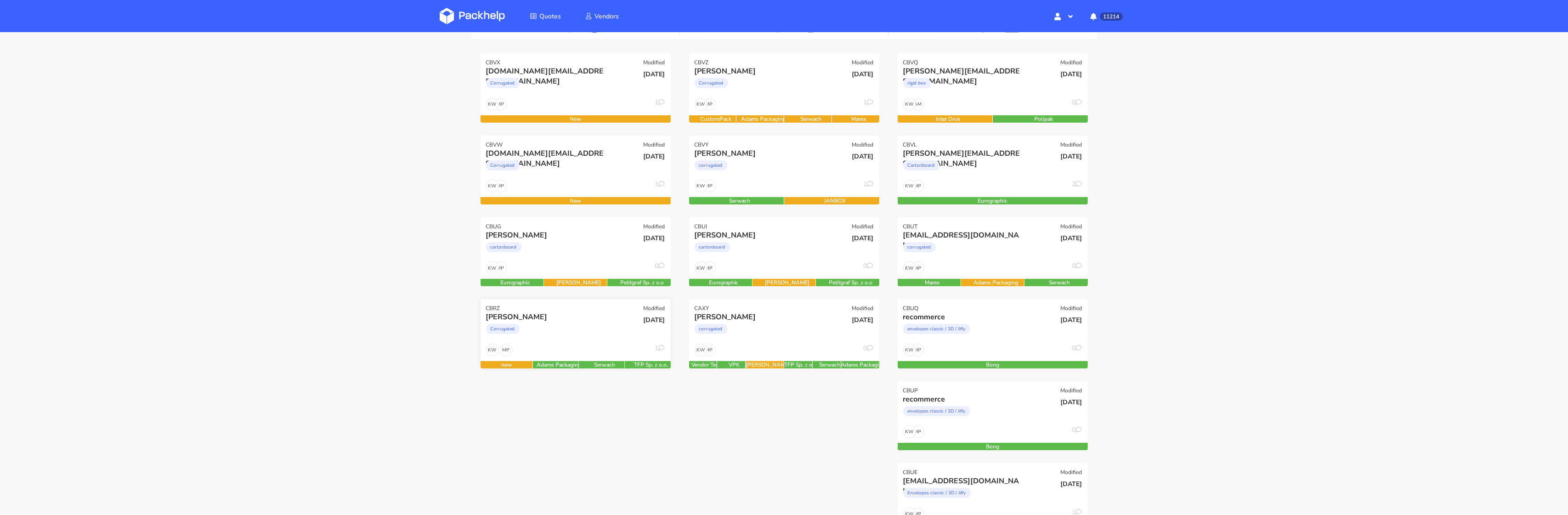
click at [571, 336] on div "Corrugated" at bounding box center [547, 331] width 122 height 18
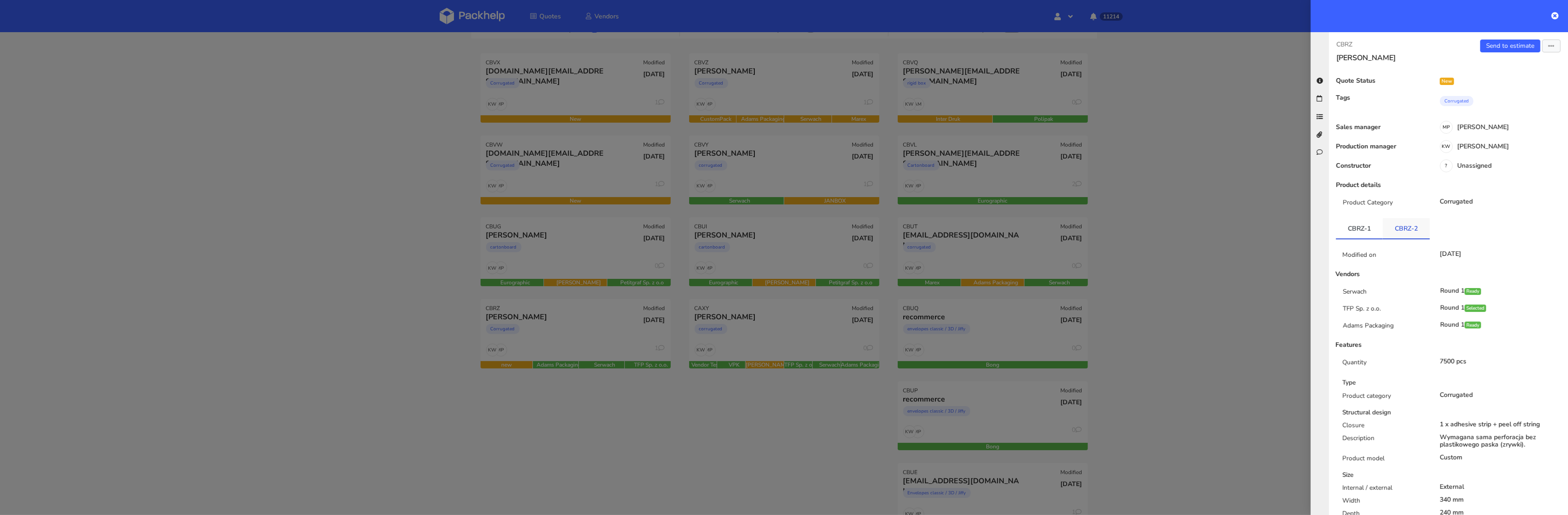
click at [1408, 228] on link "CBRZ-2" at bounding box center [1406, 228] width 47 height 20
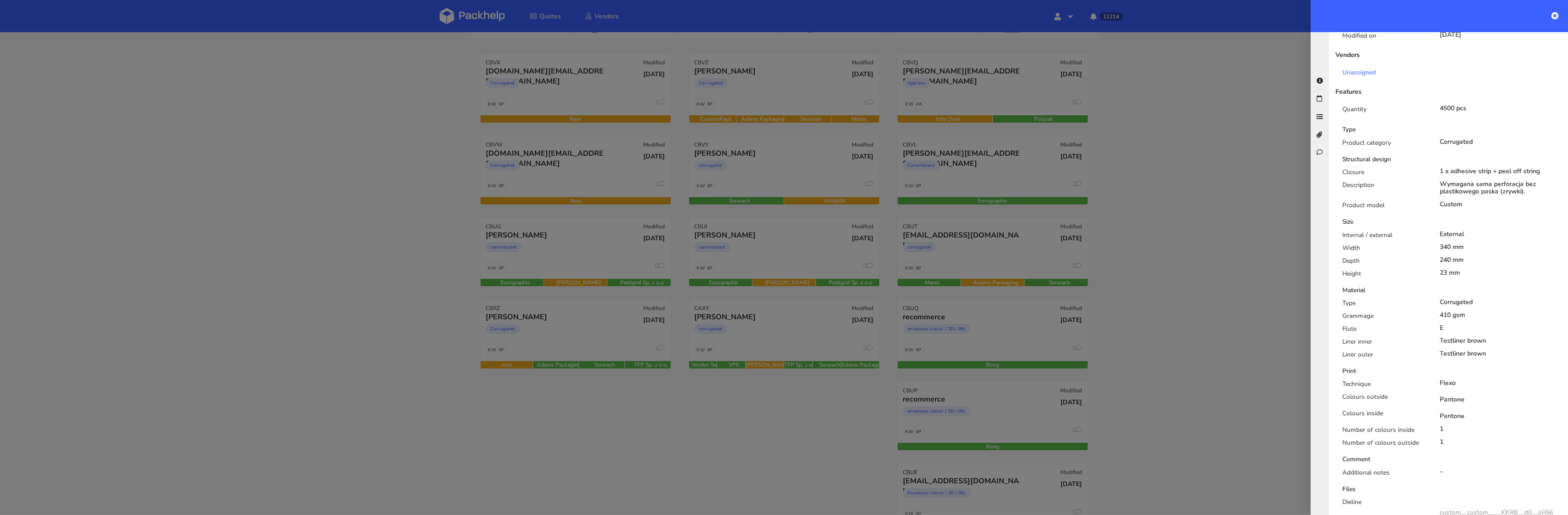
scroll to position [155, 0]
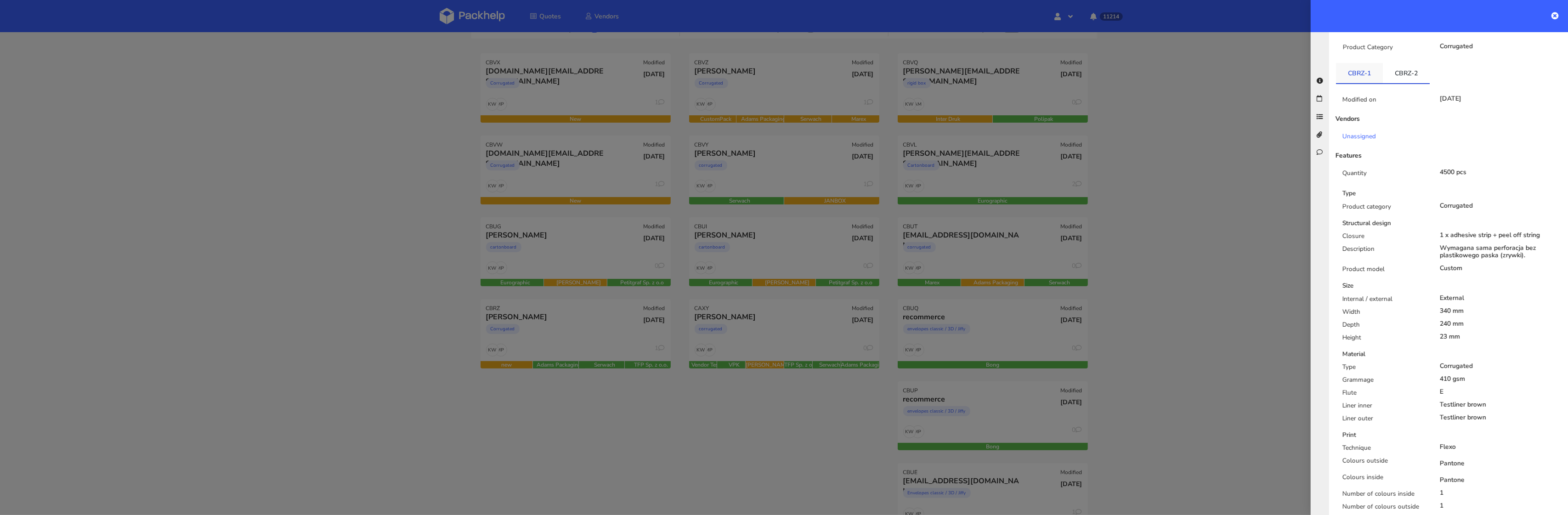
click at [1356, 75] on link "CBRZ-1" at bounding box center [1359, 72] width 47 height 20
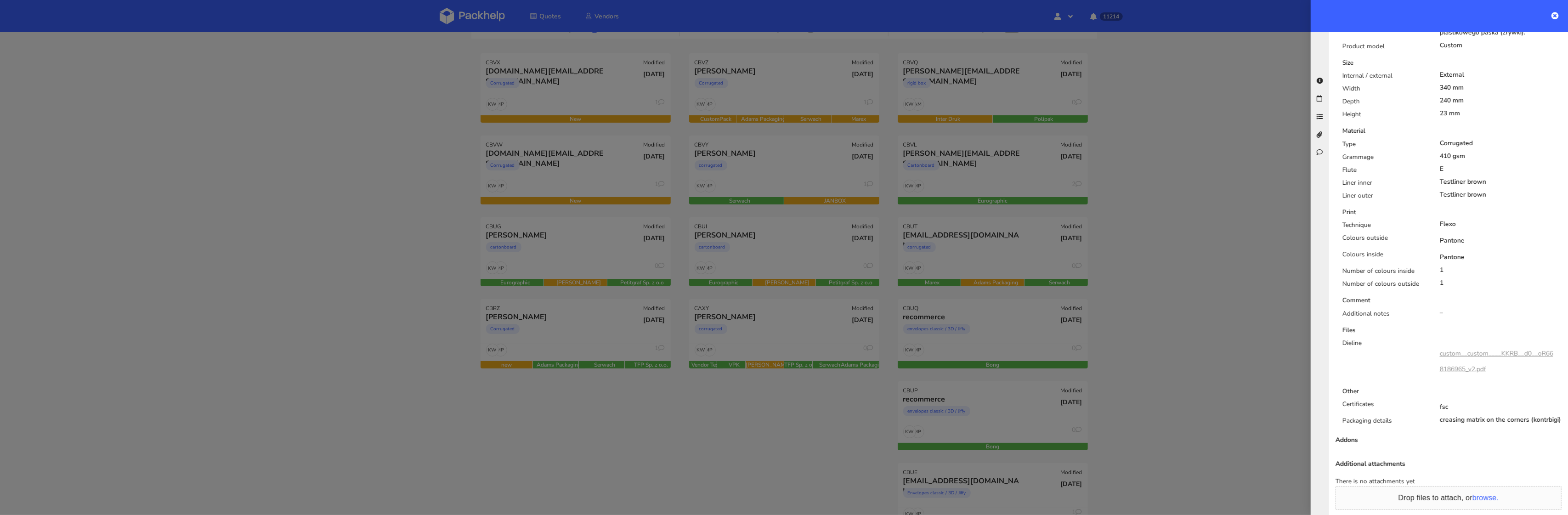
scroll to position [541, 0]
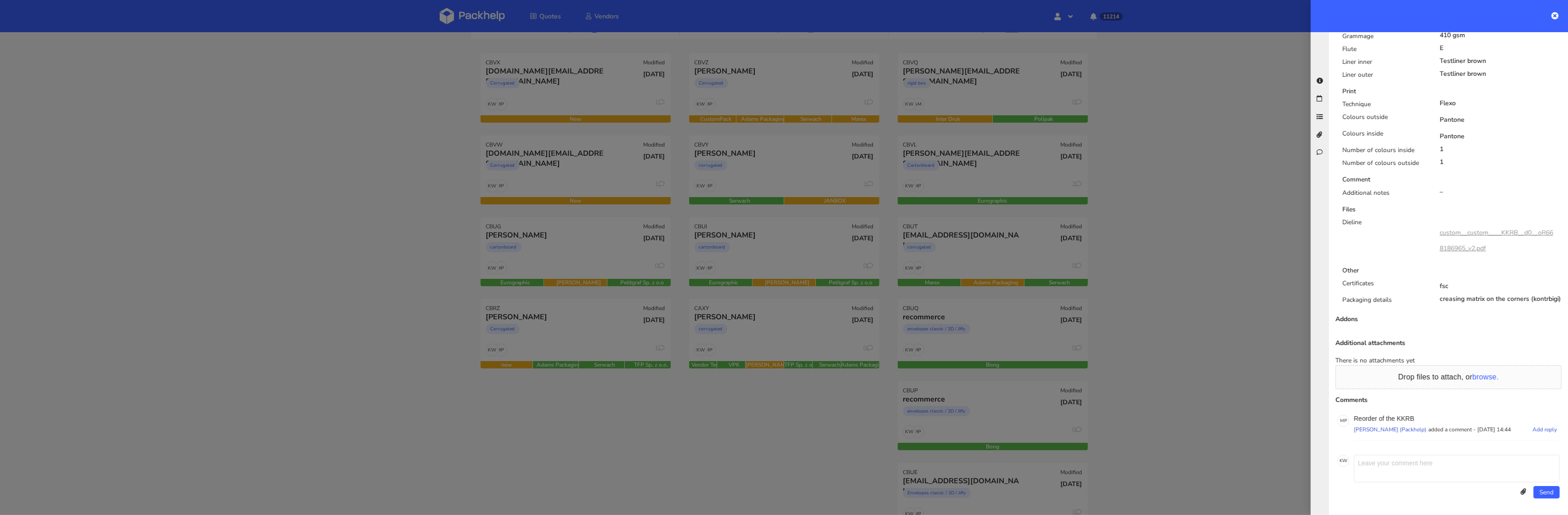
click at [1407, 418] on p "Reorder of the KKRB" at bounding box center [1457, 419] width 206 height 7
copy p "KKRB"
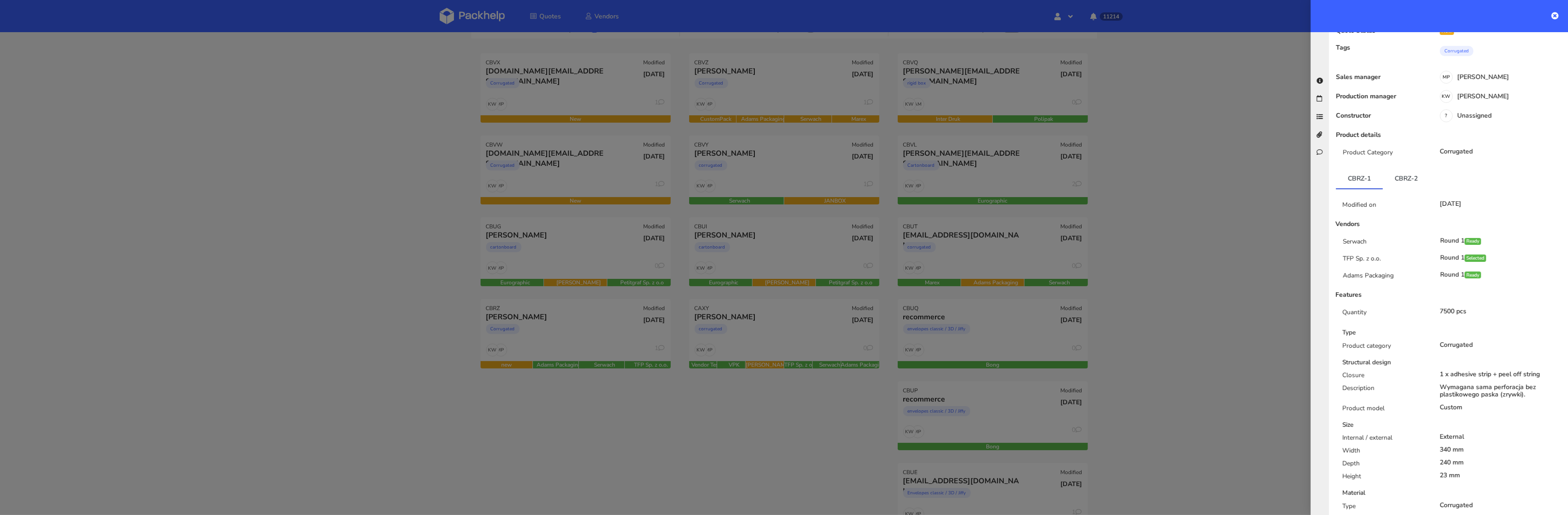
scroll to position [0, 0]
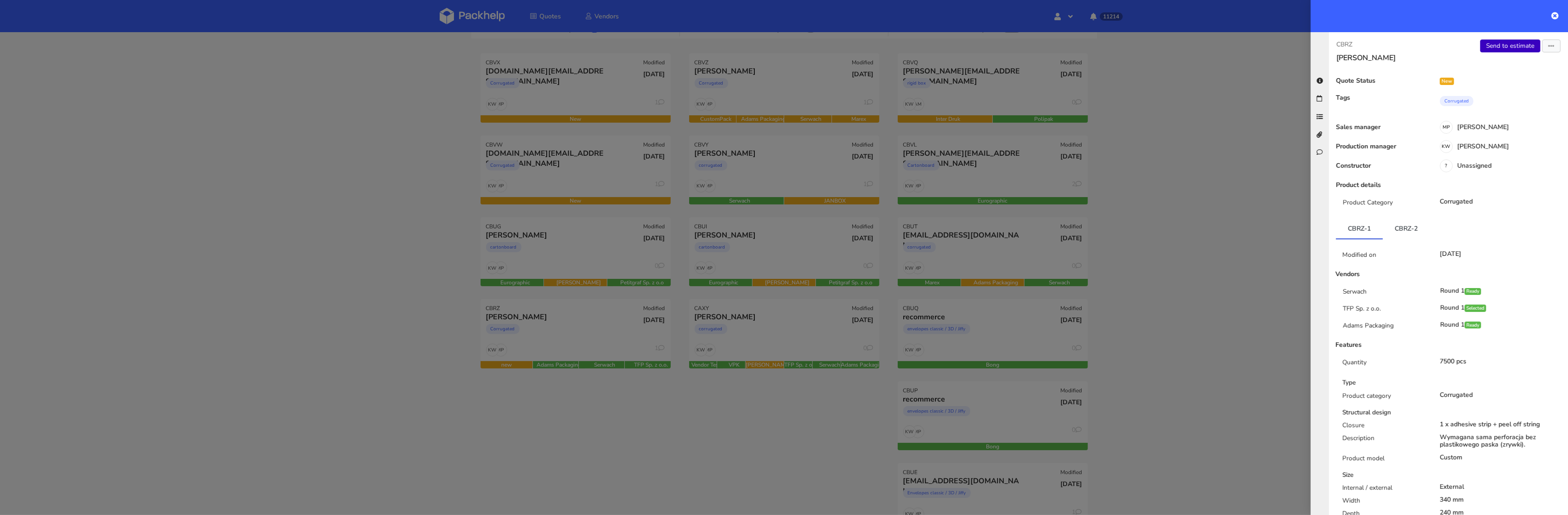
click at [1513, 43] on link "Send to estimate" at bounding box center [1510, 46] width 60 height 13
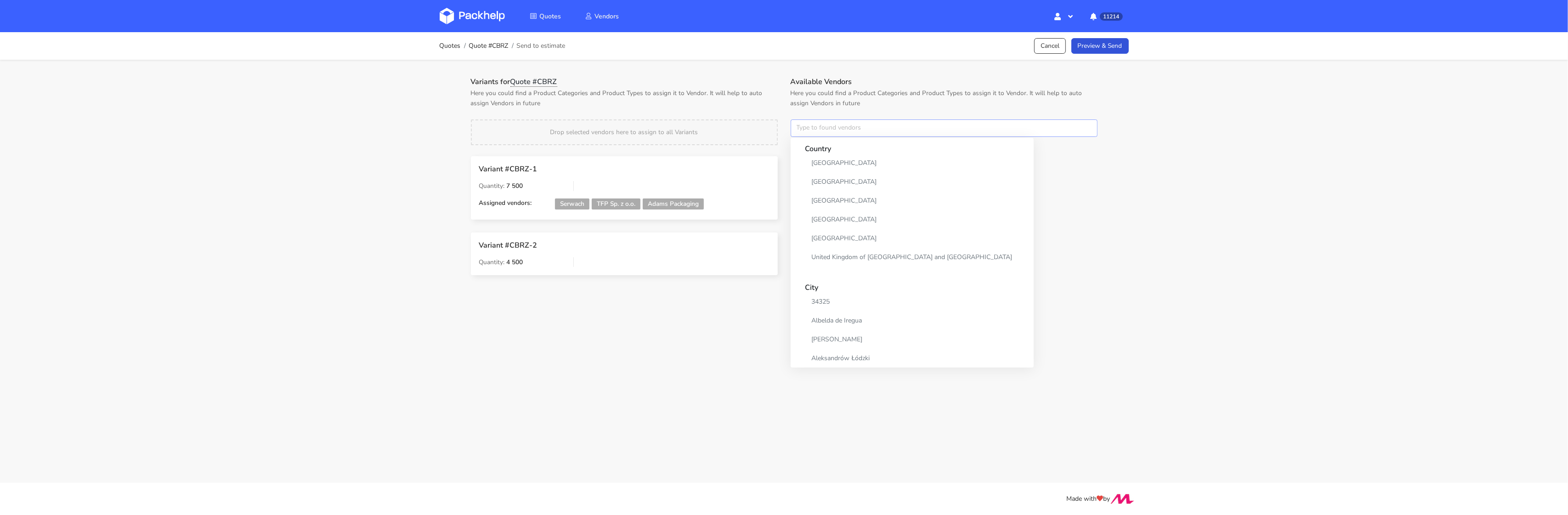
click at [827, 125] on input "text" at bounding box center [944, 128] width 307 height 18
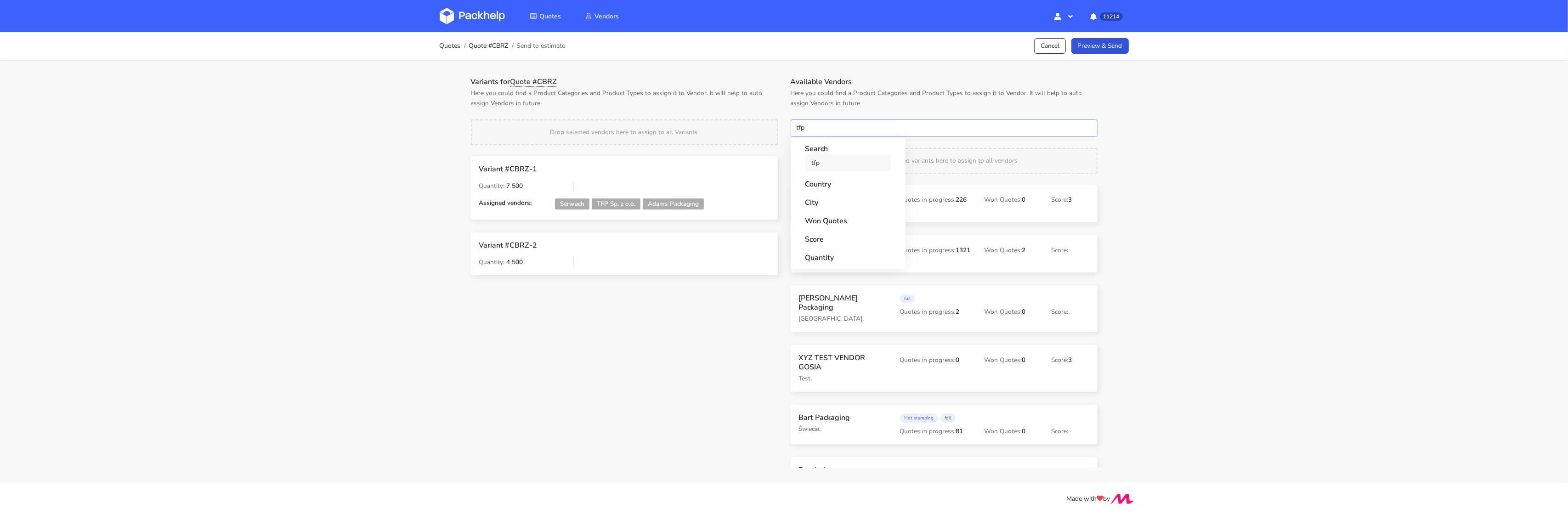
type input "tfp"
click at [819, 165] on link "tfp" at bounding box center [848, 163] width 85 height 17
click at [777, 144] on div "Variants for Quote #CBRZ Here you could find a Product Categories and Product T…" at bounding box center [624, 183] width 320 height 211
click at [1109, 42] on link "Preview & Send" at bounding box center [1100, 46] width 57 height 16
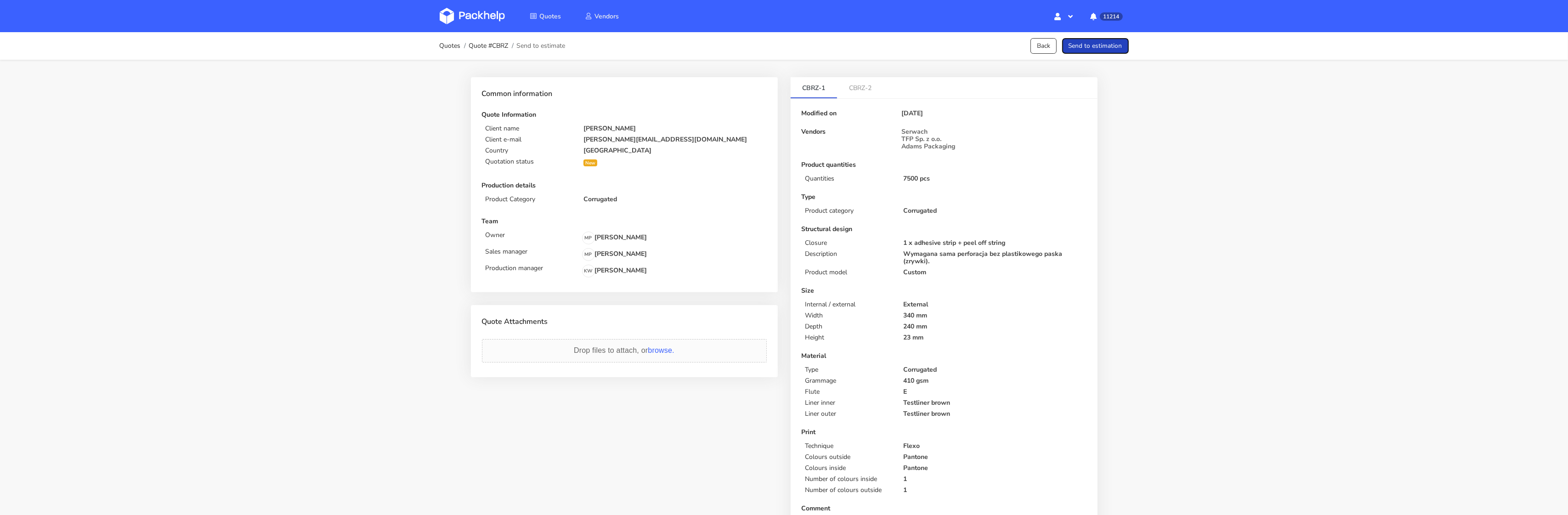
click at [1108, 46] on button "Send to estimation" at bounding box center [1095, 46] width 66 height 16
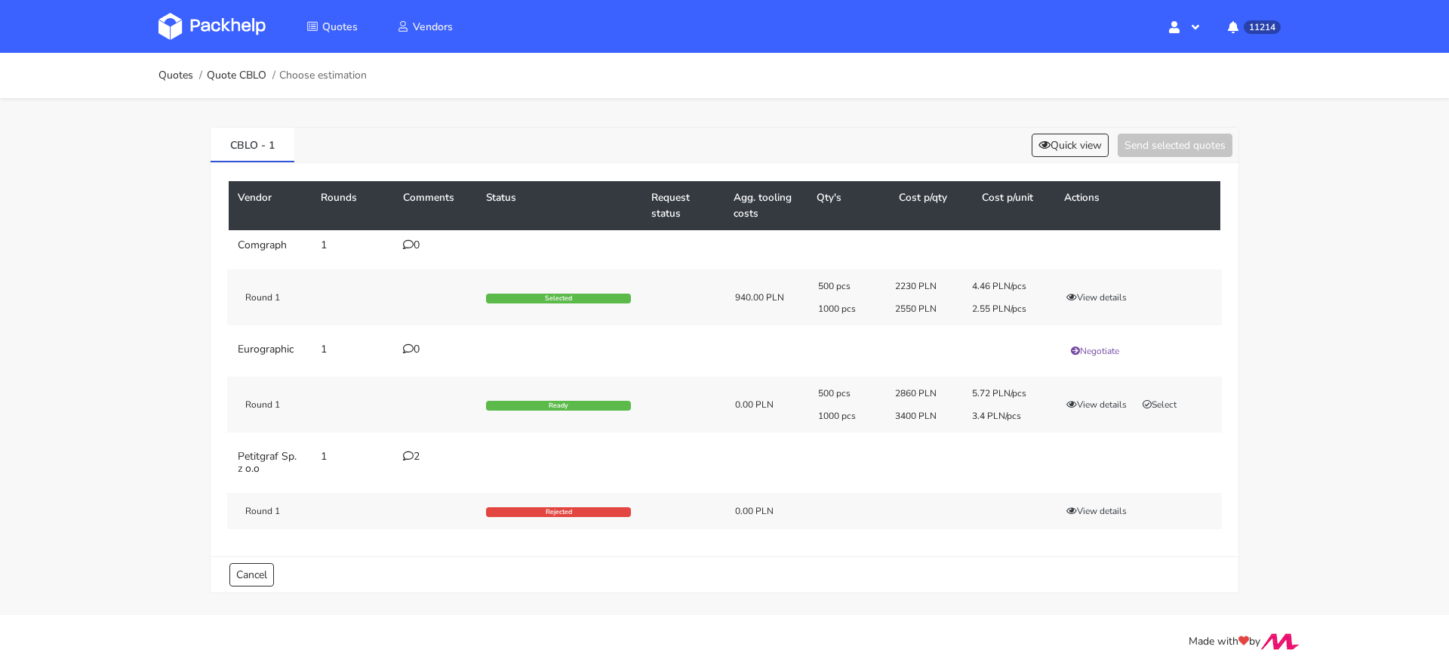
click at [1091, 414] on div "500 pcs 2860 PLN 5.72 PLN/pcs 1000 pcs 3400 PLN 3.4 PLN/pcs View details Select" at bounding box center [1015, 404] width 414 height 35
click at [1097, 400] on button "View details" at bounding box center [1097, 404] width 74 height 15
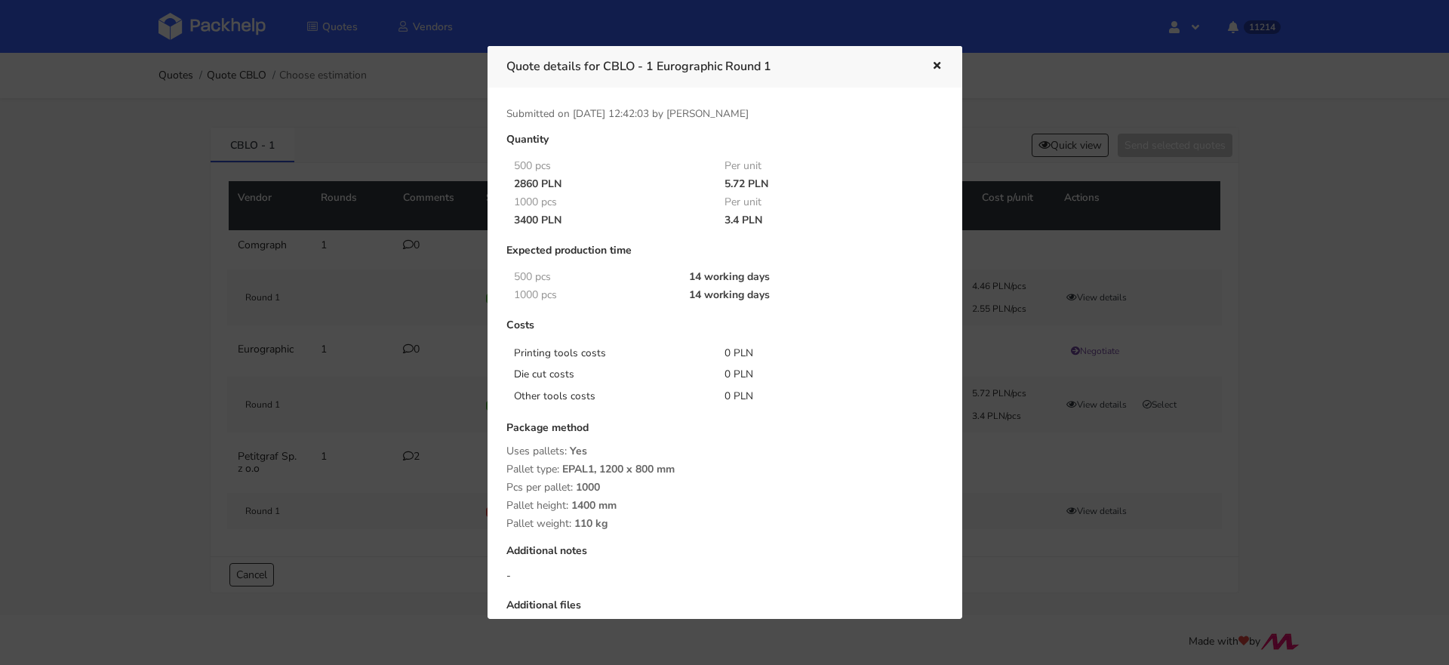
click at [1243, 303] on div at bounding box center [724, 332] width 1449 height 665
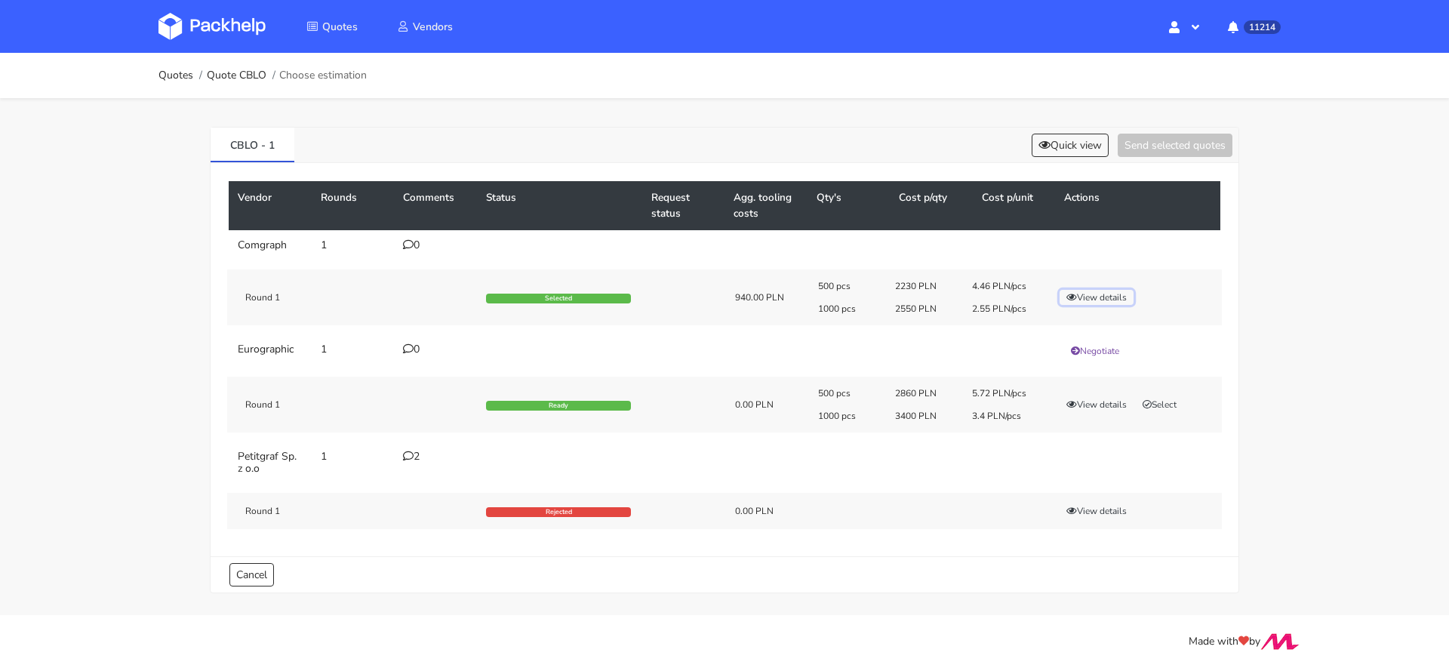
click at [1116, 300] on button "View details" at bounding box center [1097, 297] width 74 height 15
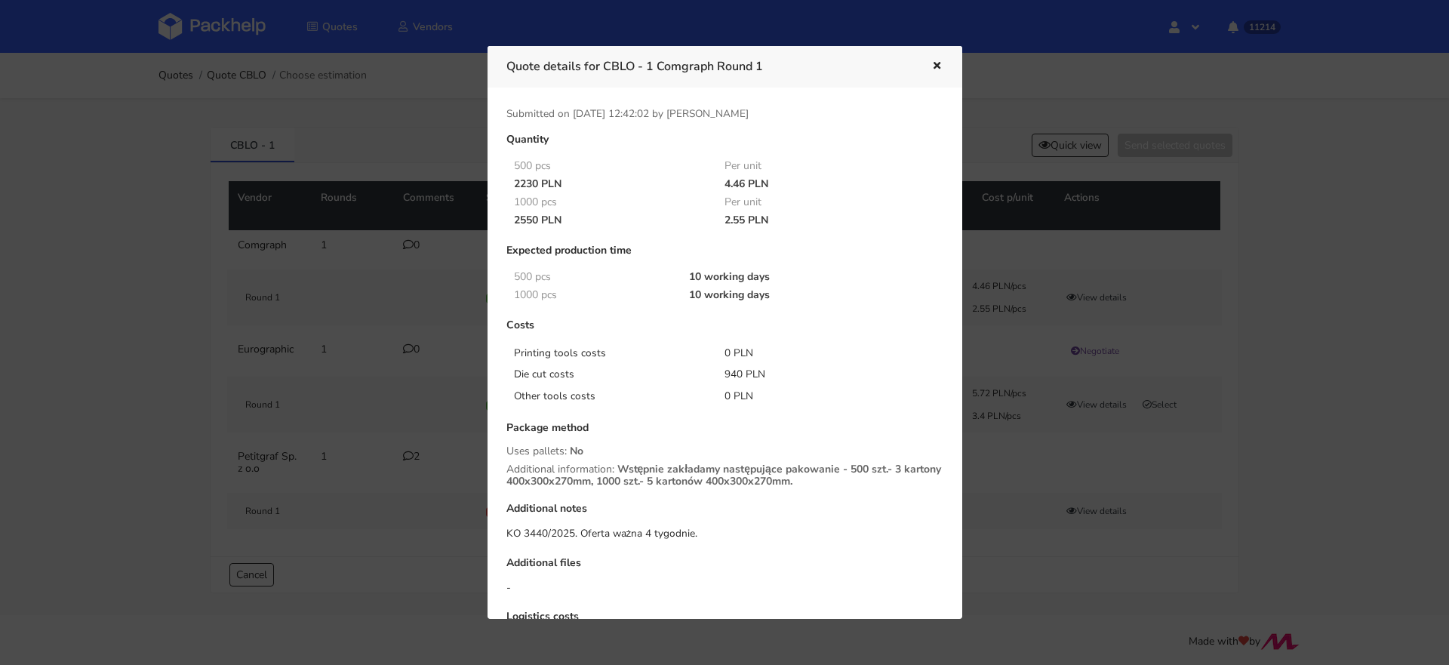
click at [1198, 314] on div at bounding box center [724, 332] width 1449 height 665
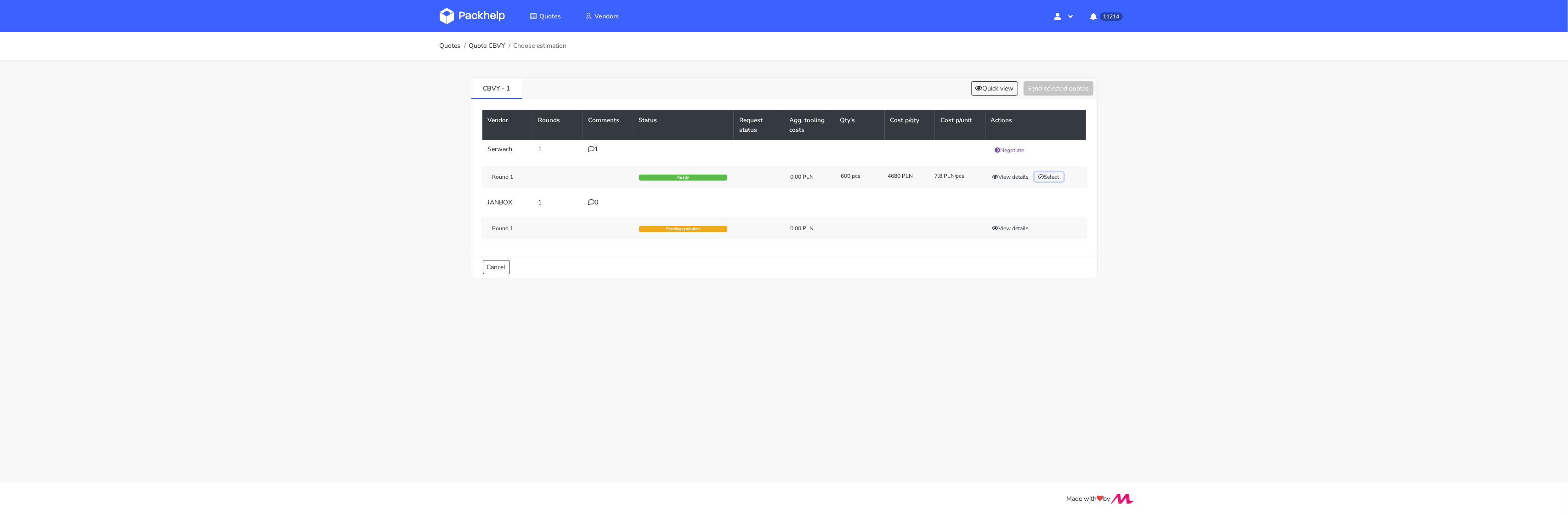
click at [1054, 172] on button "Select" at bounding box center [1049, 177] width 29 height 9
click at [1065, 96] on div "CBVY - 1 Quick view Send selected quotes ( 1 )" at bounding box center [784, 88] width 626 height 21
click at [1065, 84] on button "Send selected quotes ( 1 )" at bounding box center [1052, 88] width 83 height 14
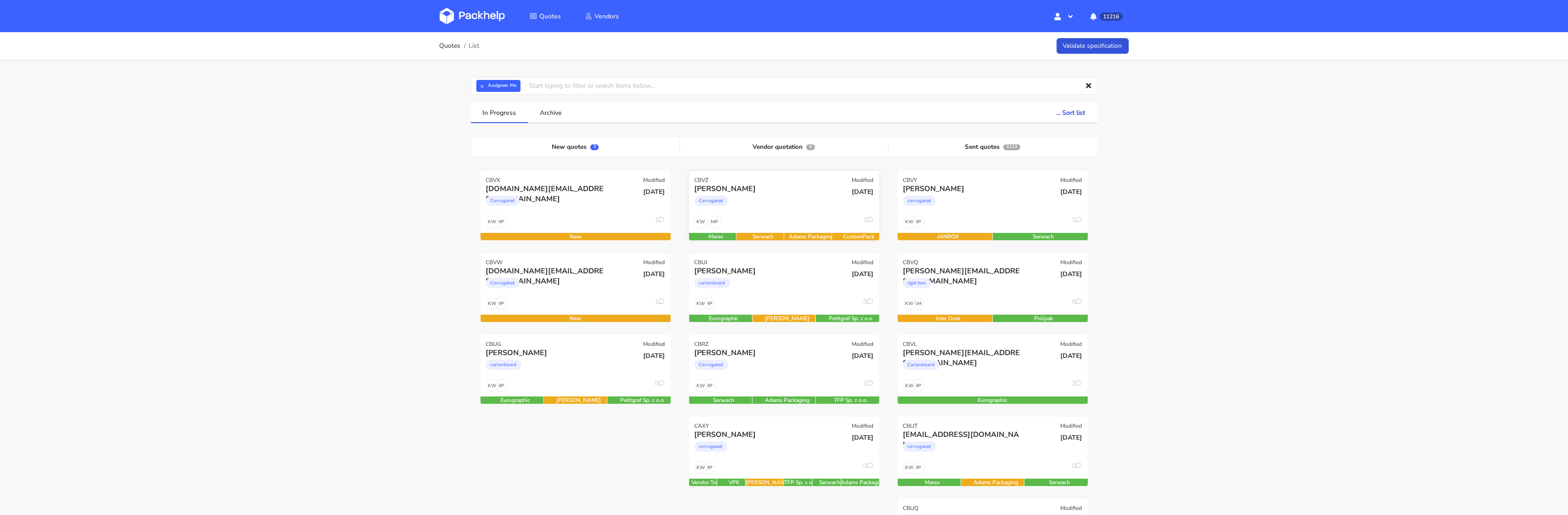
click at [785, 198] on div "Corrugated" at bounding box center [755, 203] width 122 height 18
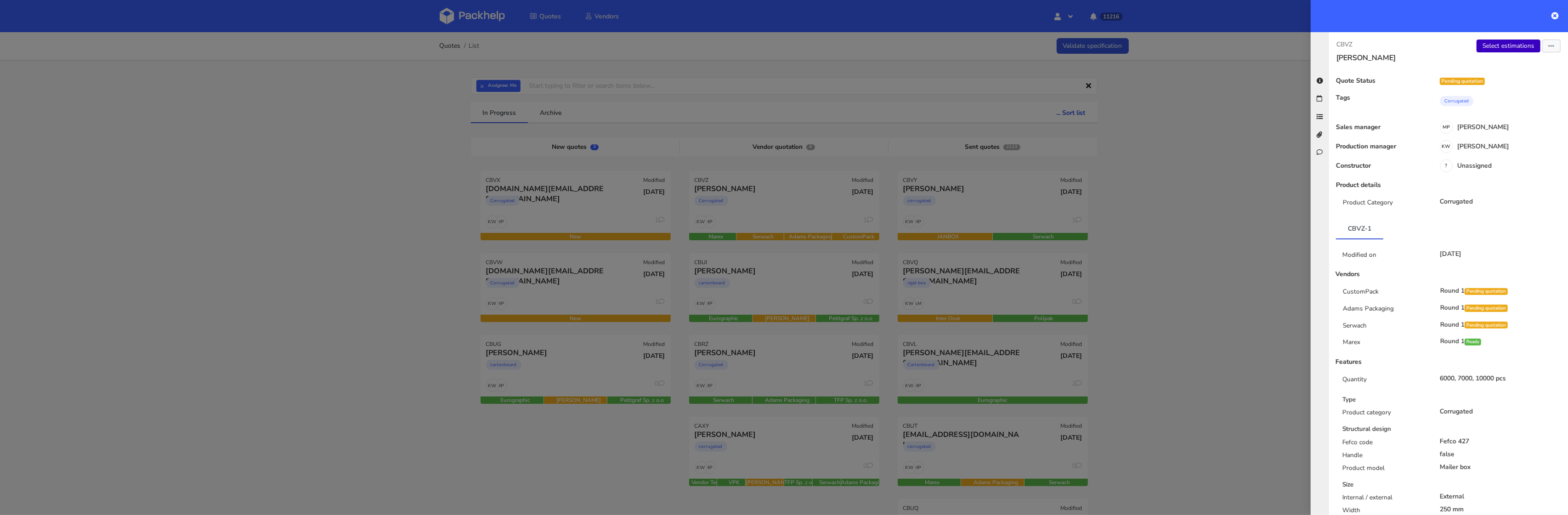
click at [1513, 46] on link "Select estimations" at bounding box center [1508, 46] width 64 height 13
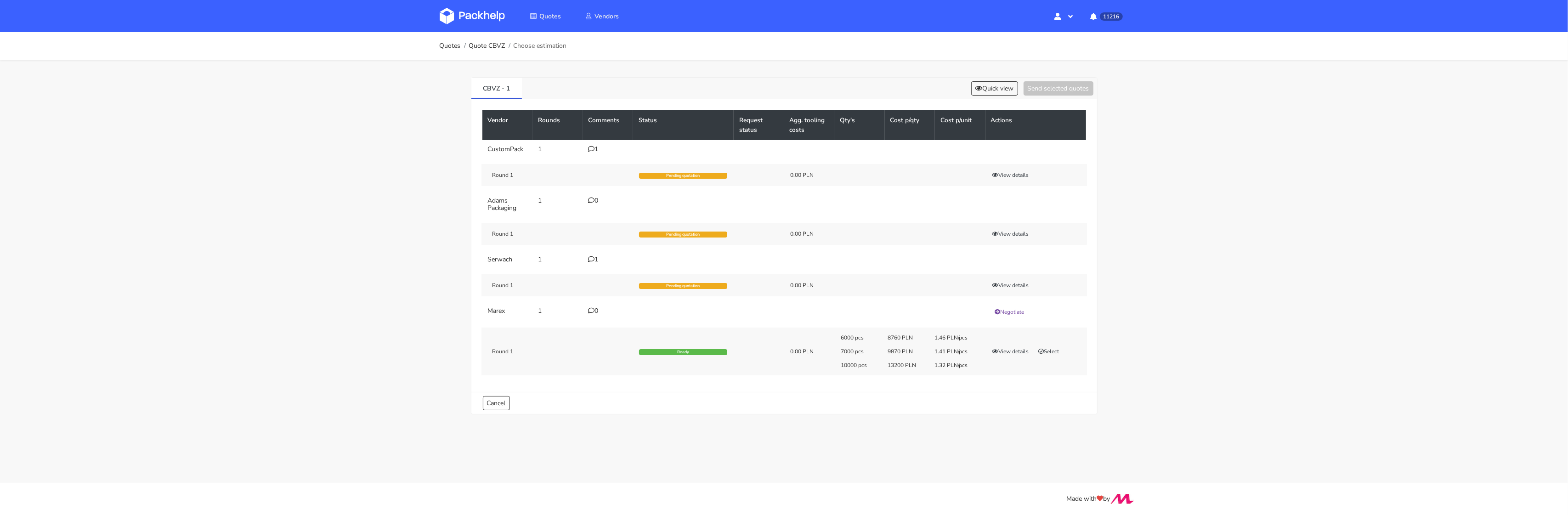
click at [594, 154] on td "1" at bounding box center [608, 149] width 51 height 18
click at [597, 258] on div "1" at bounding box center [608, 259] width 40 height 7
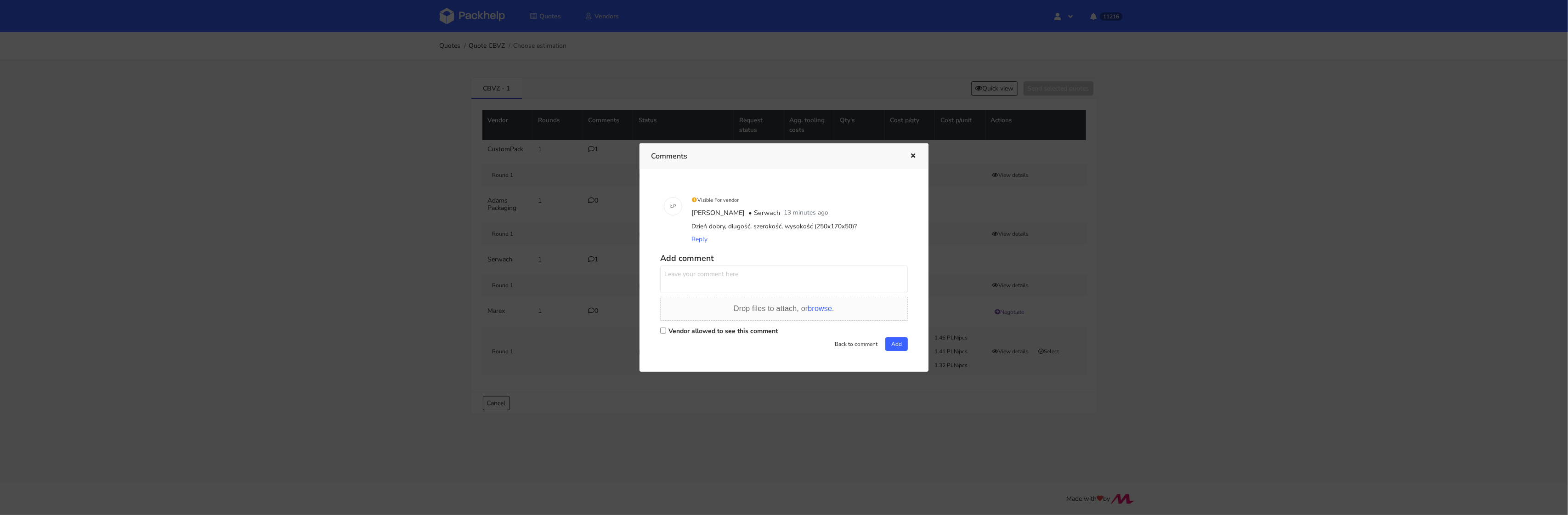
click at [452, 77] on div at bounding box center [784, 258] width 1568 height 515
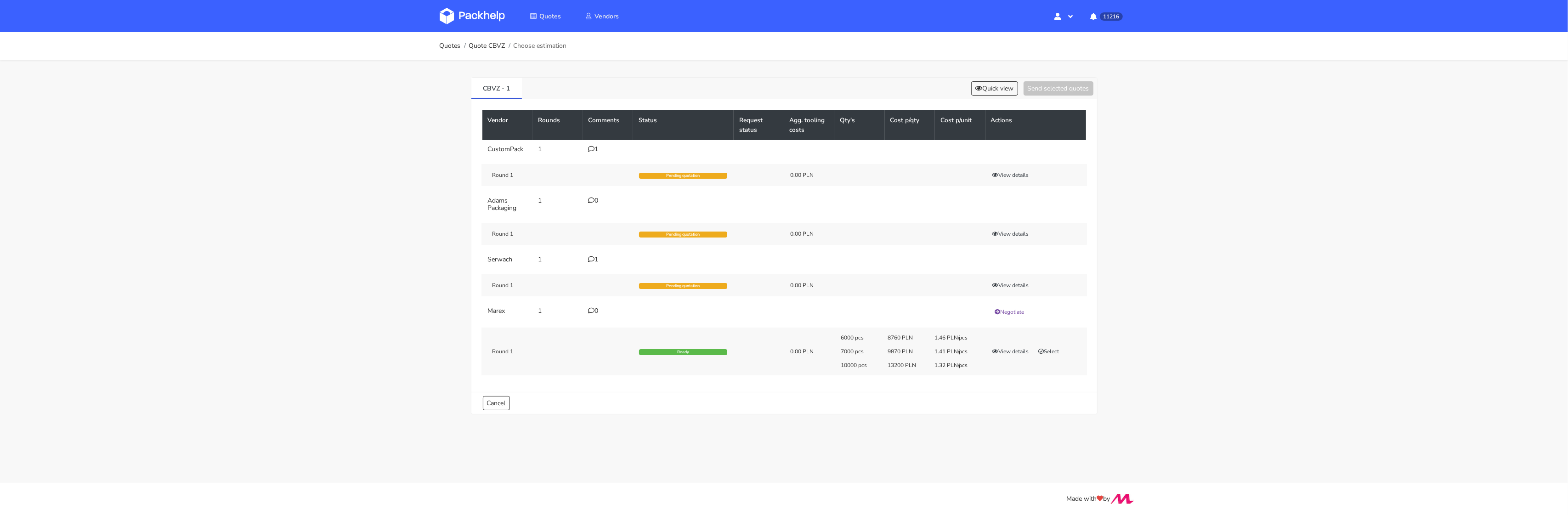
click at [593, 151] on icon at bounding box center [592, 149] width 7 height 7
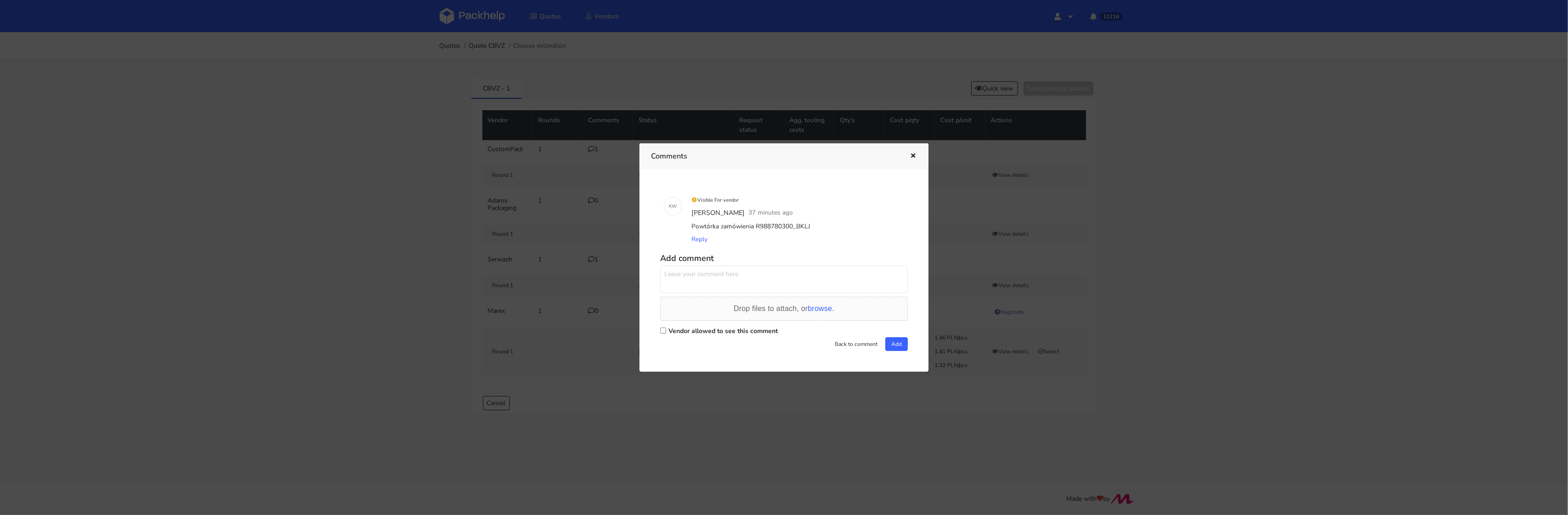
drag, startPoint x: 793, startPoint y: 229, endPoint x: 817, endPoint y: 228, distance: 24.0
click at [817, 228] on div "Powtórka zamówienia R988780300_BKLJ" at bounding box center [797, 226] width 214 height 13
copy div "BKLJ"
click at [436, 319] on div at bounding box center [784, 258] width 1568 height 515
click at [436, 319] on div "Quotes Quote CBVZ Choose estimation CBVZ - 1 Quick view Send selected quotes Ve…" at bounding box center [784, 230] width 1568 height 396
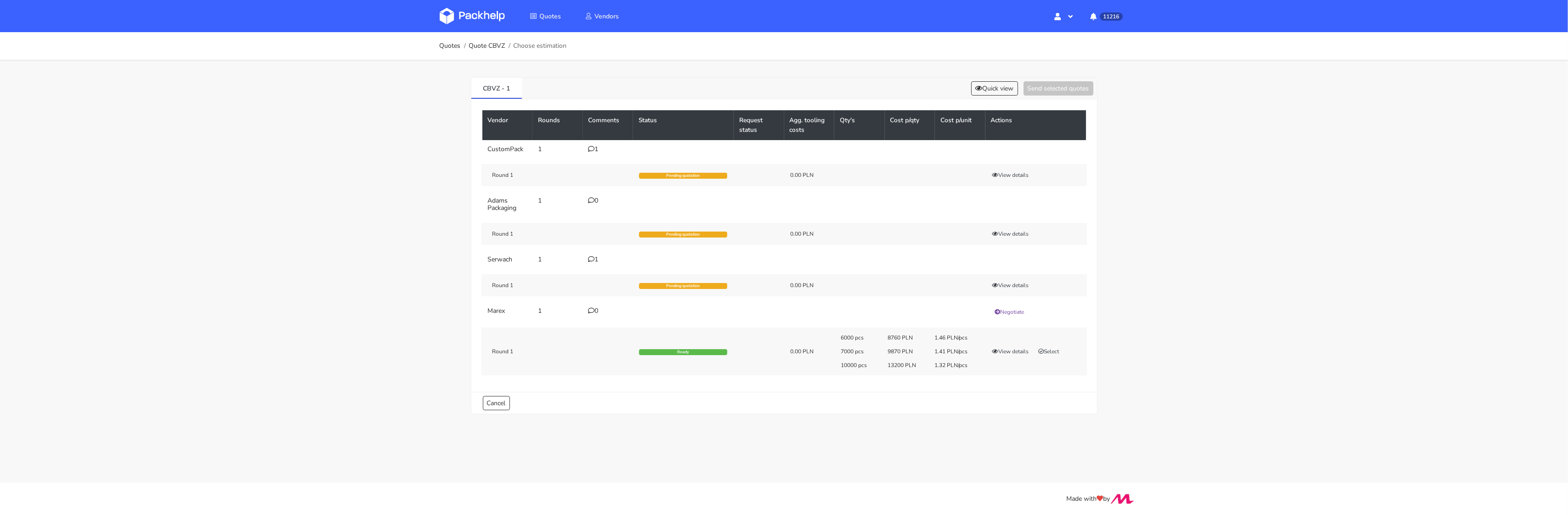
click at [598, 256] on div "1" at bounding box center [608, 259] width 40 height 7
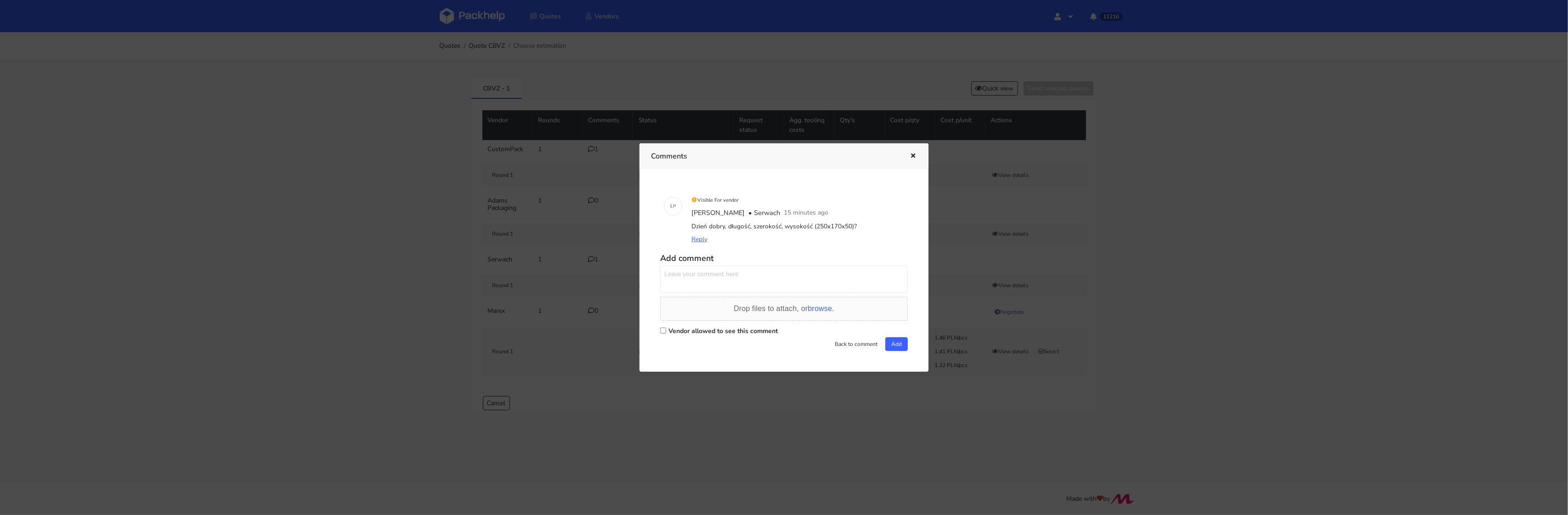
click at [700, 235] on span "Reply" at bounding box center [699, 239] width 16 height 9
click at [668, 329] on label "Vendor allowed to see this comment" at bounding box center [723, 331] width 110 height 9
click at [666, 329] on input "Vendor allowed to see this comment" at bounding box center [663, 331] width 6 height 6
checkbox input "true"
click at [695, 279] on textarea at bounding box center [784, 279] width 248 height 27
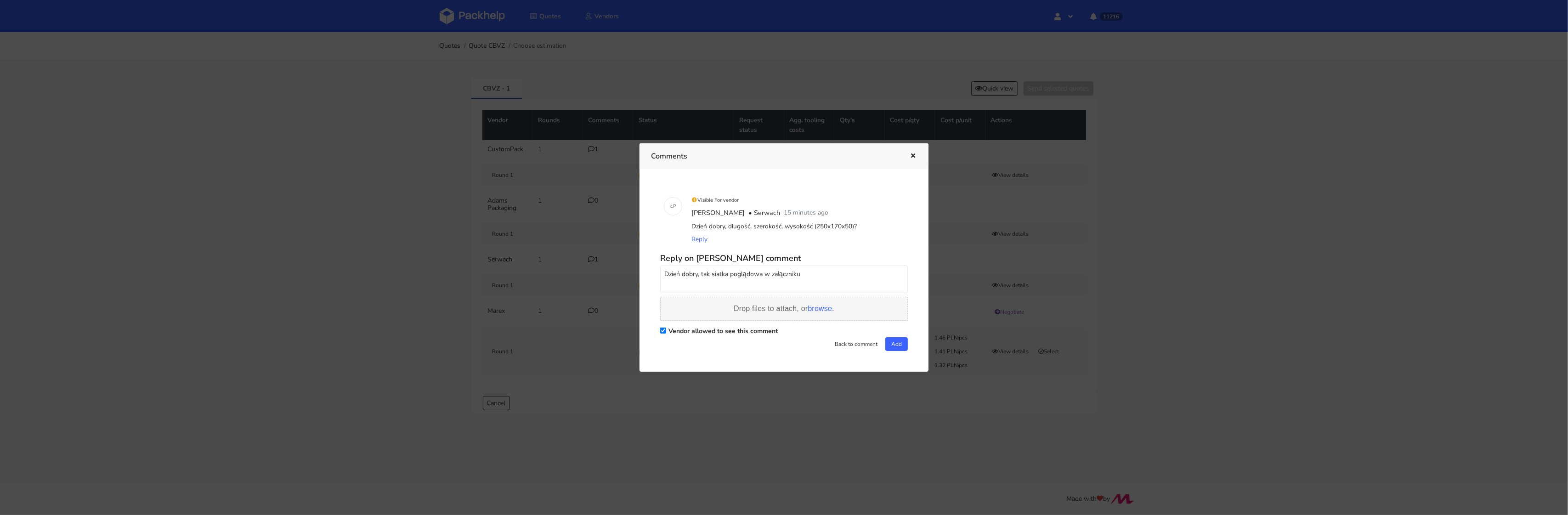
type textarea "Dzień dobry, tak siatka poglądowa w załączniku"
click at [817, 310] on span "browse." at bounding box center [821, 308] width 26 height 8
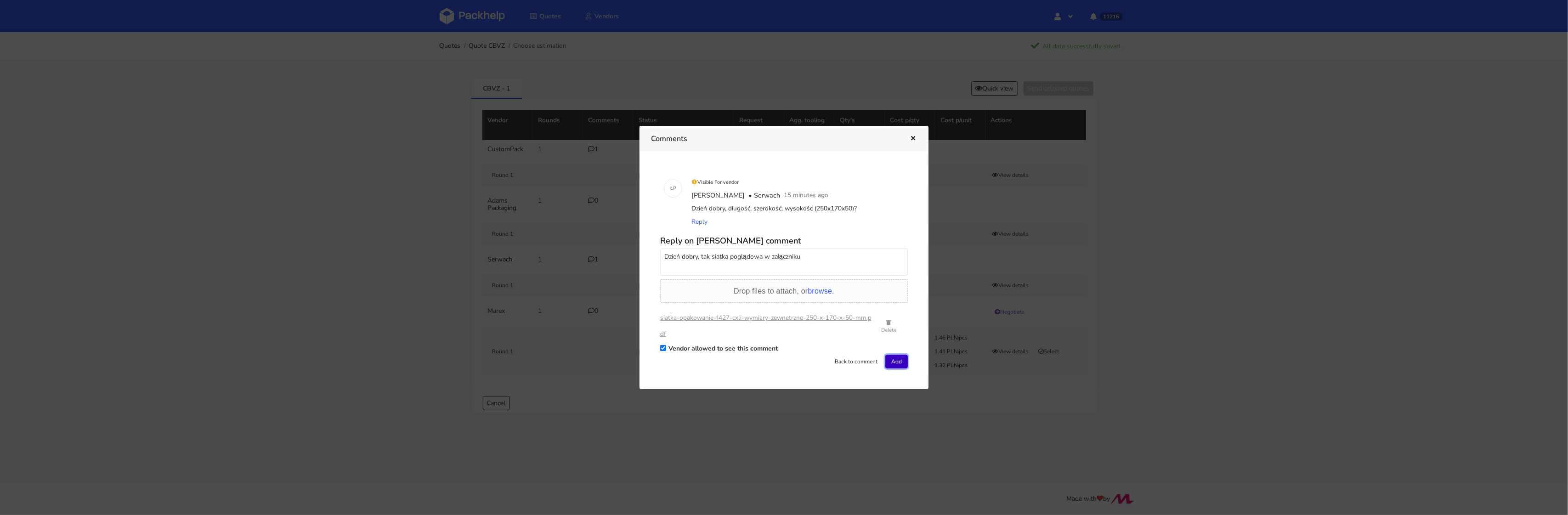
click at [900, 355] on button "Add" at bounding box center [896, 362] width 23 height 14
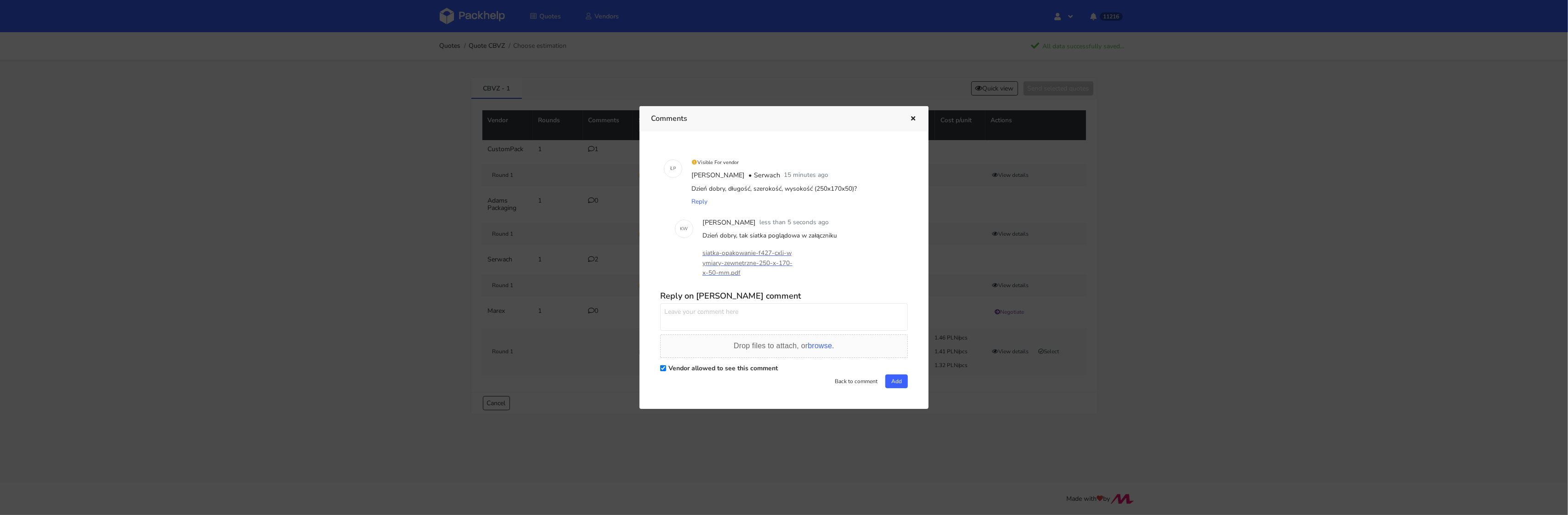
click at [915, 113] on button "button" at bounding box center [912, 119] width 10 height 12
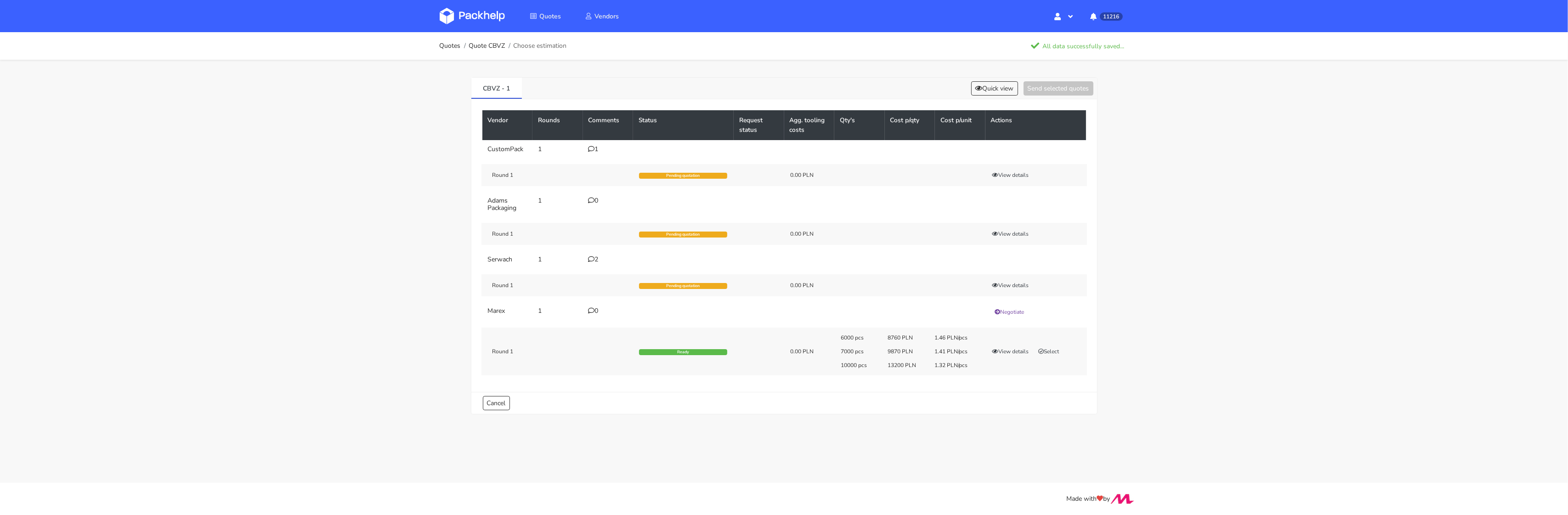
click at [480, 24] on link at bounding box center [479, 16] width 79 height 27
